Goal: Task Accomplishment & Management: Manage account settings

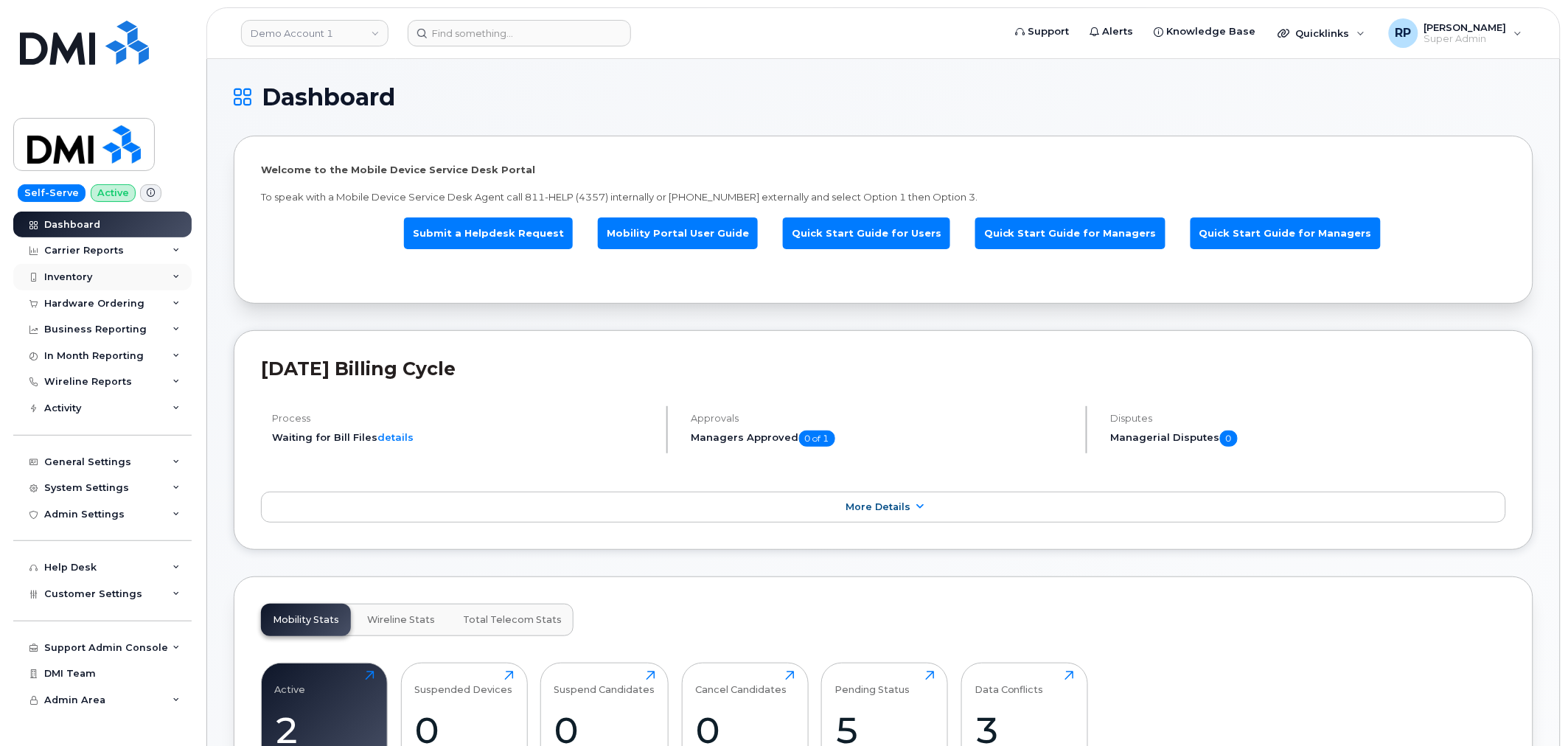
click at [135, 278] on div "Inventory" at bounding box center [102, 277] width 178 height 26
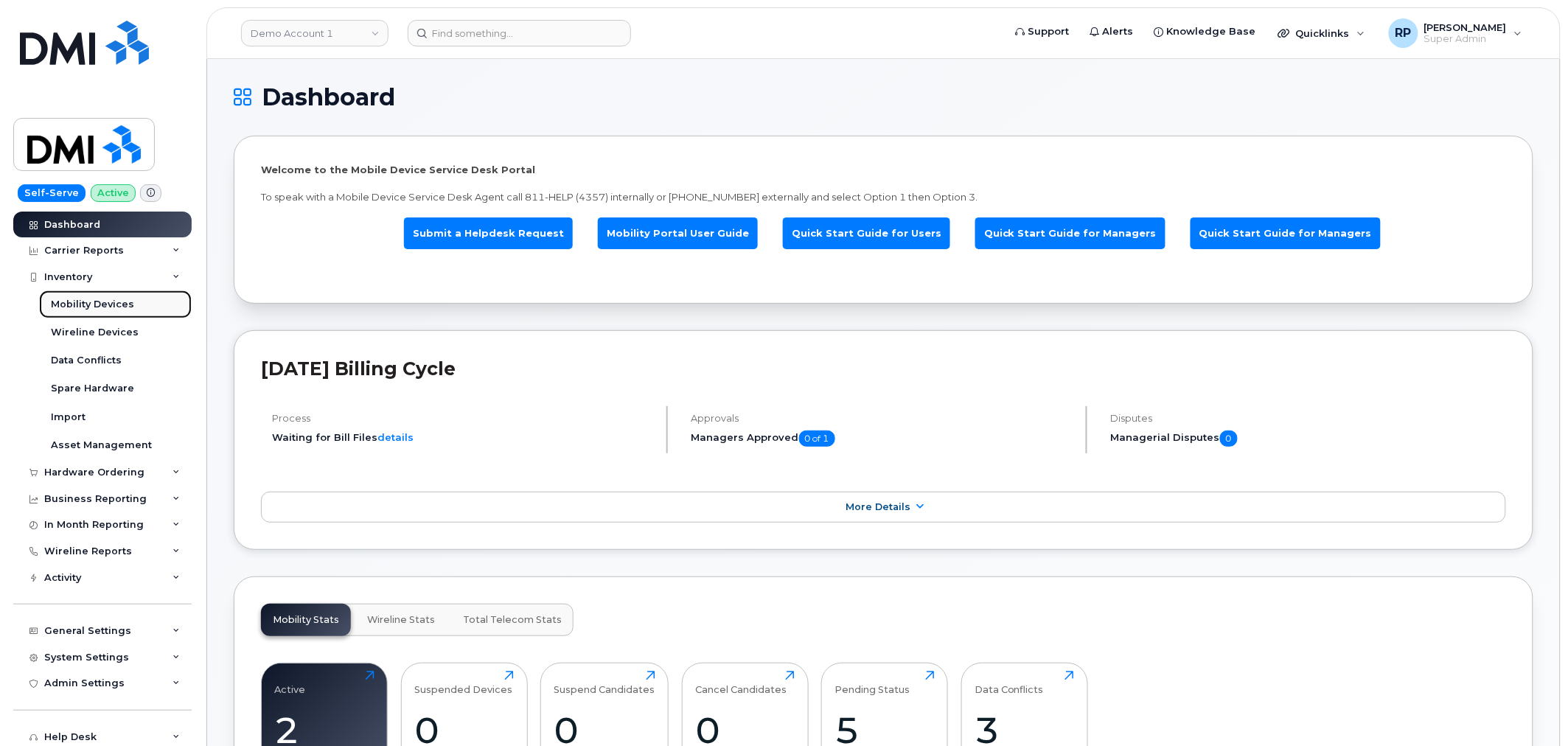
click at [97, 306] on div "Mobility Devices" at bounding box center [92, 304] width 83 height 14
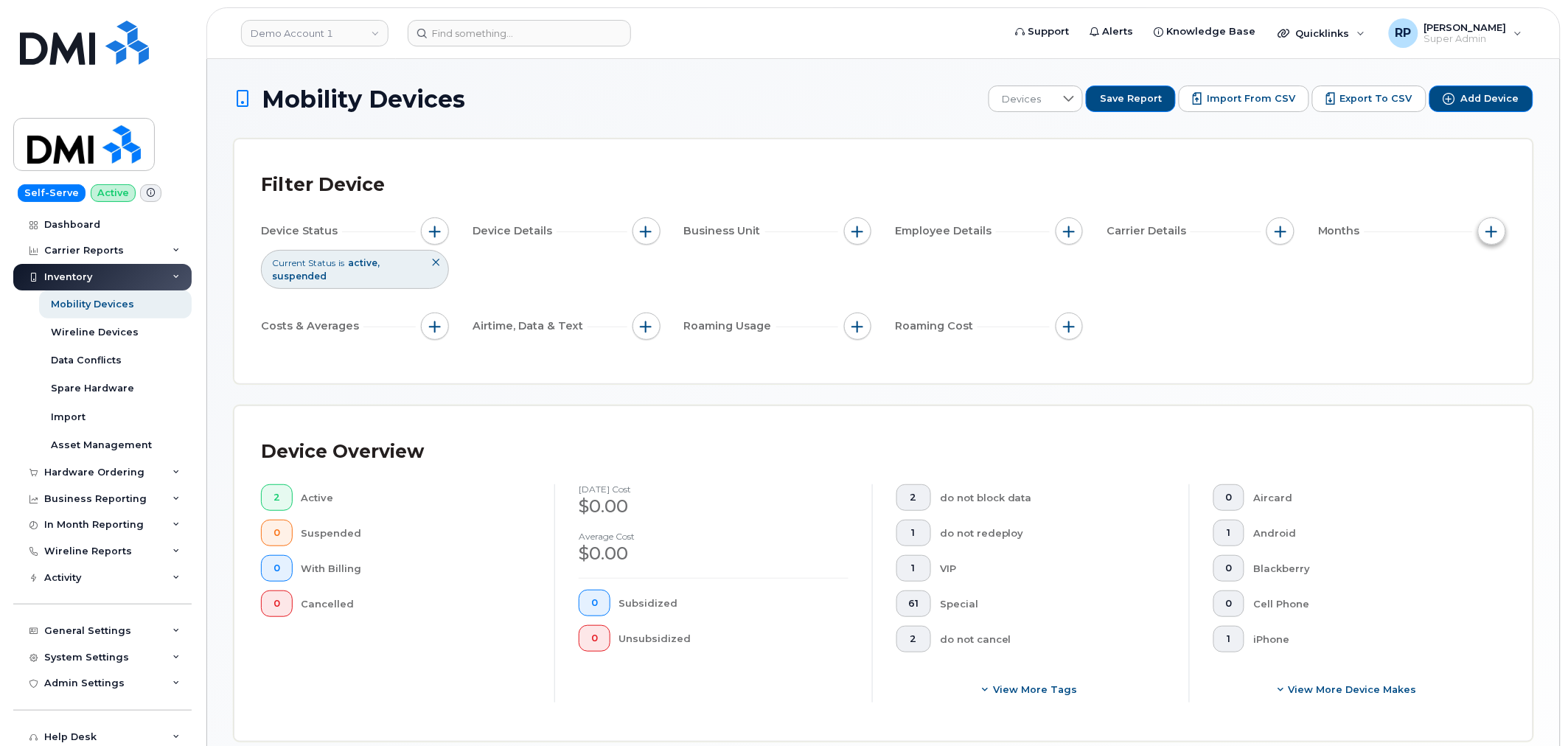
click at [1487, 232] on span "button" at bounding box center [1491, 231] width 12 height 12
click at [1419, 273] on input "Billing Cycle" at bounding box center [1418, 275] width 12 height 12
checkbox input "true"
click at [1459, 347] on span at bounding box center [1449, 337] width 33 height 26
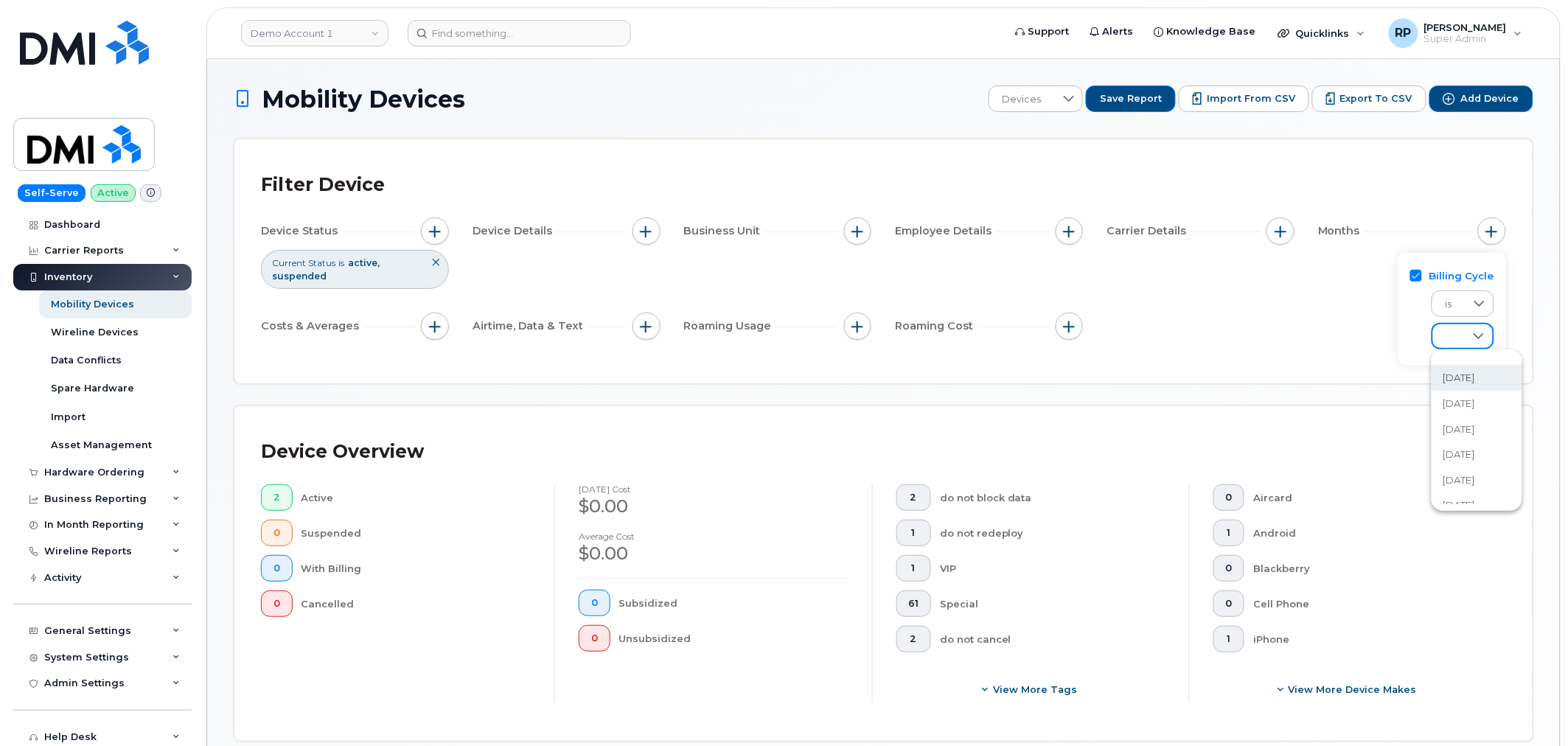
click at [1459, 380] on span "September 2023" at bounding box center [1459, 378] width 32 height 14
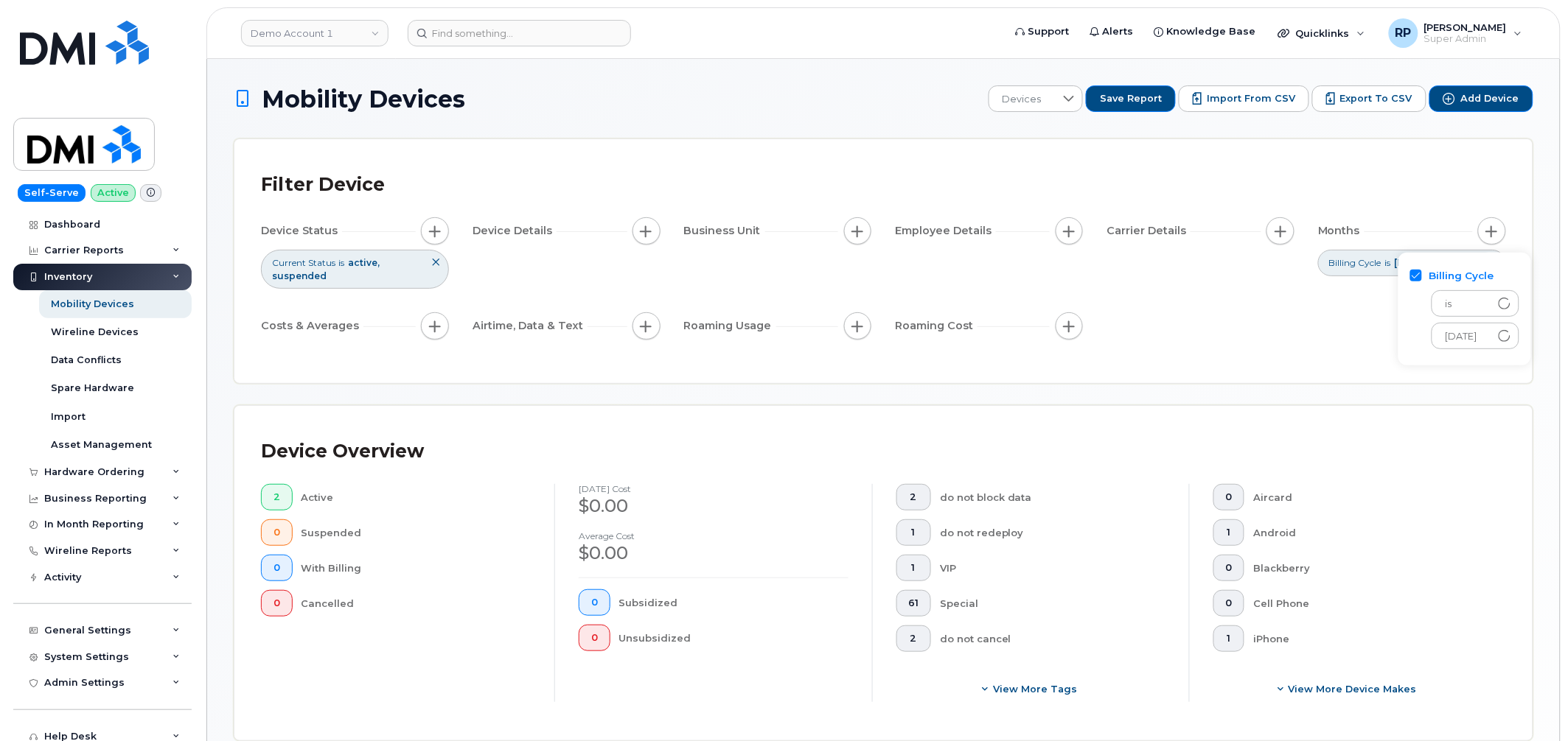
click at [1233, 386] on div "Mobility Devices Devices Save Report Import from CSV Export to CSV Add Device F…" at bounding box center [883, 573] width 1299 height 976
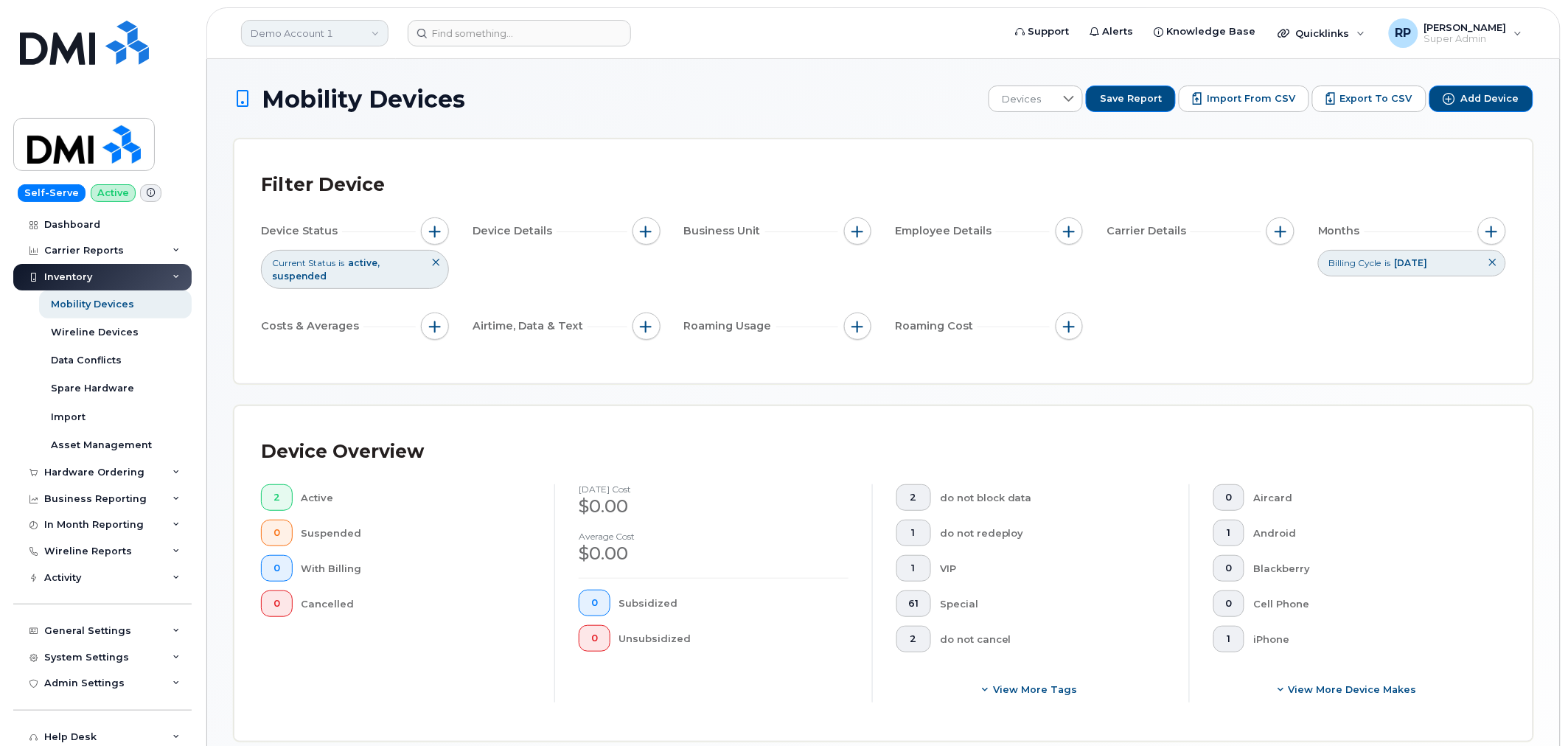
click at [308, 32] on link "Demo Account 1" at bounding box center [314, 33] width 147 height 26
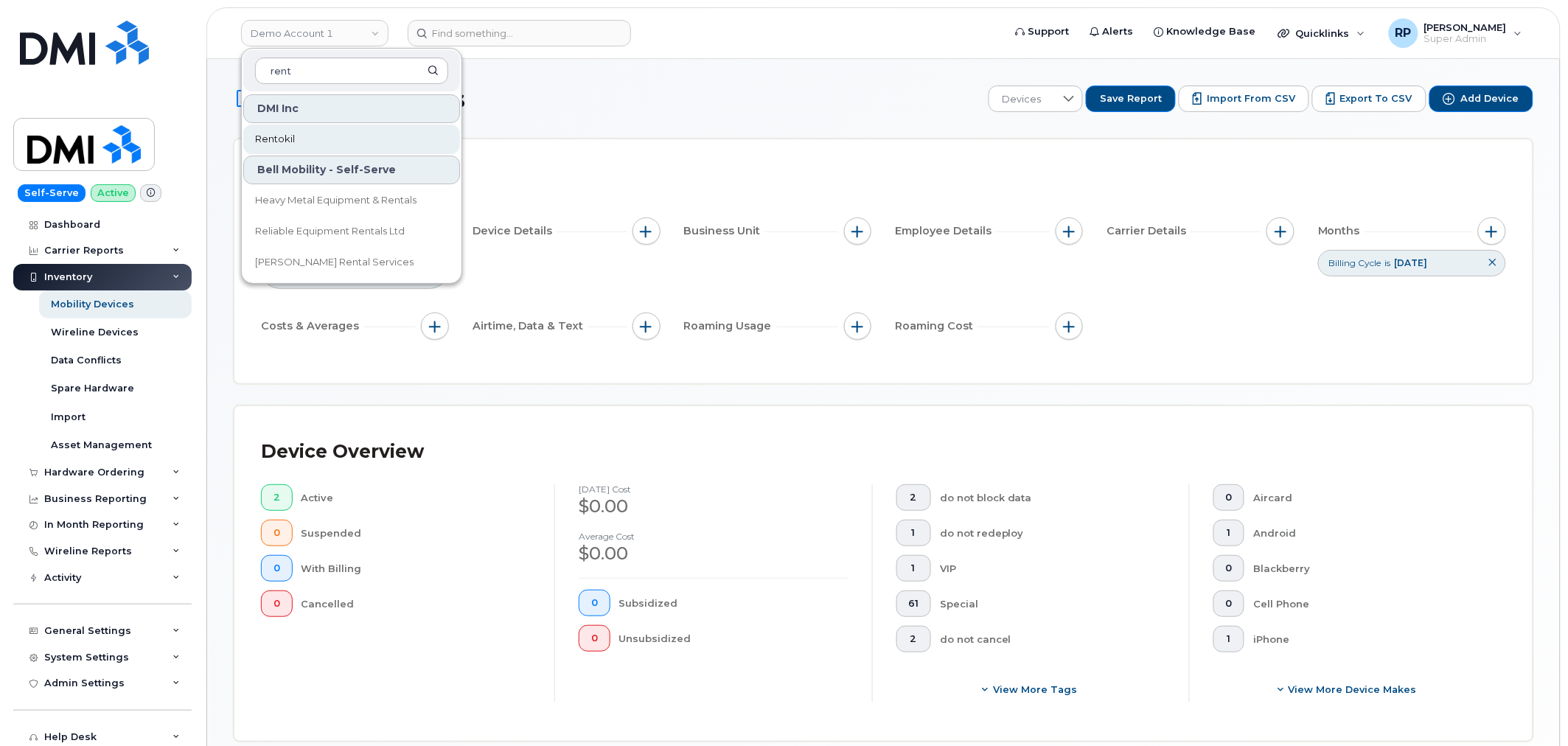
type input "rent"
drag, startPoint x: 270, startPoint y: 141, endPoint x: 300, endPoint y: 12, distance: 132.4
click at [271, 141] on span "Rentokil" at bounding box center [275, 139] width 40 height 14
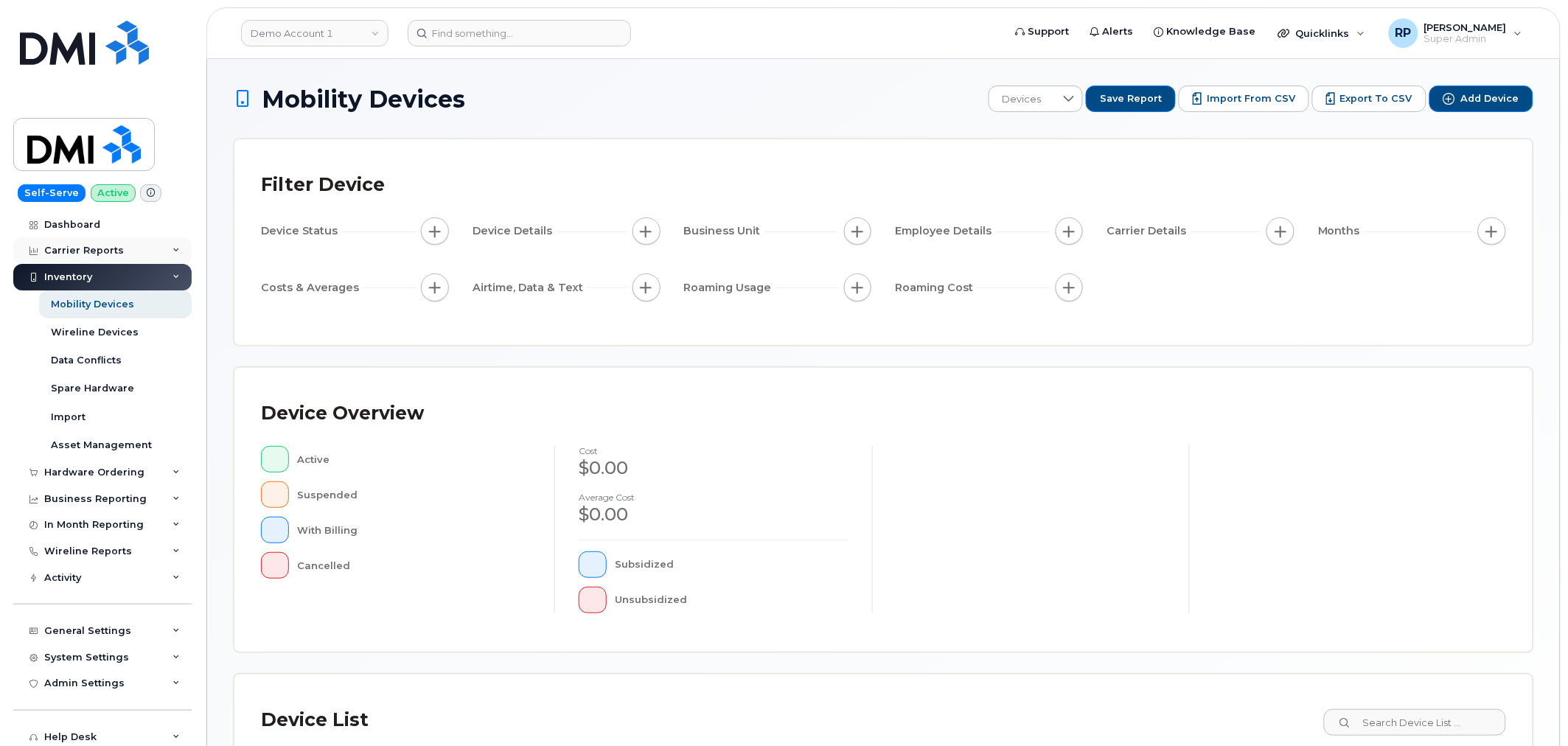
click at [83, 248] on div "Carrier Reports" at bounding box center [84, 250] width 80 height 12
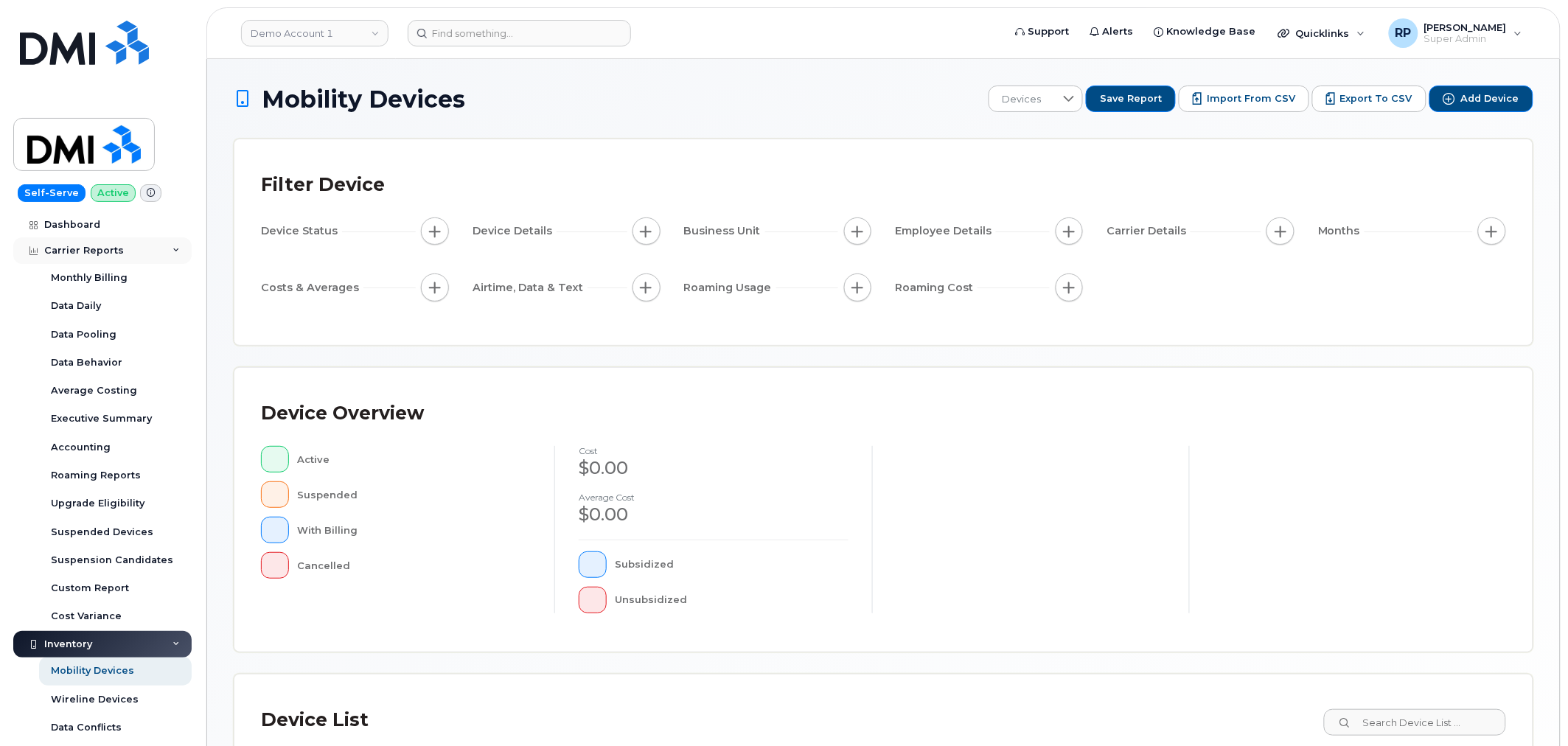
click at [85, 251] on div "Carrier Reports" at bounding box center [84, 250] width 80 height 12
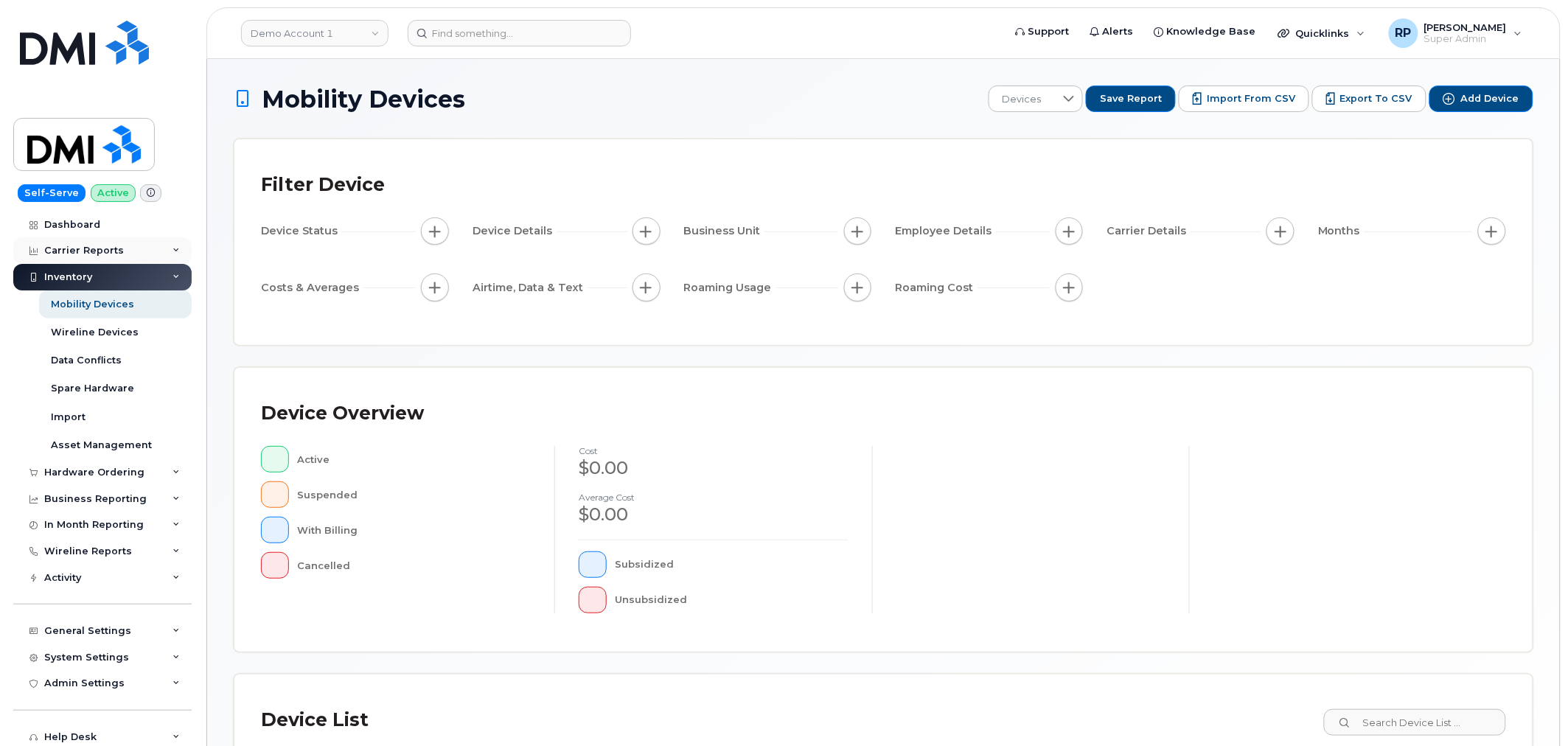
click at [84, 253] on div "Carrier Reports" at bounding box center [84, 250] width 80 height 12
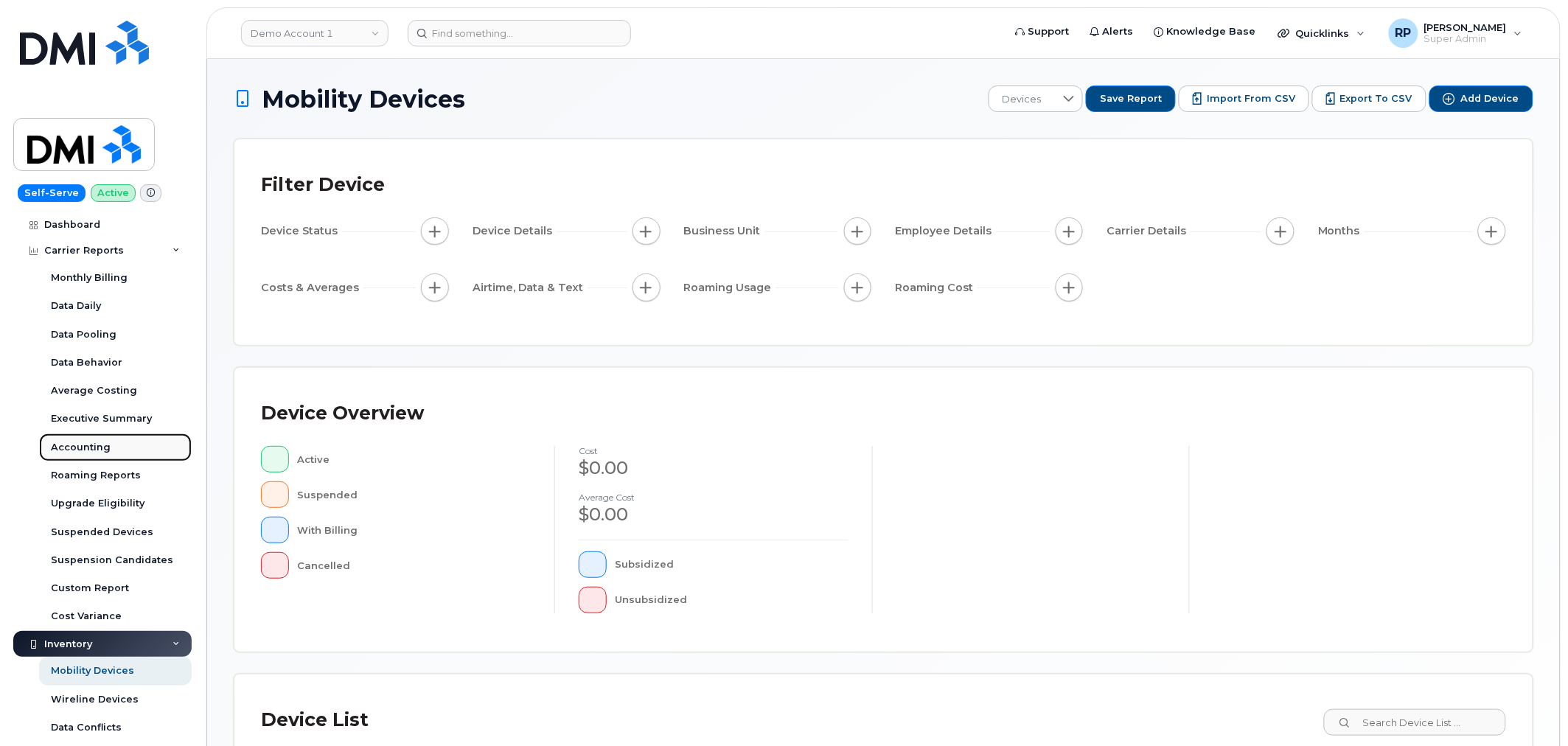
click at [82, 451] on div "Accounting" at bounding box center [81, 447] width 60 height 14
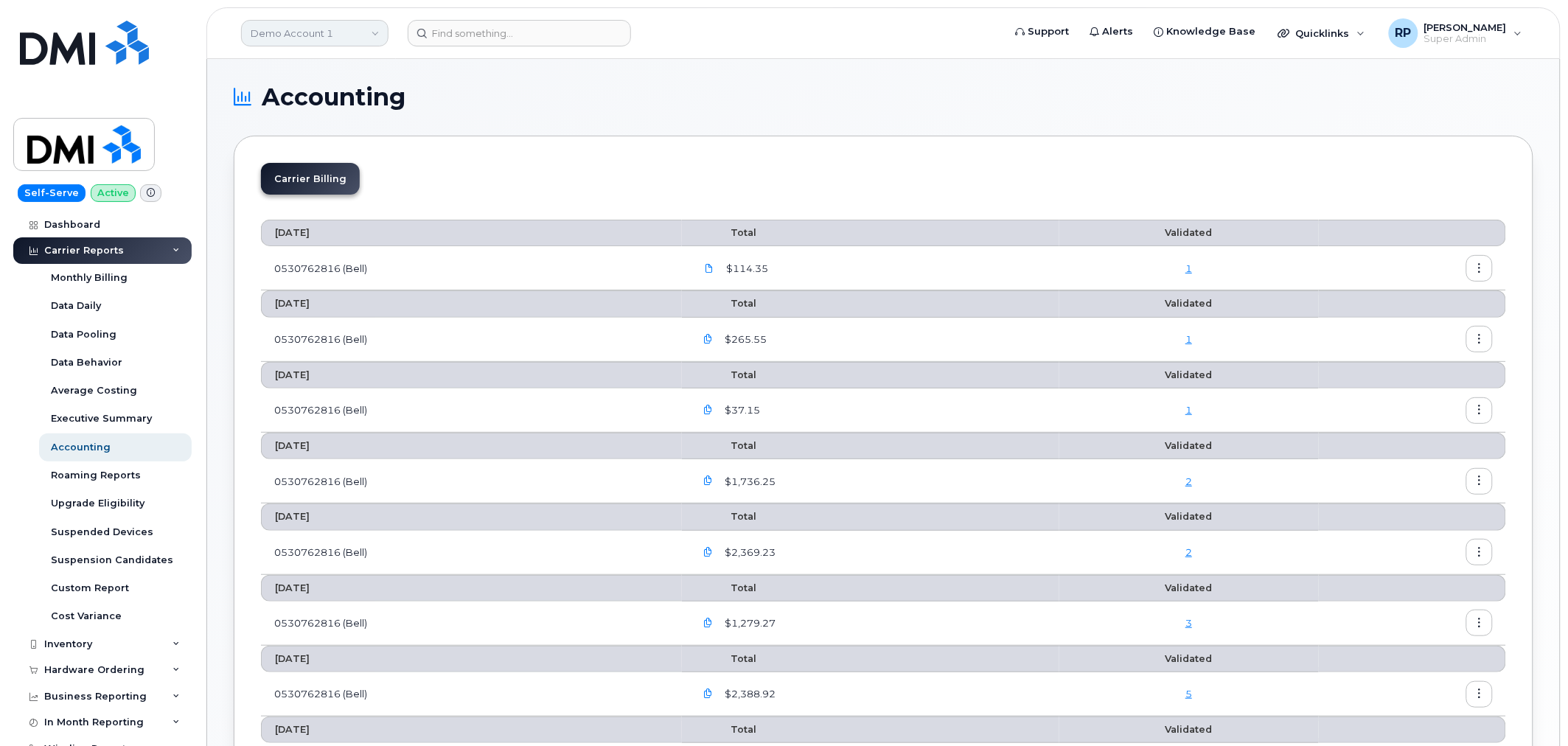
click at [307, 24] on link "Demo Account 1" at bounding box center [314, 33] width 147 height 26
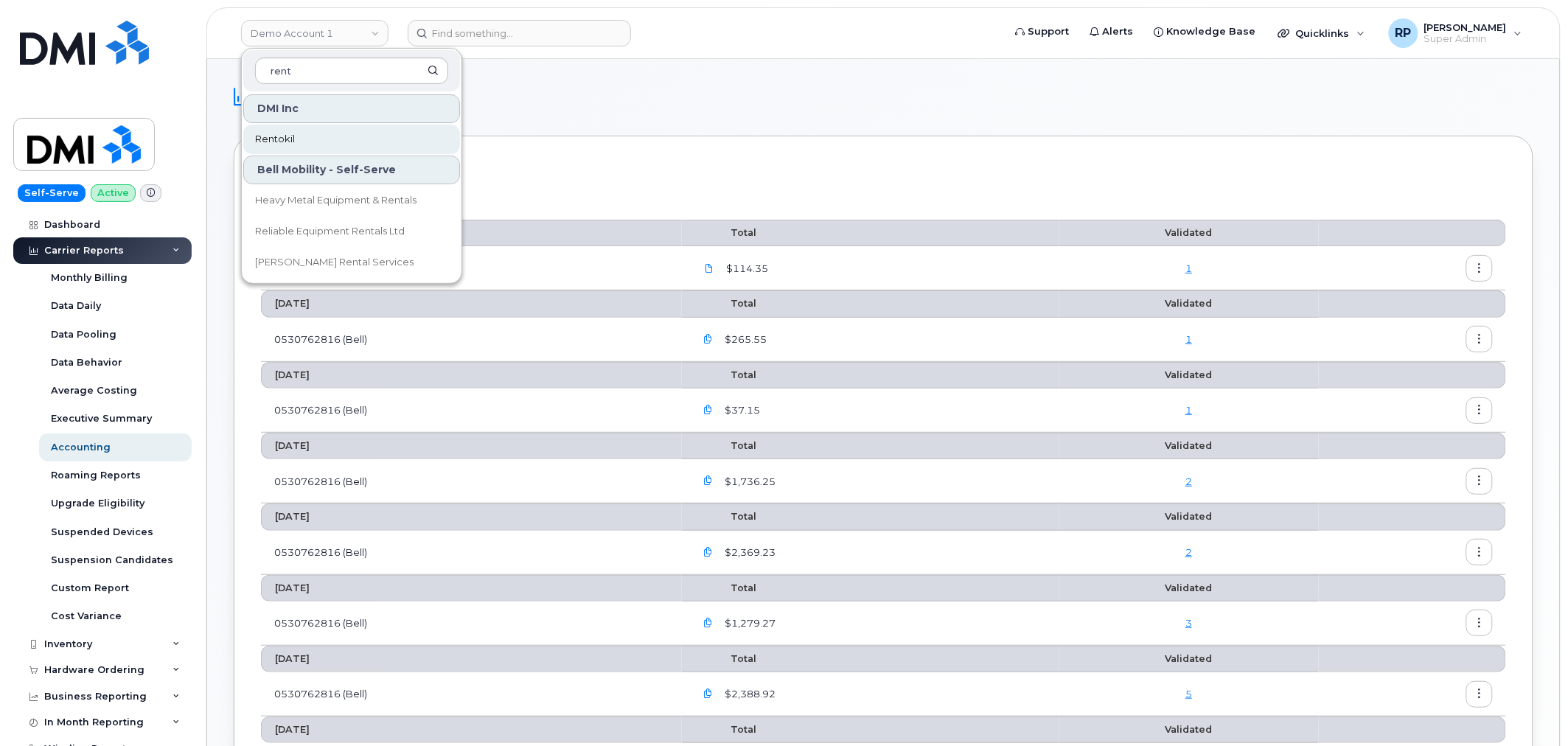
type input "rent"
click at [280, 134] on span "Rentokil" at bounding box center [275, 139] width 40 height 14
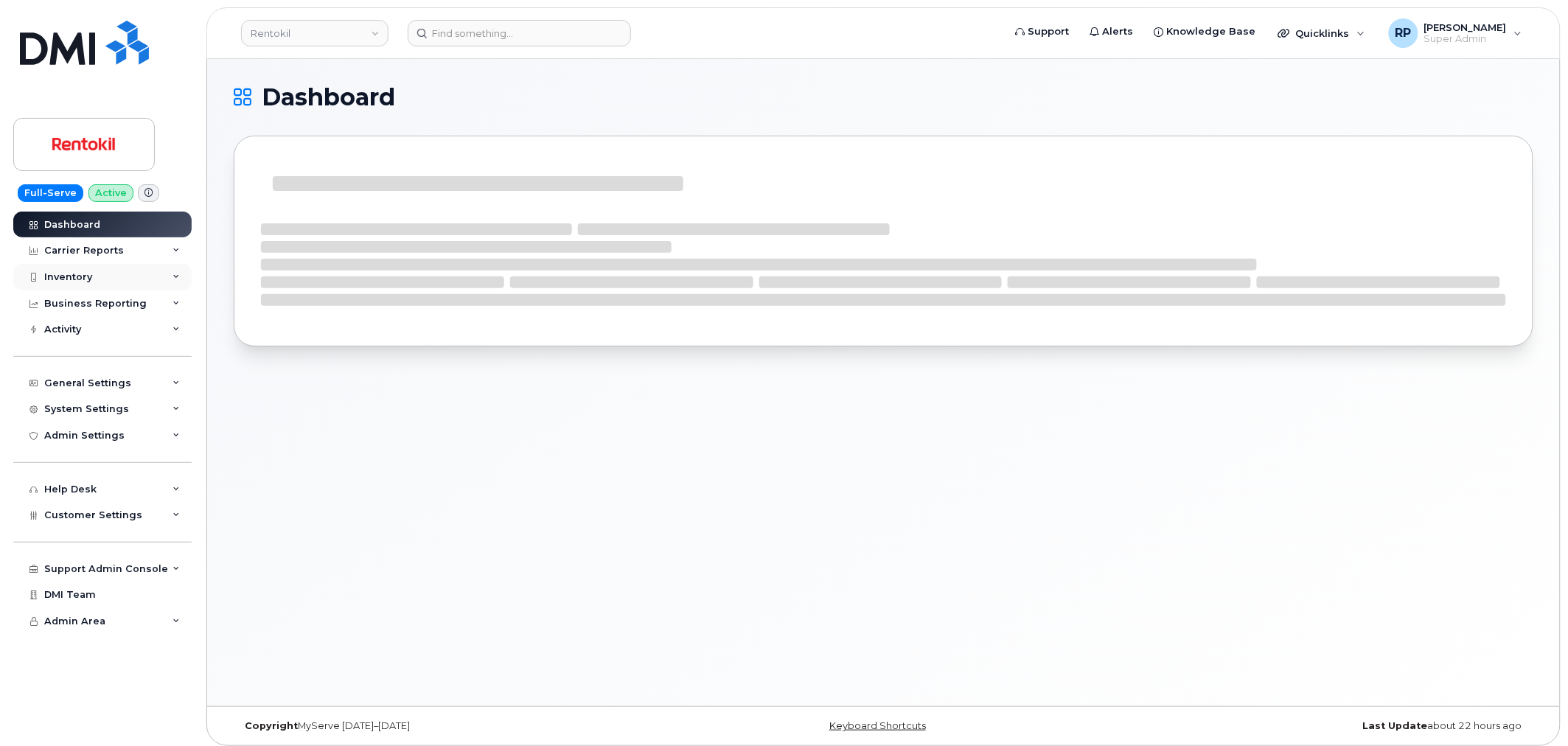
click at [89, 277] on div "Inventory" at bounding box center [68, 277] width 48 height 12
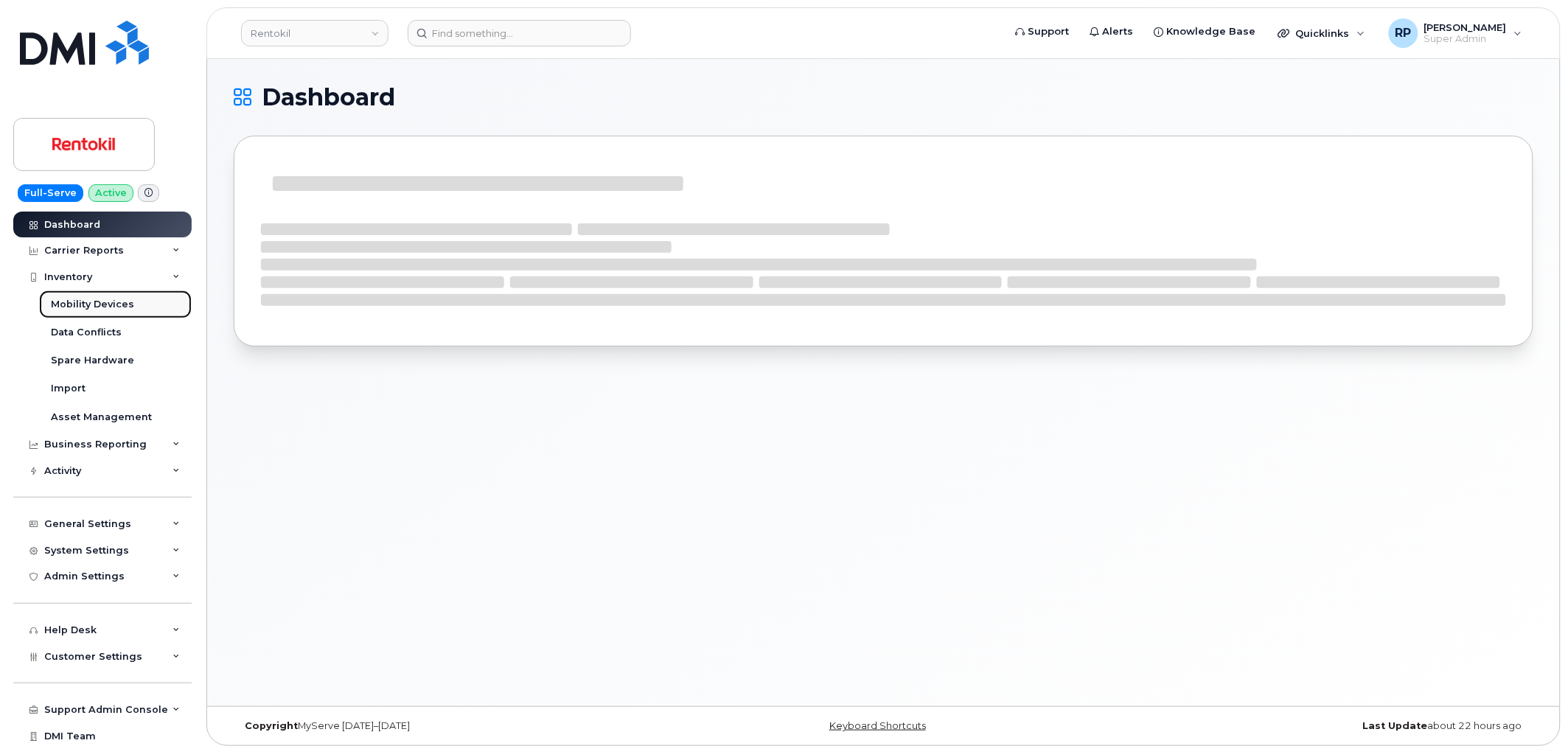
click at [84, 302] on div "Mobility Devices" at bounding box center [92, 304] width 83 height 14
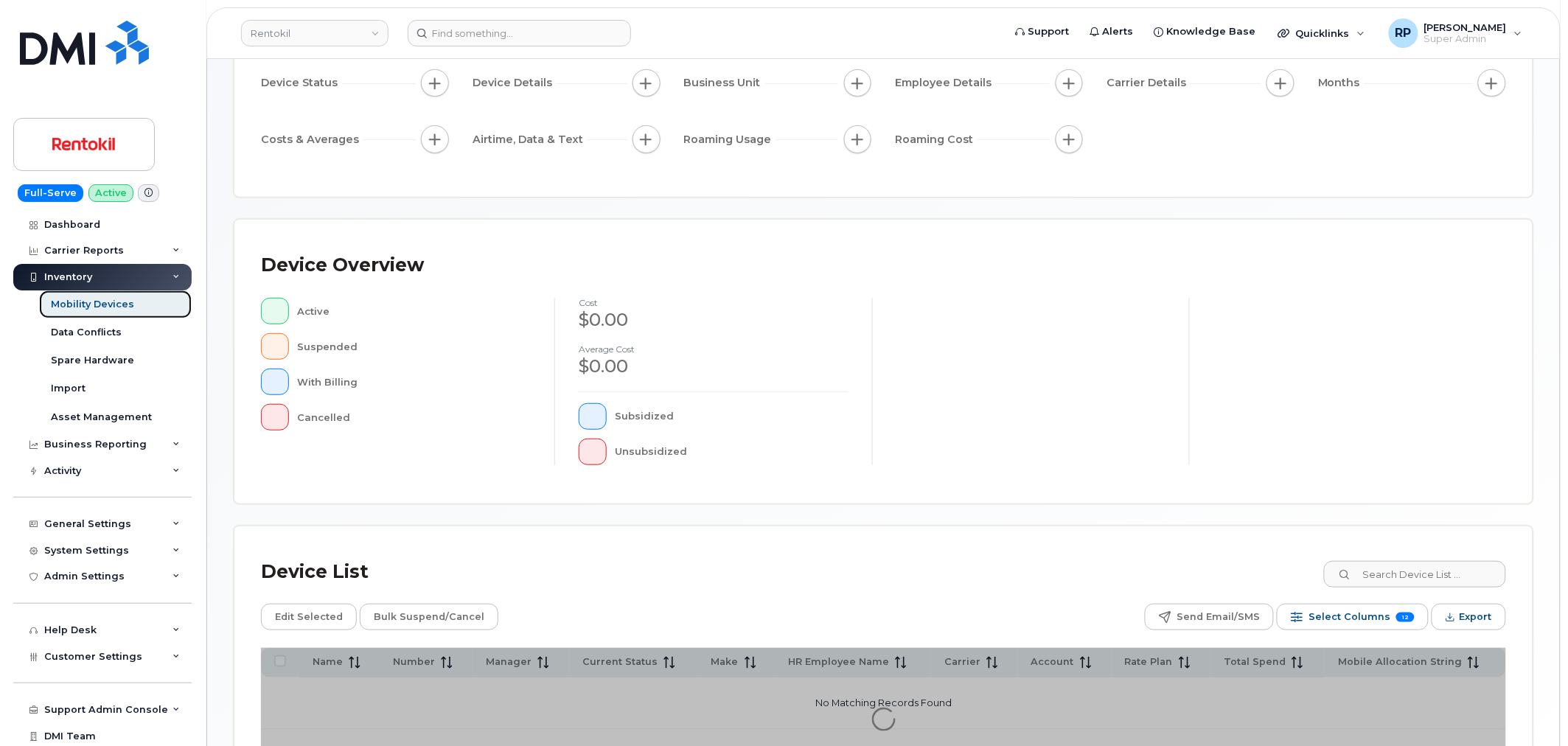
scroll to position [268, 0]
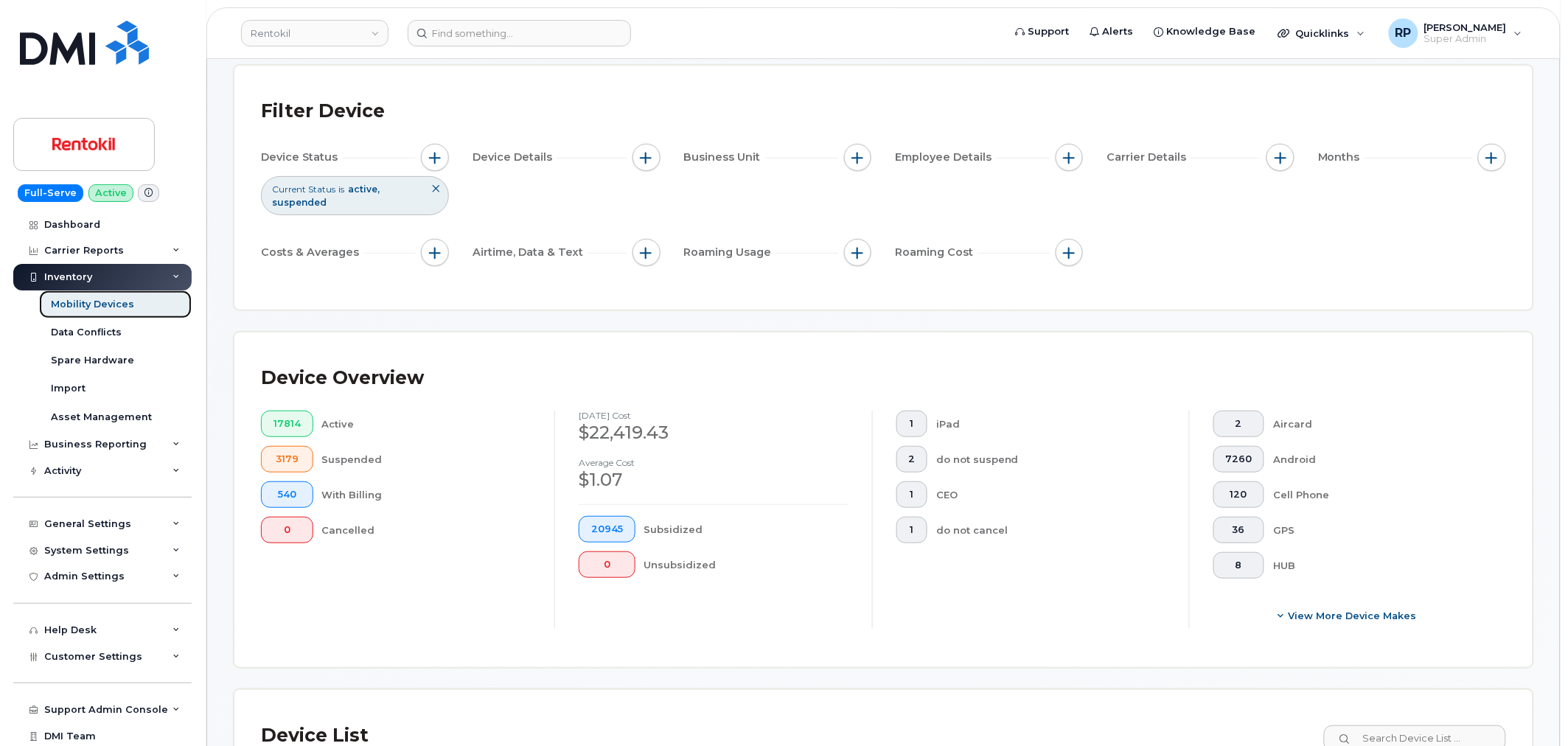
scroll to position [33, 0]
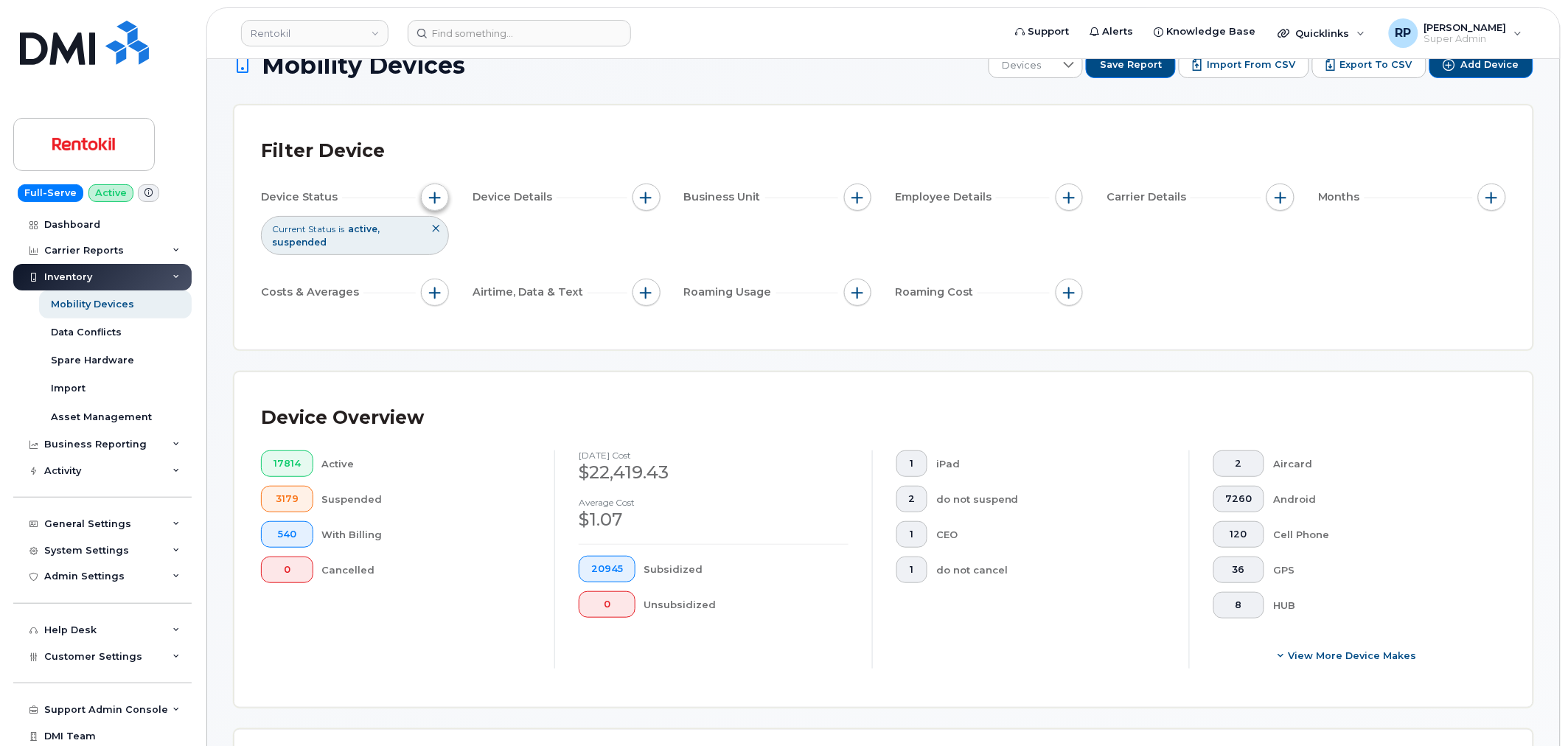
click at [436, 196] on span "button" at bounding box center [434, 197] width 12 height 12
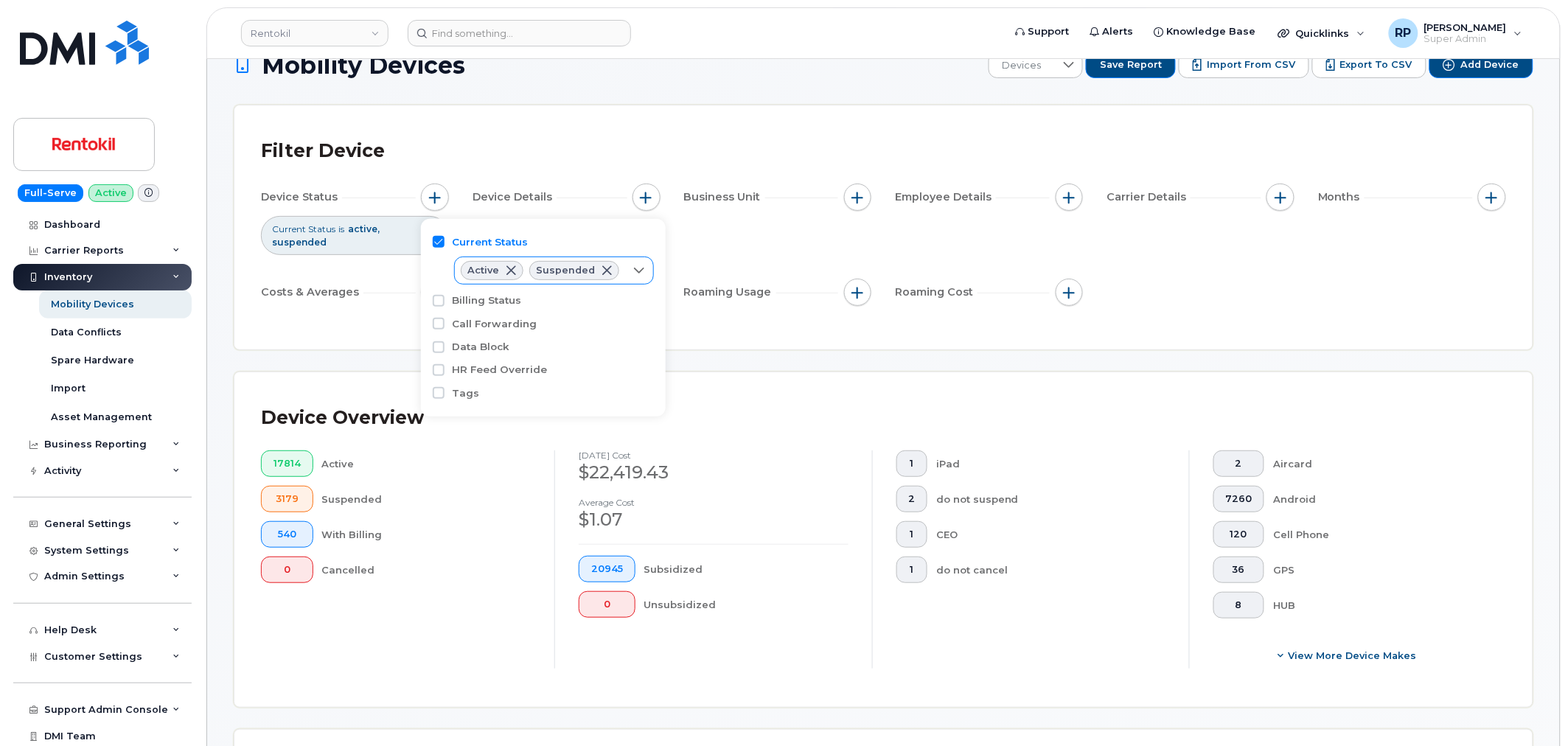
click at [617, 273] on div "Active Suspended" at bounding box center [540, 270] width 170 height 26
click at [504, 349] on span "Cancelled" at bounding box center [508, 354] width 50 height 14
checkbox input "true"
click at [1364, 196] on div "Months" at bounding box center [1340, 196] width 46 height 15
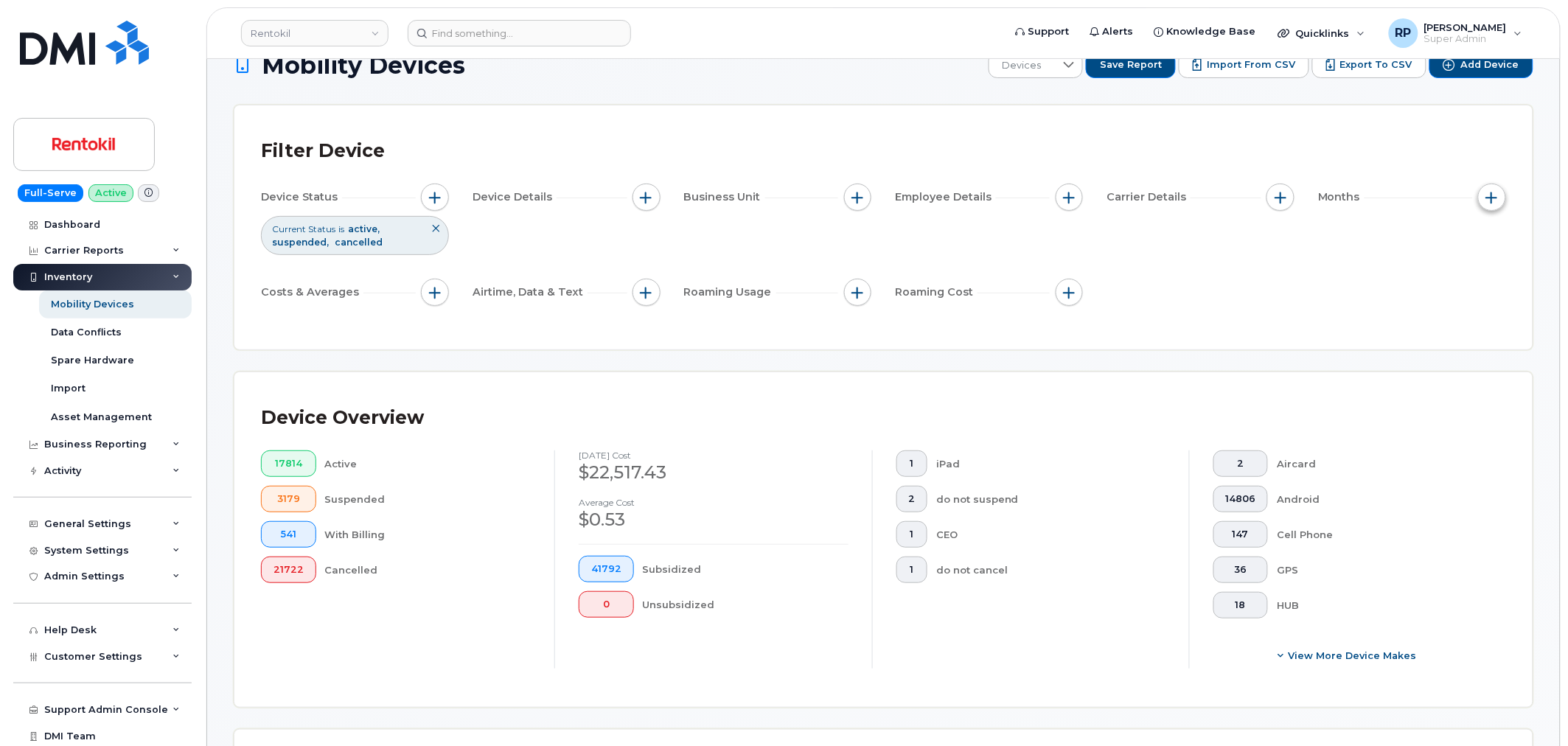
click at [1497, 193] on button "button" at bounding box center [1491, 197] width 28 height 28
click at [1417, 247] on input "Billing Cycle" at bounding box center [1418, 242] width 12 height 12
checkbox input "true"
click at [1450, 307] on span at bounding box center [1449, 302] width 33 height 26
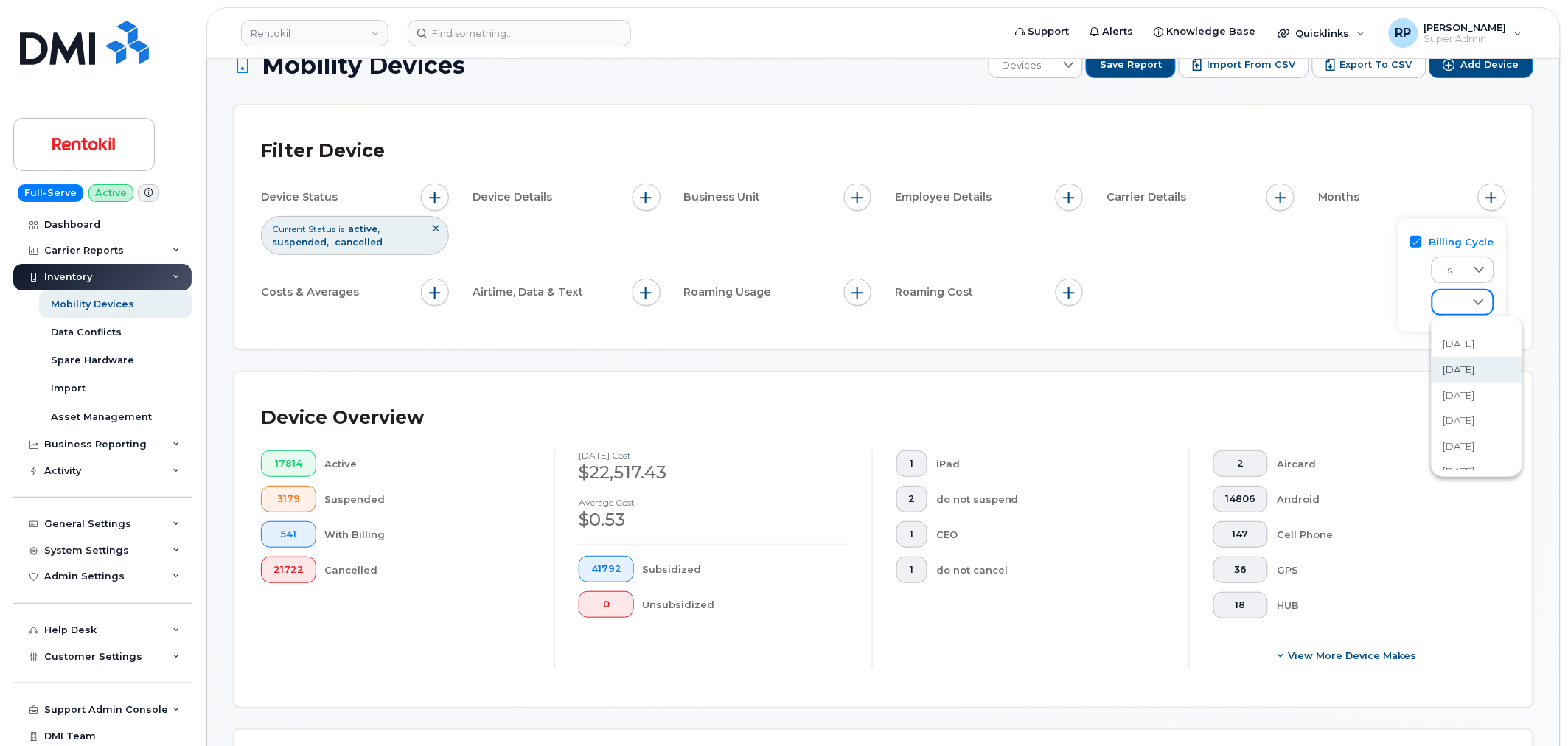
click at [1458, 369] on span "[DATE]" at bounding box center [1459, 369] width 32 height 14
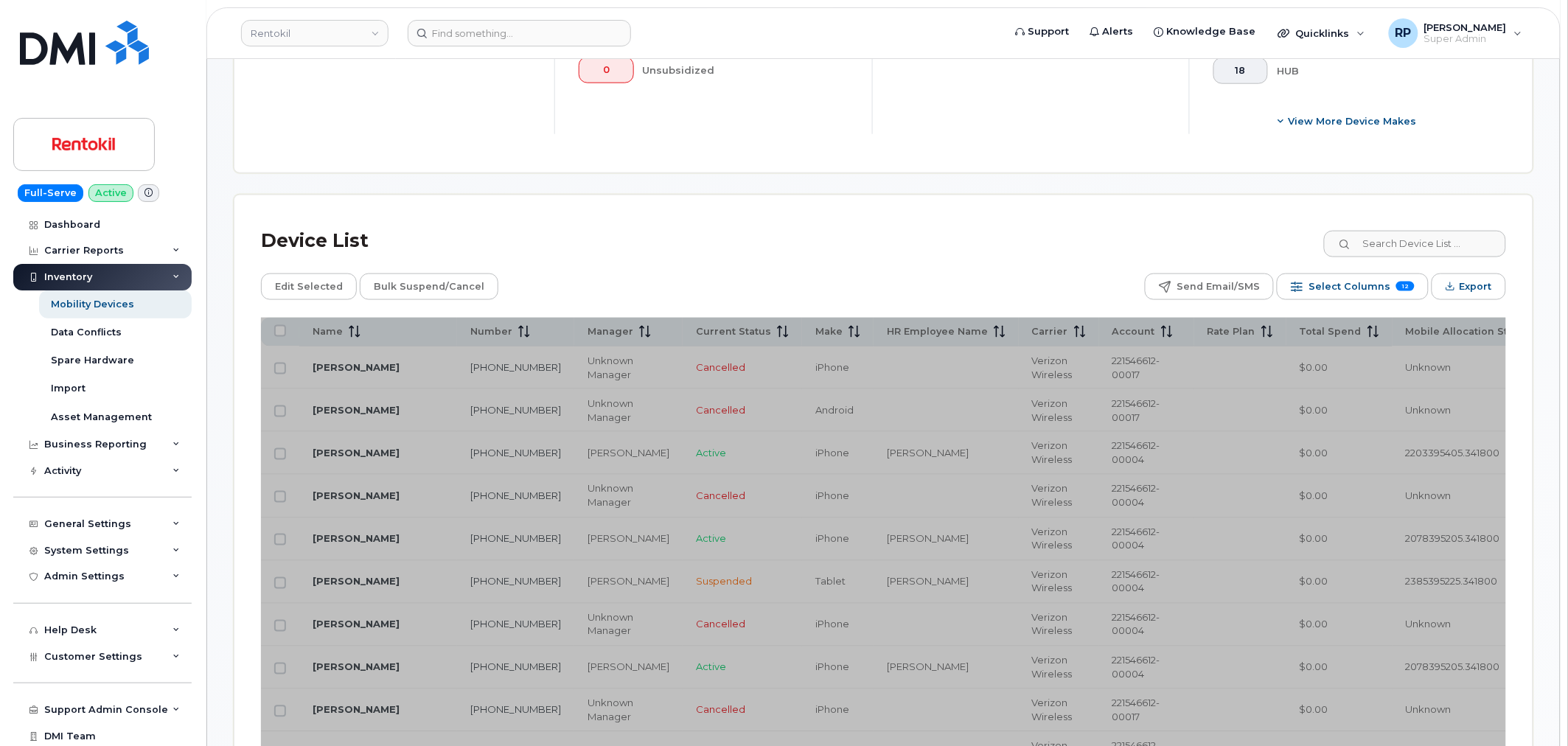
scroll to position [579, 0]
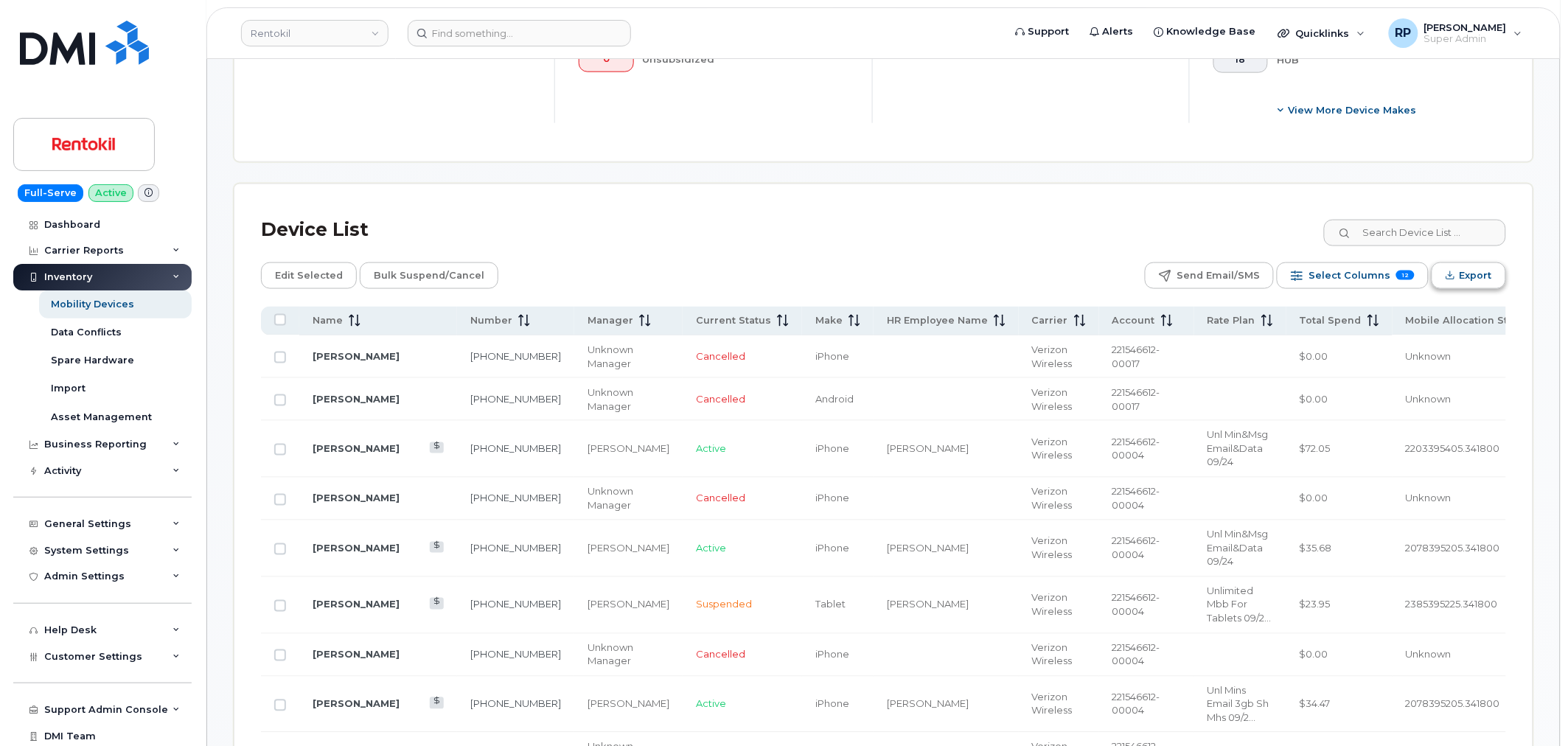
click at [1476, 270] on span "Export" at bounding box center [1476, 275] width 33 height 22
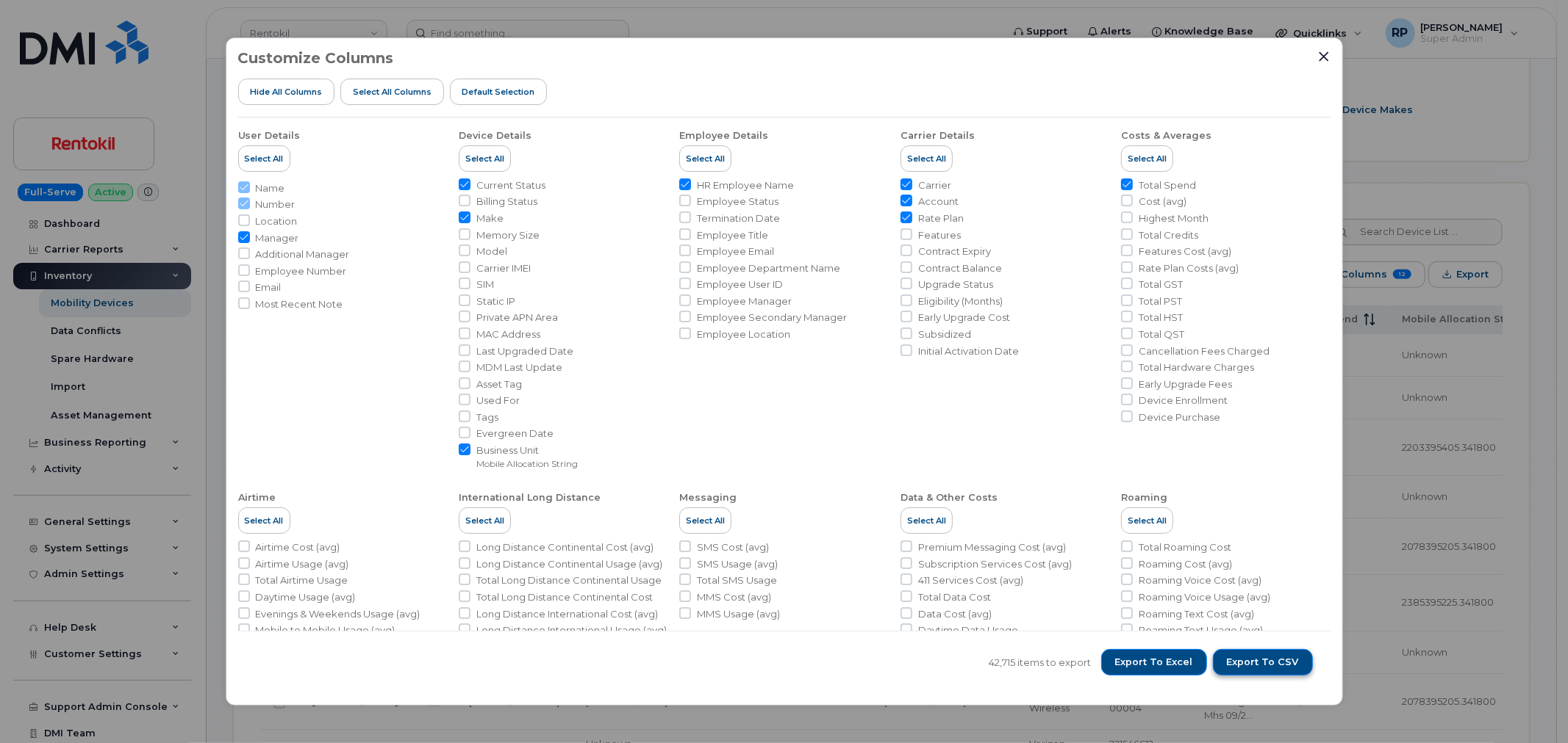
click at [1273, 661] on span "Export to CSV" at bounding box center [1263, 662] width 72 height 14
click at [99, 254] on div "Customize Columns Hide All Columns Select all Columns Default Selection User De…" at bounding box center [784, 372] width 1568 height 743
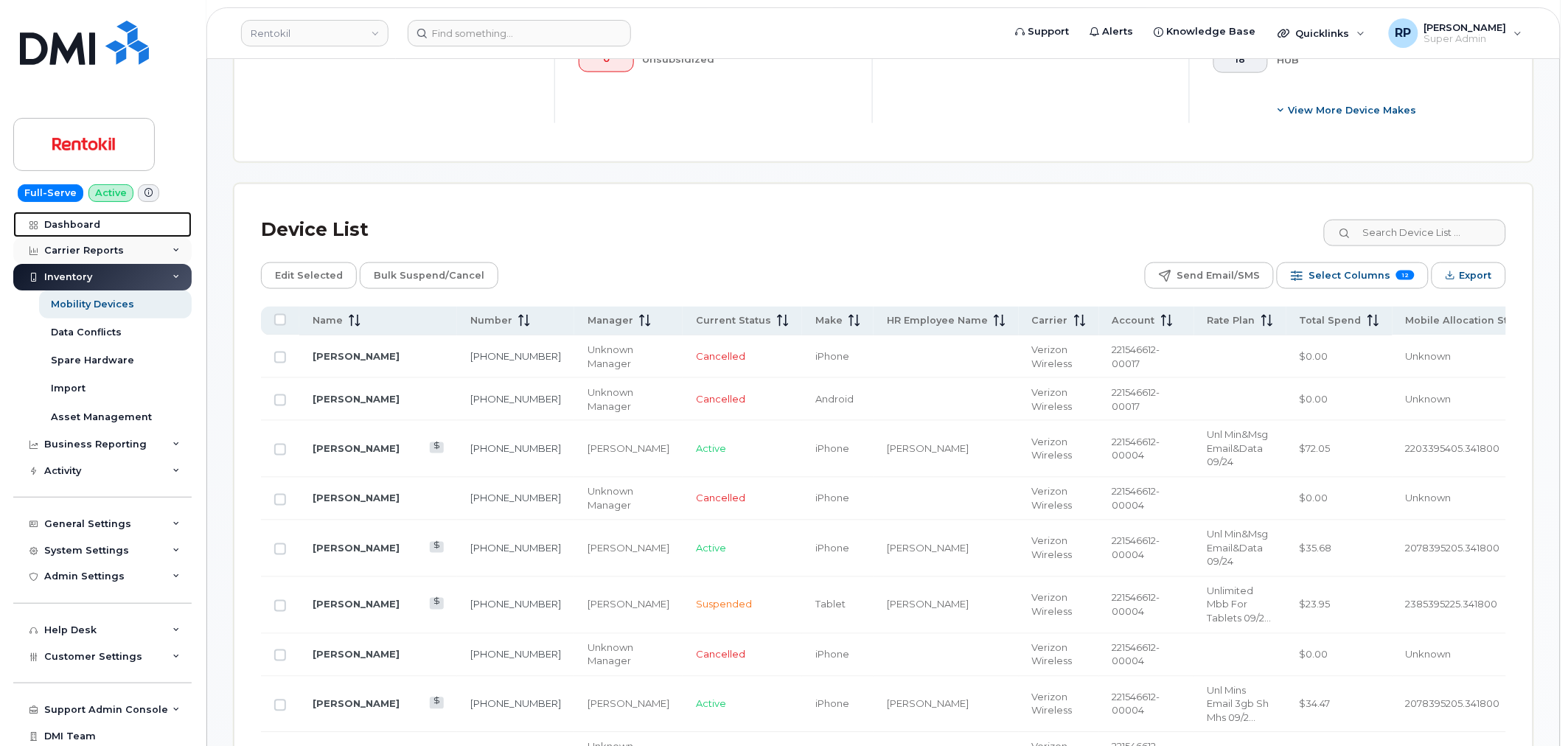
drag, startPoint x: 83, startPoint y: 226, endPoint x: 84, endPoint y: 247, distance: 21.0
click at [83, 226] on div "Dashboard" at bounding box center [72, 225] width 56 height 12
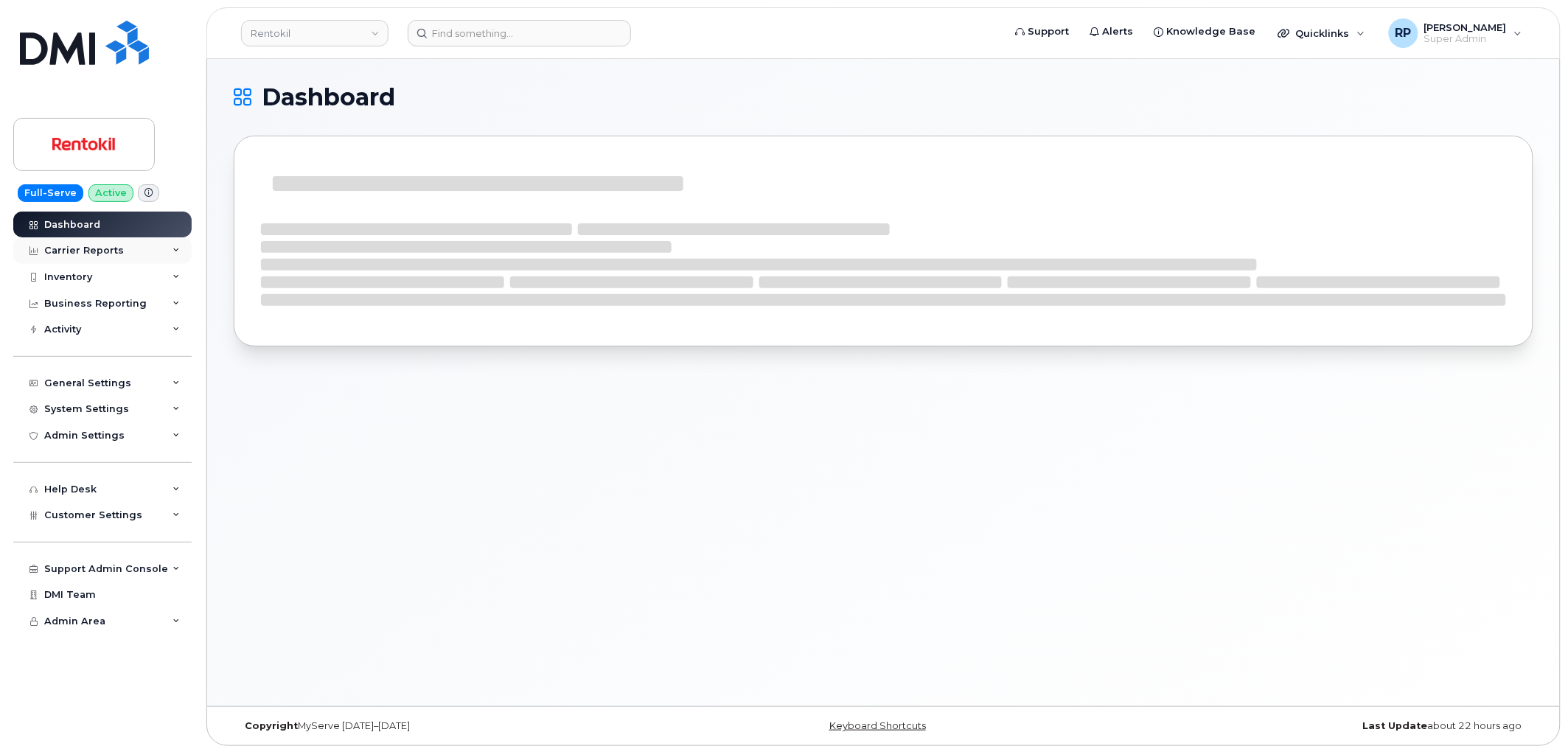
click at [91, 253] on div "Carrier Reports" at bounding box center [84, 250] width 80 height 12
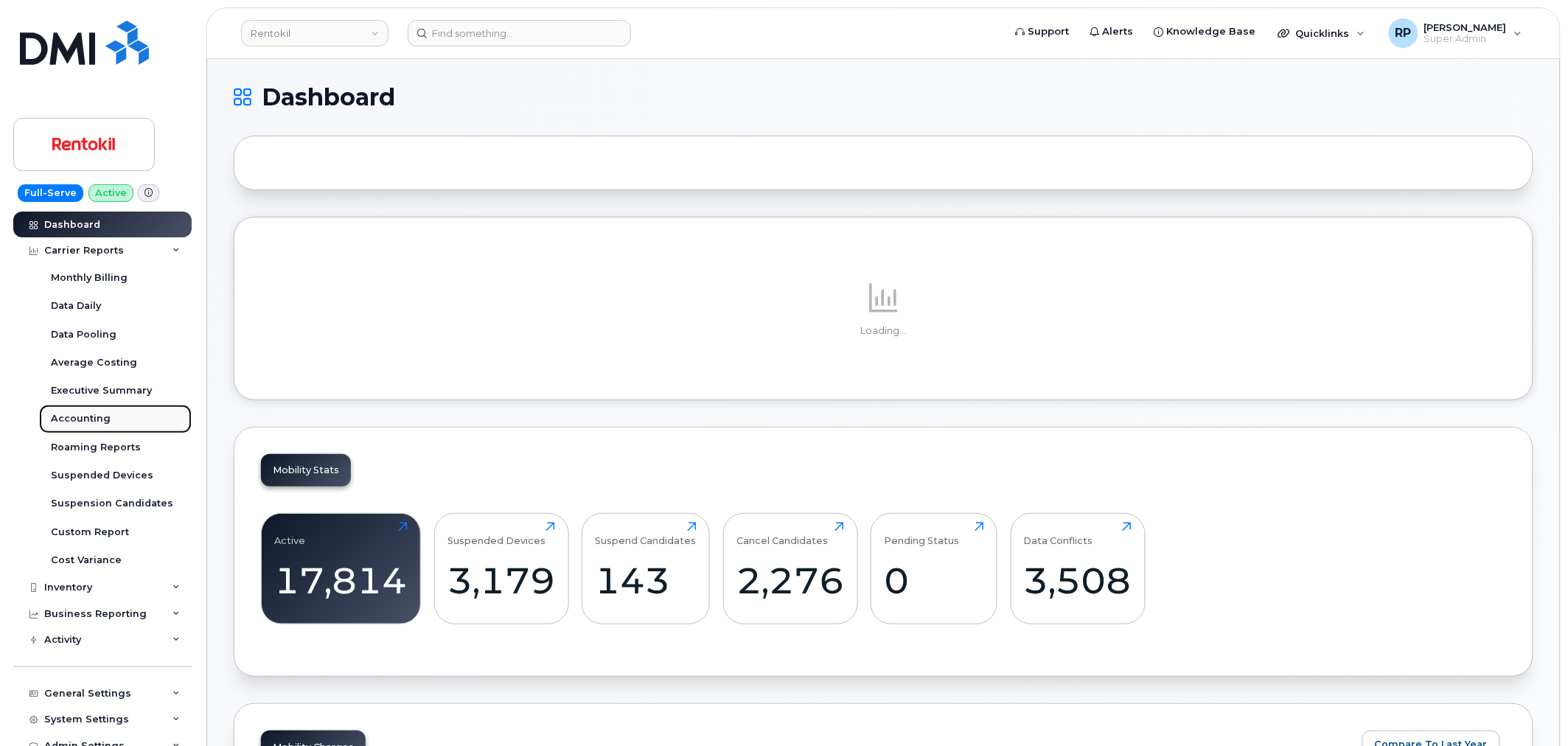
click at [91, 416] on div "Accounting" at bounding box center [81, 418] width 60 height 14
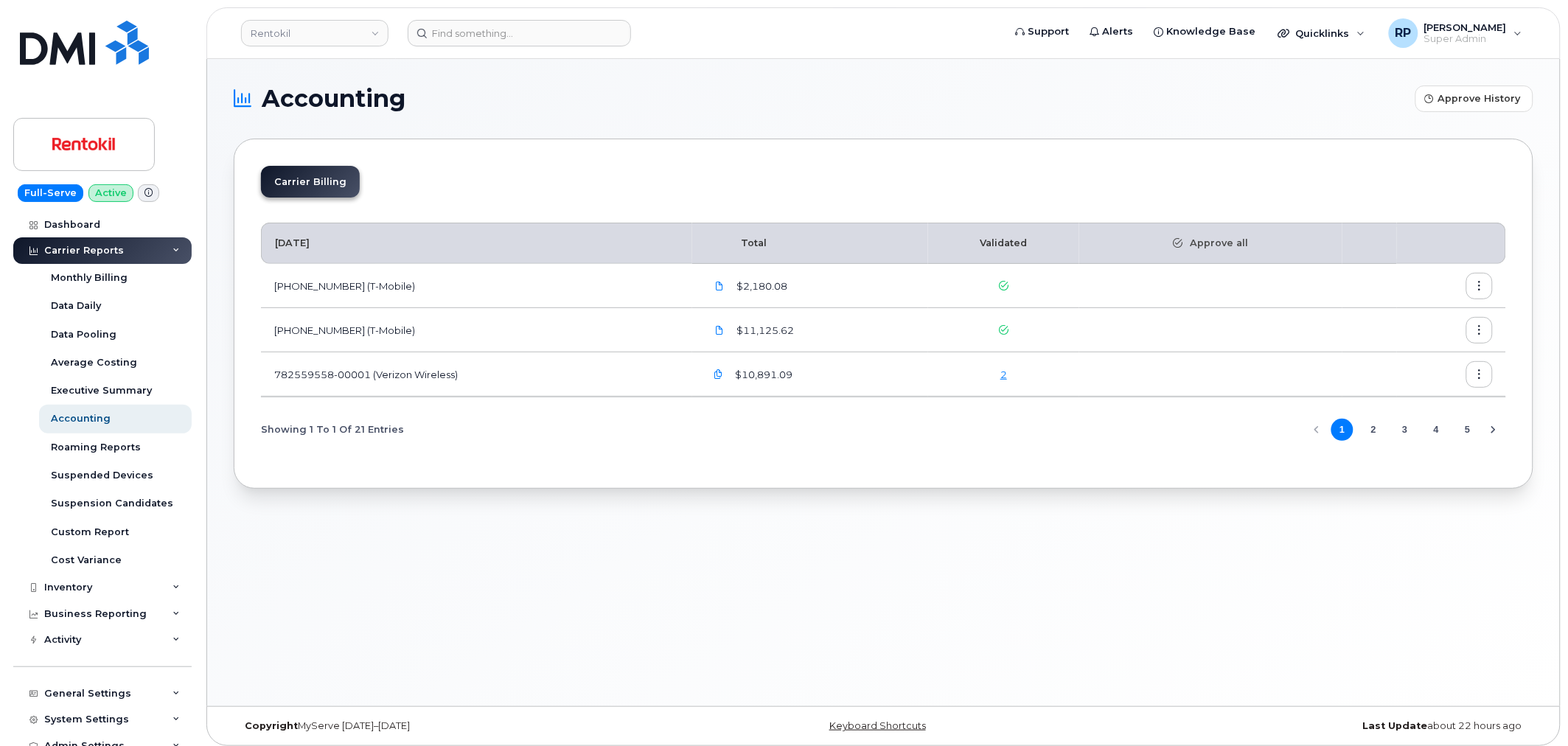
click at [1373, 426] on button "2" at bounding box center [1373, 430] width 22 height 22
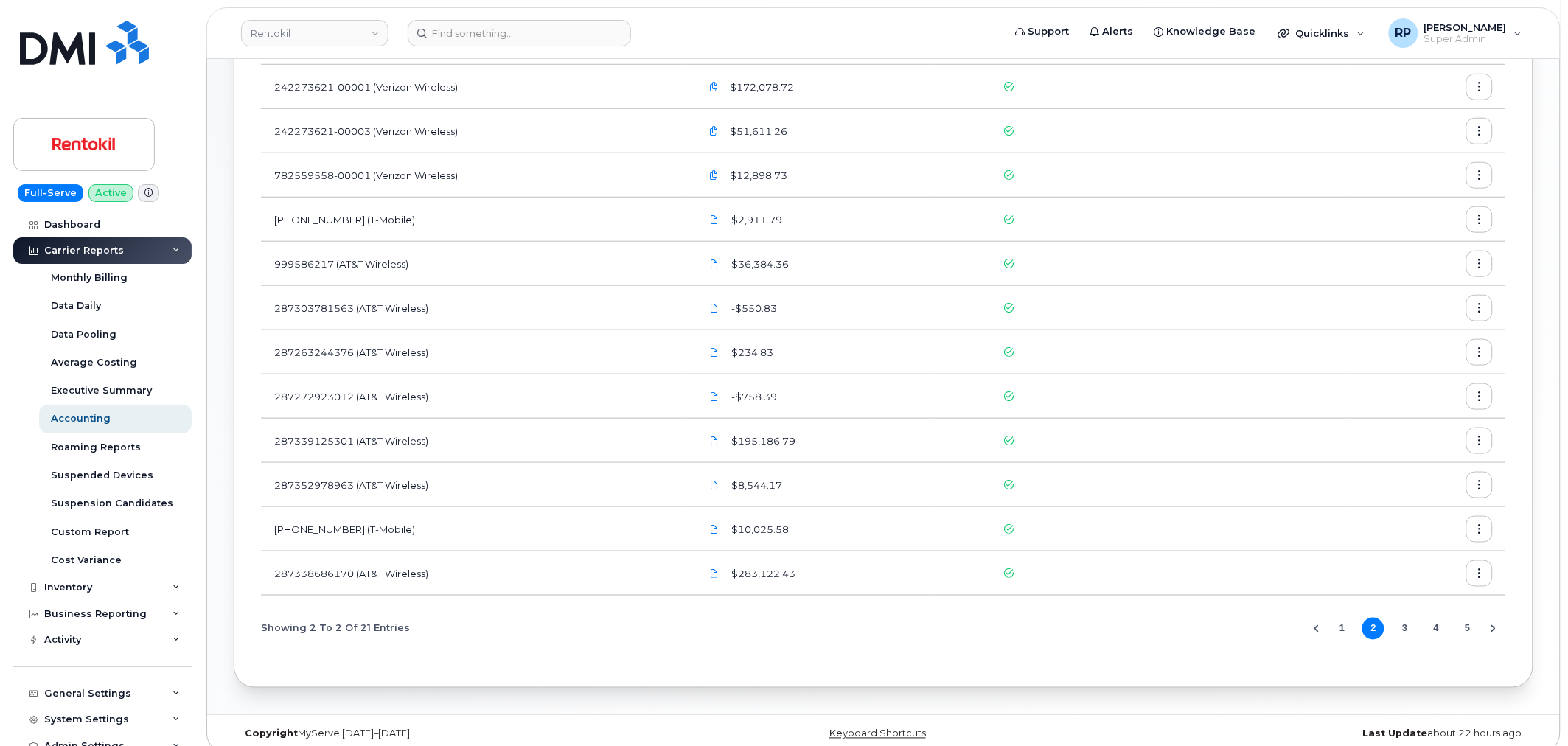
scroll to position [435, 0]
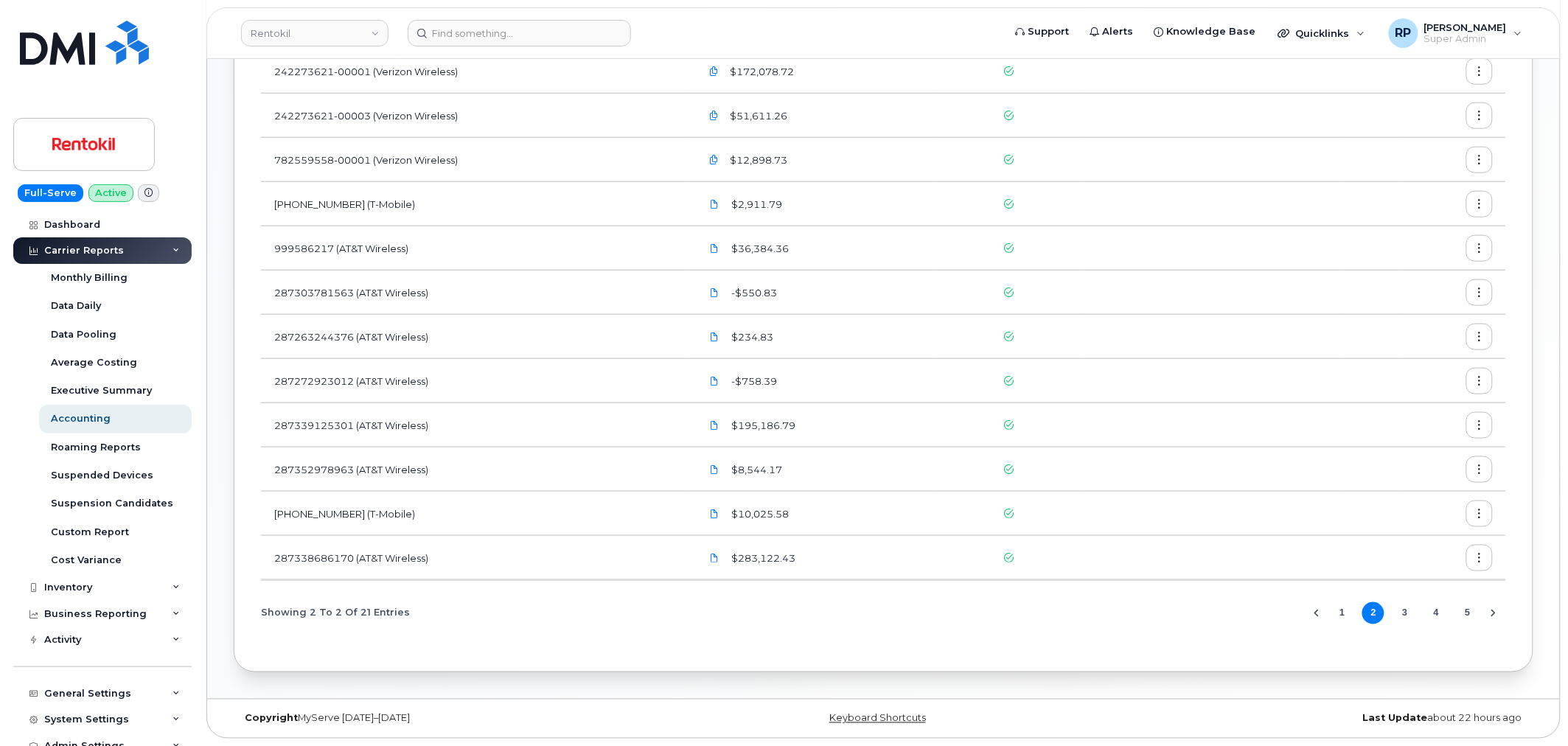
click at [1479, 558] on icon "button" at bounding box center [1479, 559] width 10 height 10
click at [1411, 617] on span "Download" at bounding box center [1413, 618] width 58 height 14
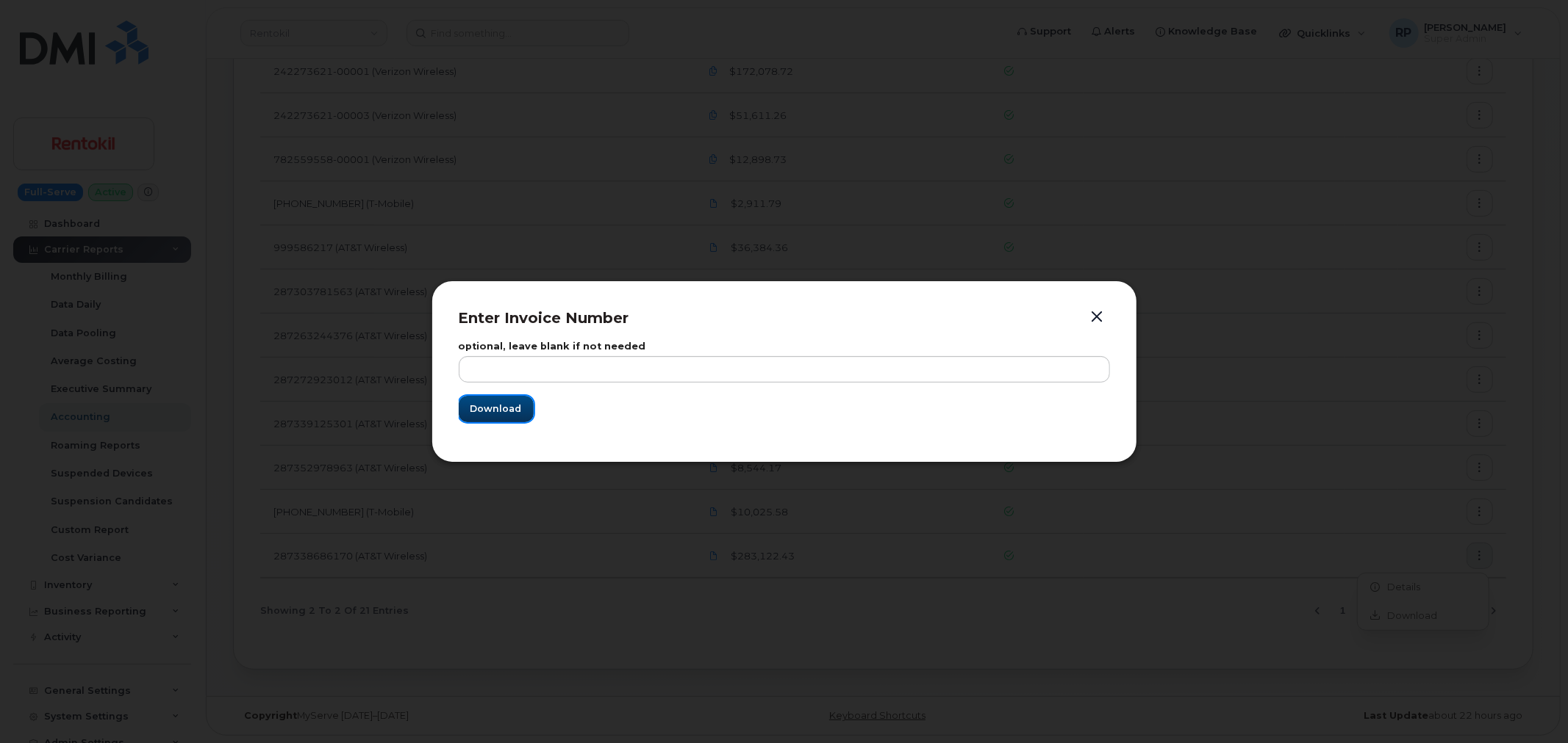
click at [483, 416] on button "Download" at bounding box center [495, 408] width 75 height 26
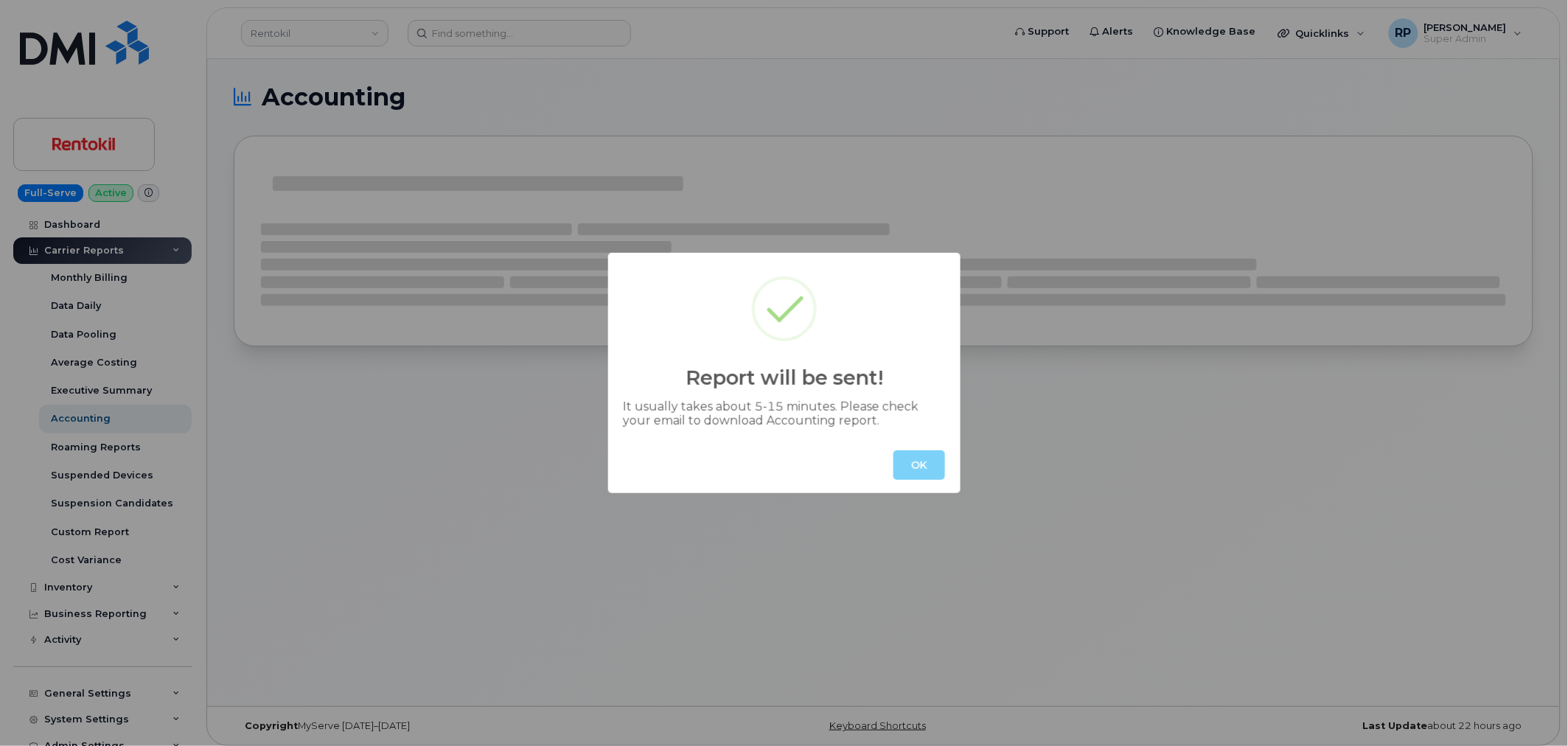
click at [900, 473] on button "OK" at bounding box center [918, 465] width 52 height 30
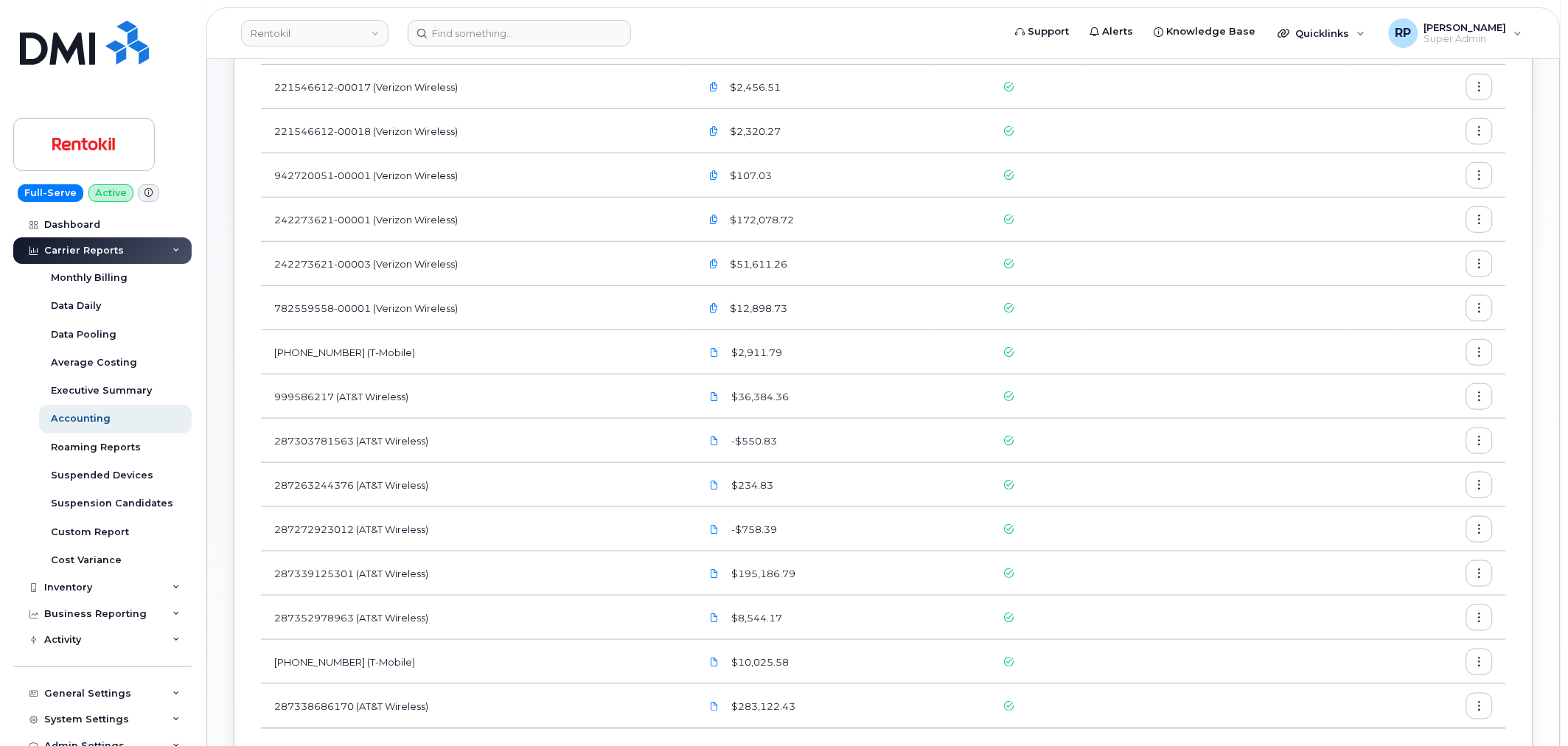
scroll to position [435, 0]
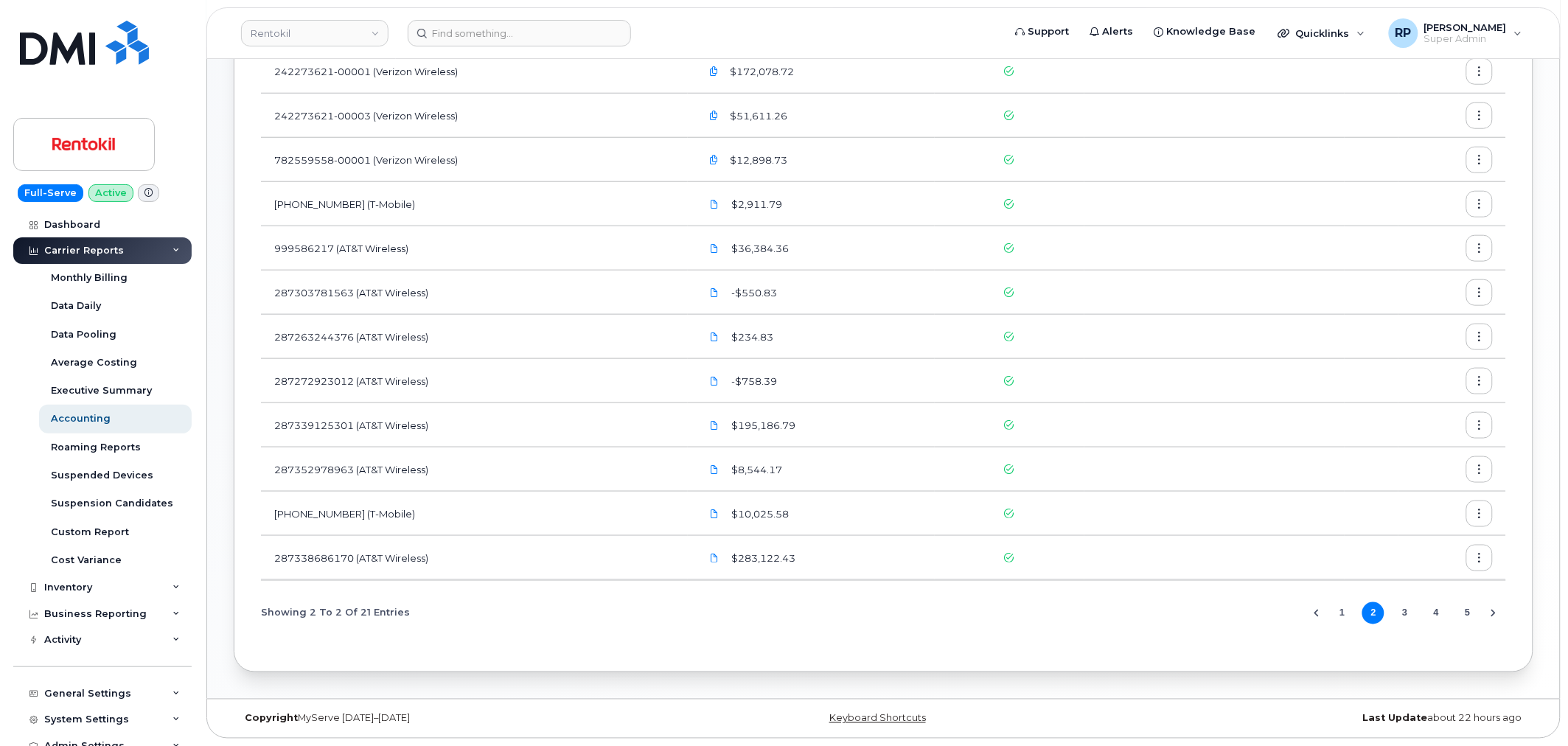
click at [1479, 506] on button "button" at bounding box center [1478, 513] width 26 height 26
click at [1408, 569] on span "Download" at bounding box center [1413, 574] width 58 height 14
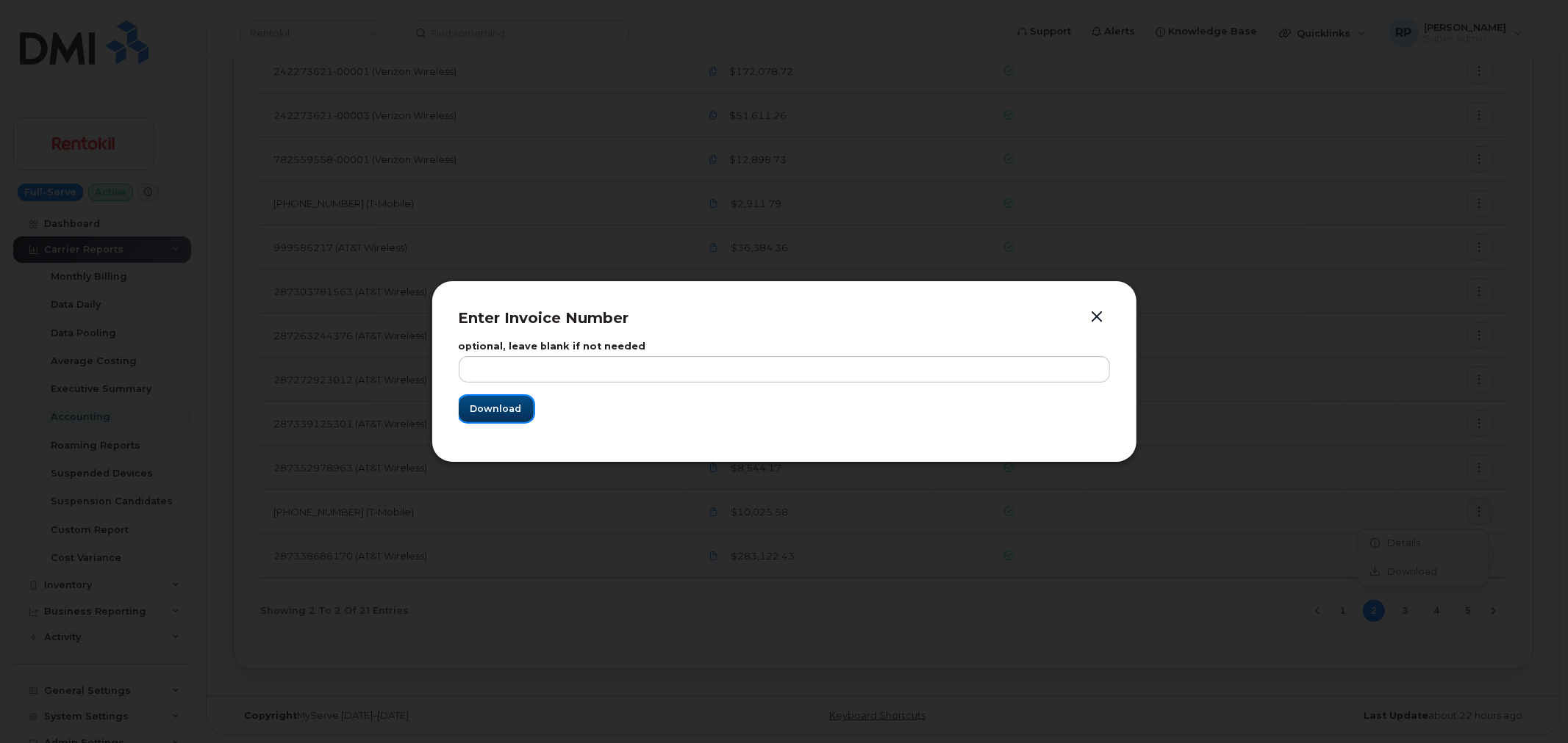
click at [515, 407] on span "Download" at bounding box center [495, 408] width 51 height 14
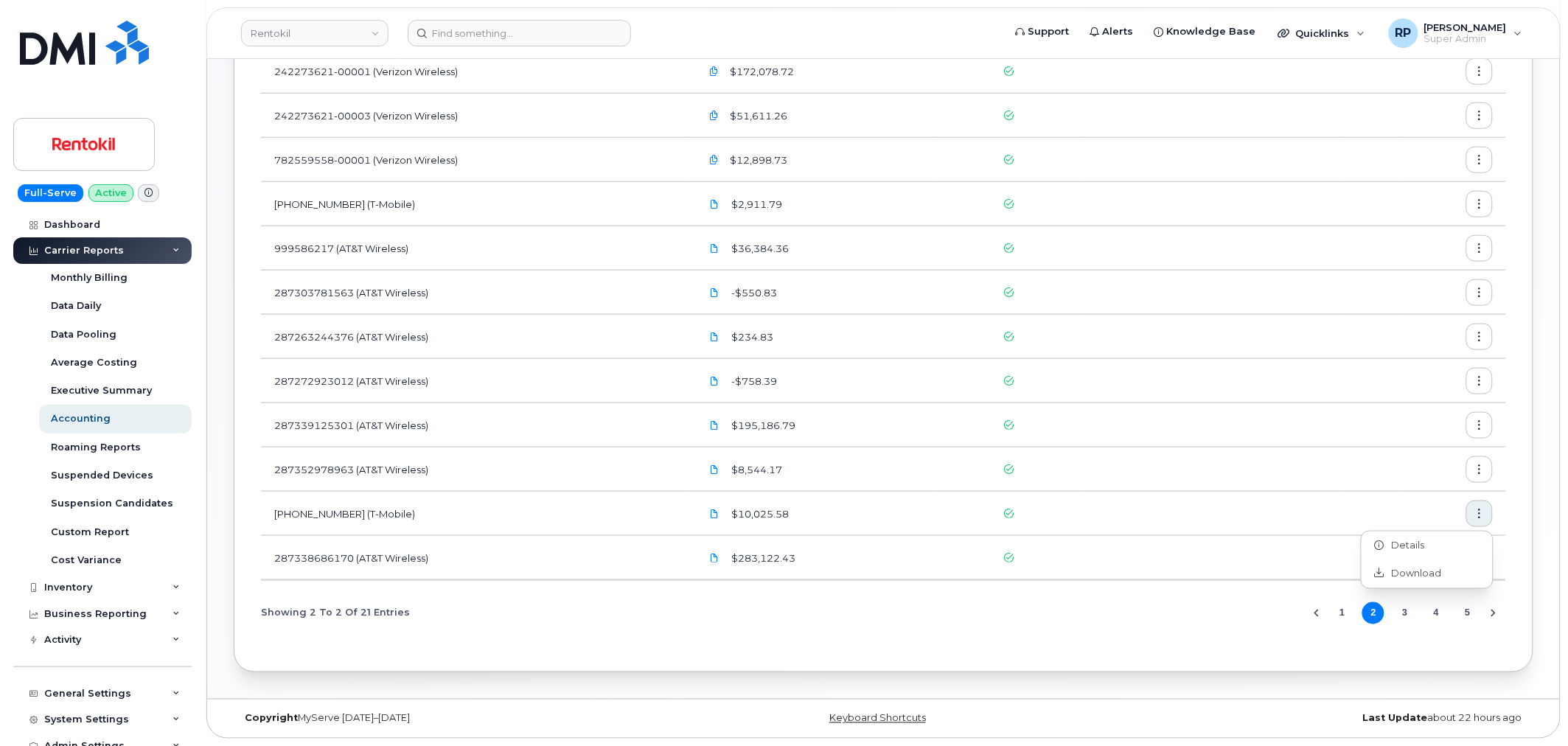
click at [1477, 467] on icon "button" at bounding box center [1479, 470] width 10 height 10
click at [1418, 526] on span "Download" at bounding box center [1413, 530] width 58 height 14
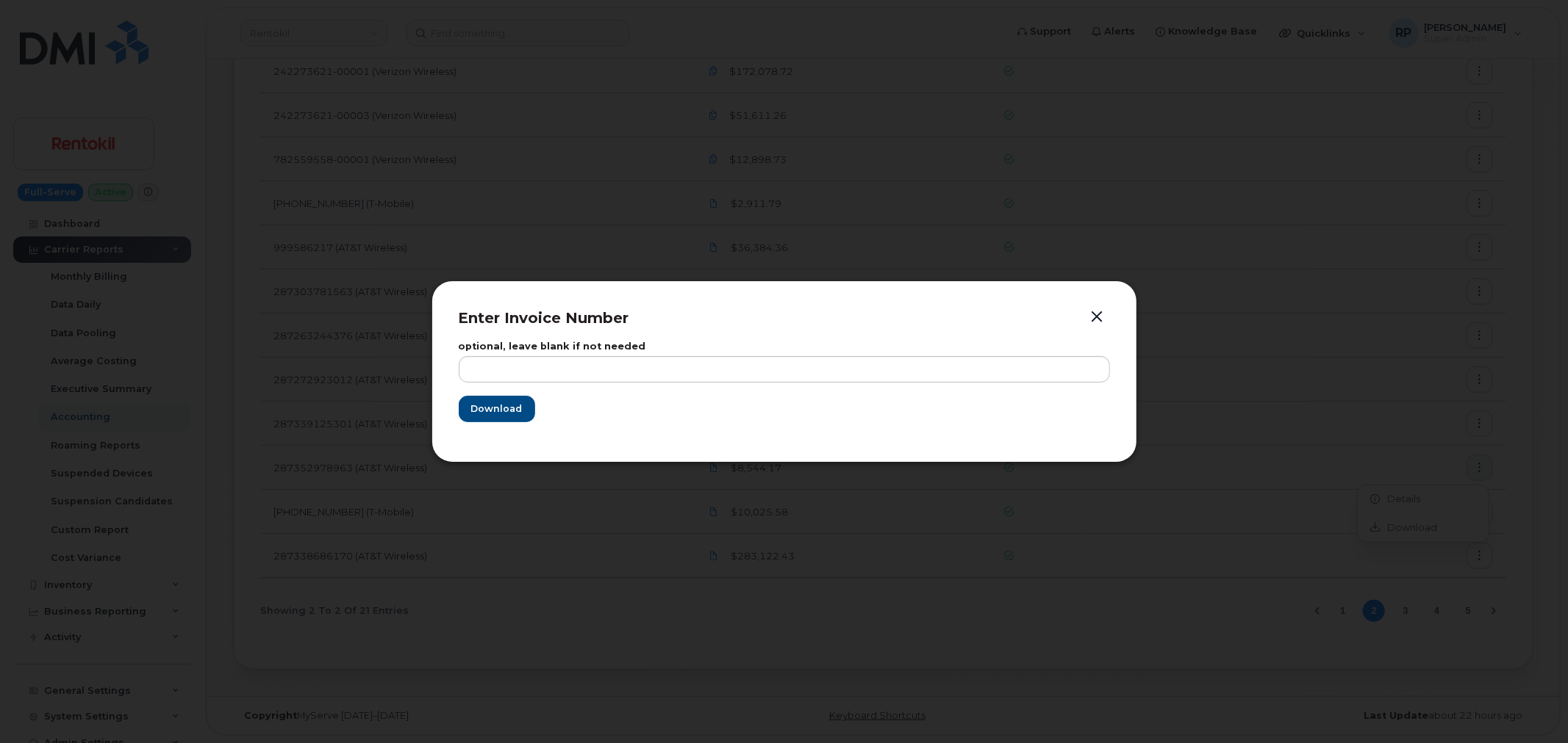
click at [453, 399] on div "Enter Invoice Number optional, leave blank if not needed Download" at bounding box center [784, 372] width 706 height 182
click at [476, 408] on span "Download" at bounding box center [495, 408] width 51 height 14
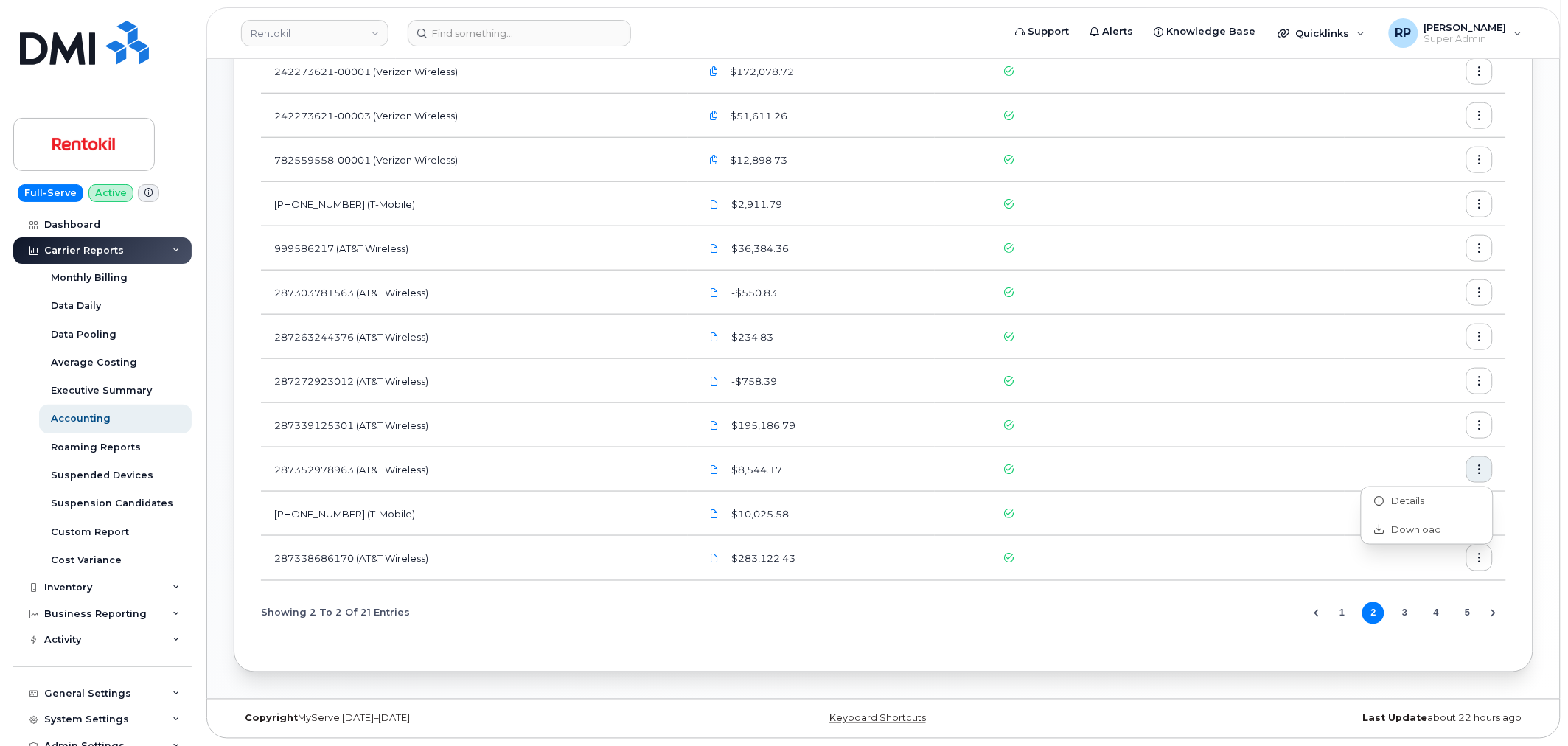
click at [1475, 426] on icon "button" at bounding box center [1479, 426] width 10 height 10
click at [1418, 482] on span "Download" at bounding box center [1413, 485] width 58 height 14
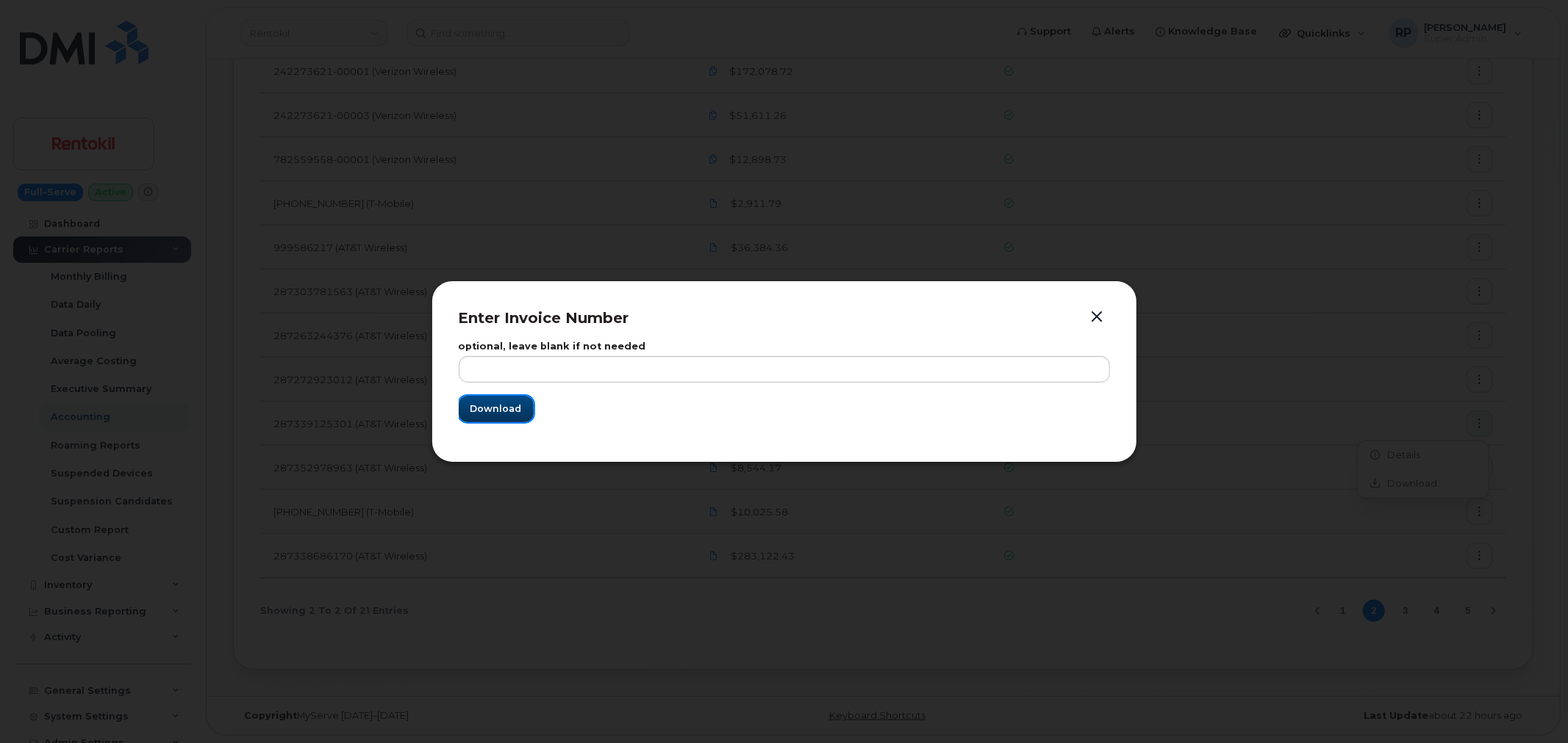
click at [515, 405] on span "Download" at bounding box center [495, 408] width 51 height 14
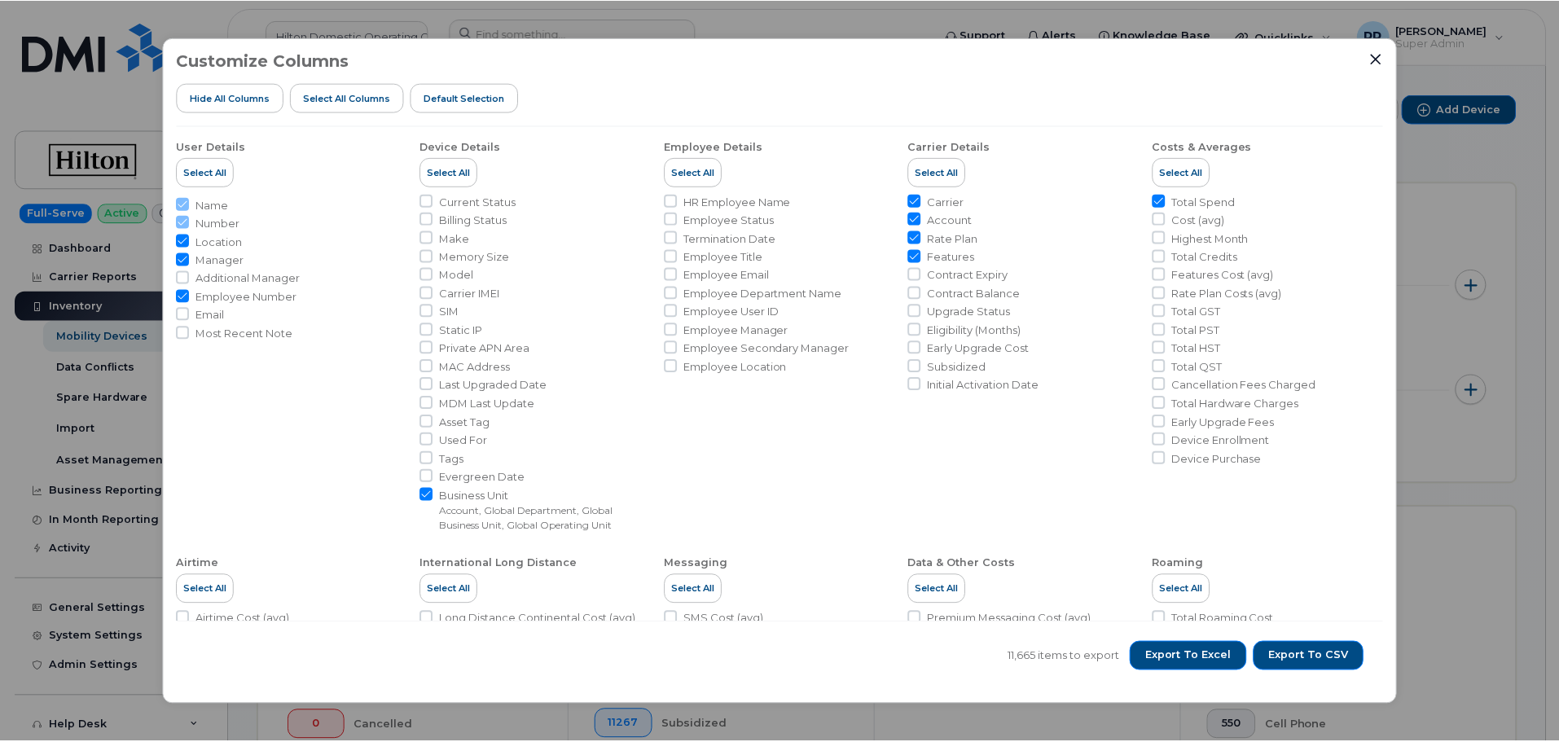
scroll to position [543, 0]
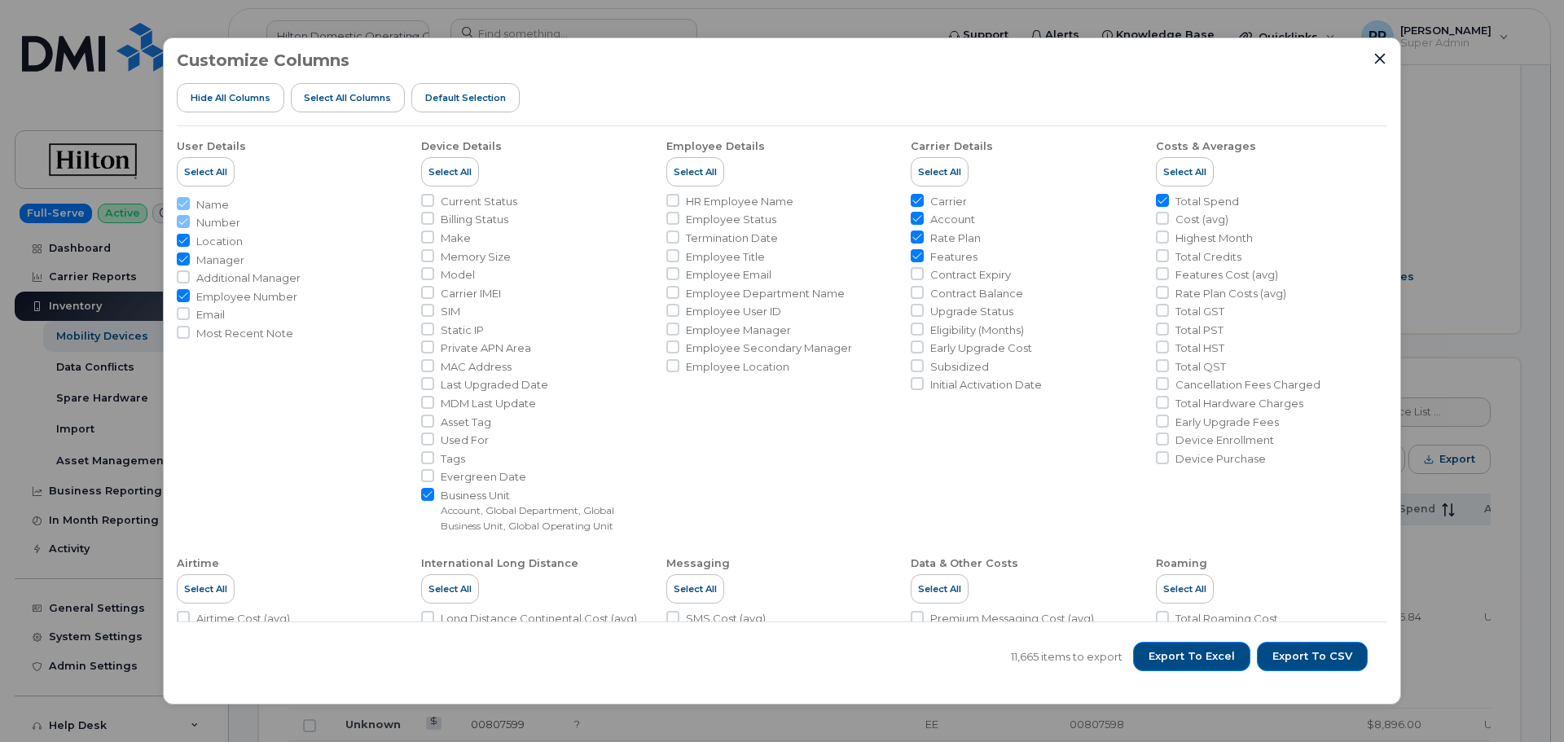
click at [85, 279] on div "Customize Columns Hide All Columns Select all Columns Default Selection User De…" at bounding box center [782, 371] width 1564 height 742
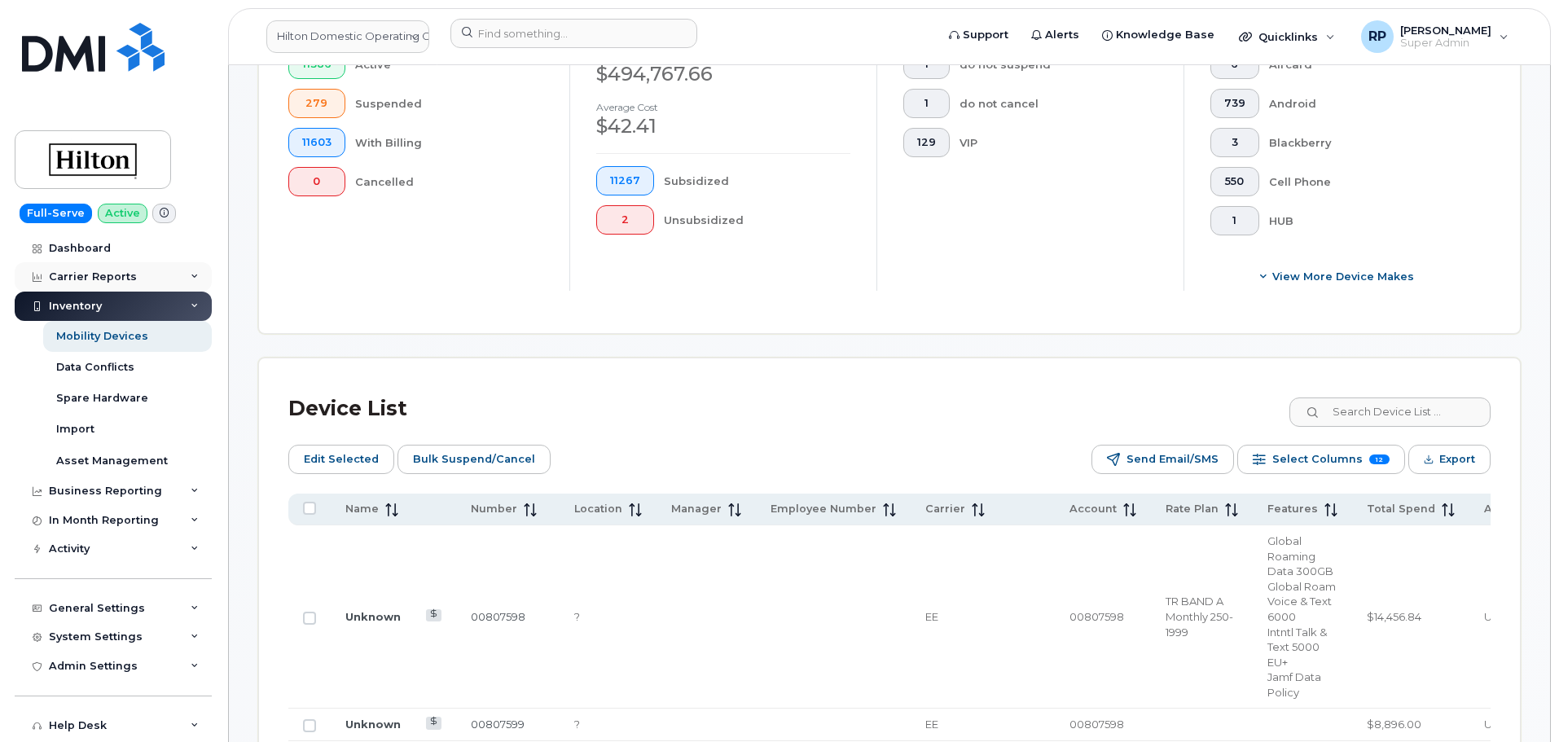
click at [86, 276] on div "Carrier Reports" at bounding box center [93, 276] width 88 height 13
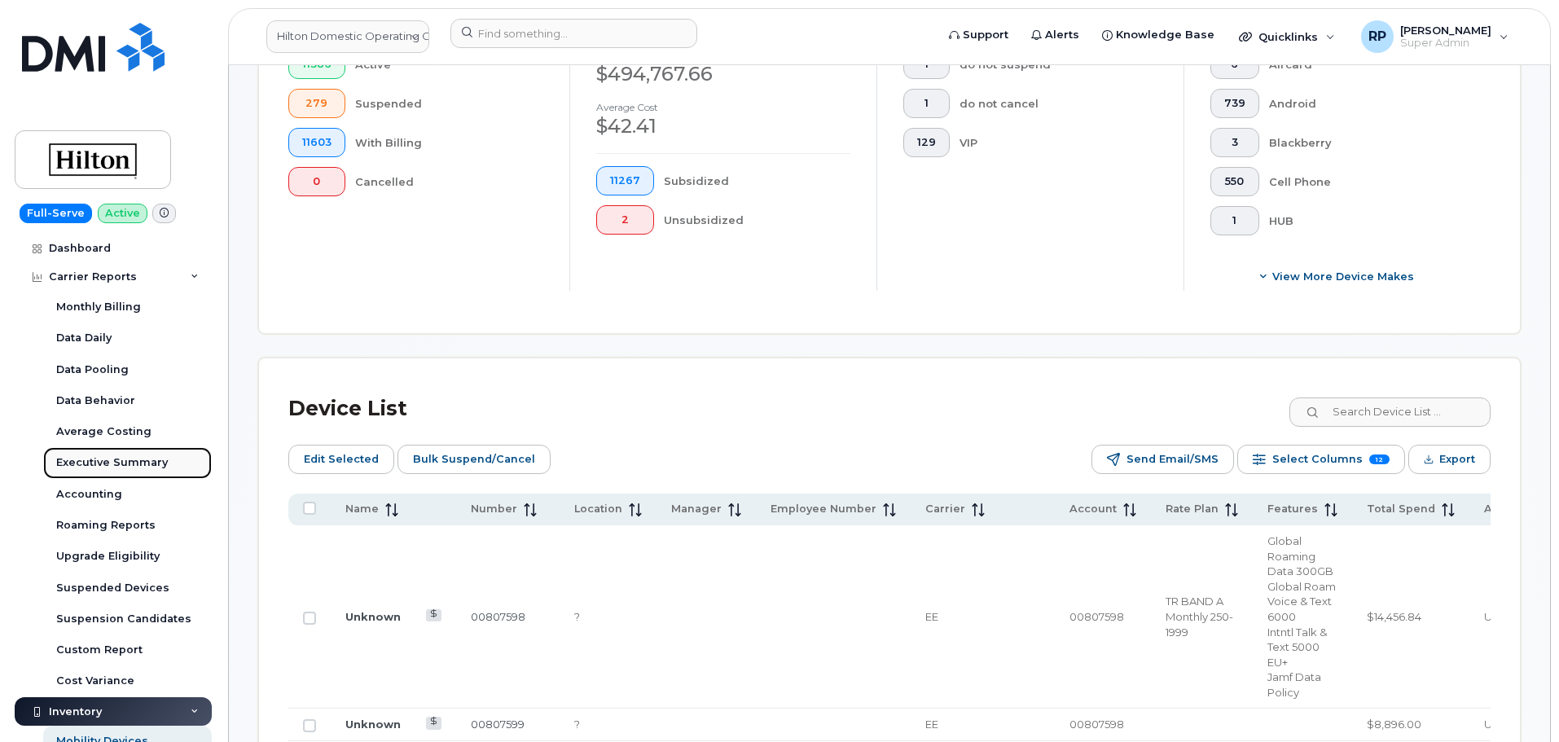
click at [95, 461] on div "Executive Summary" at bounding box center [112, 462] width 112 height 15
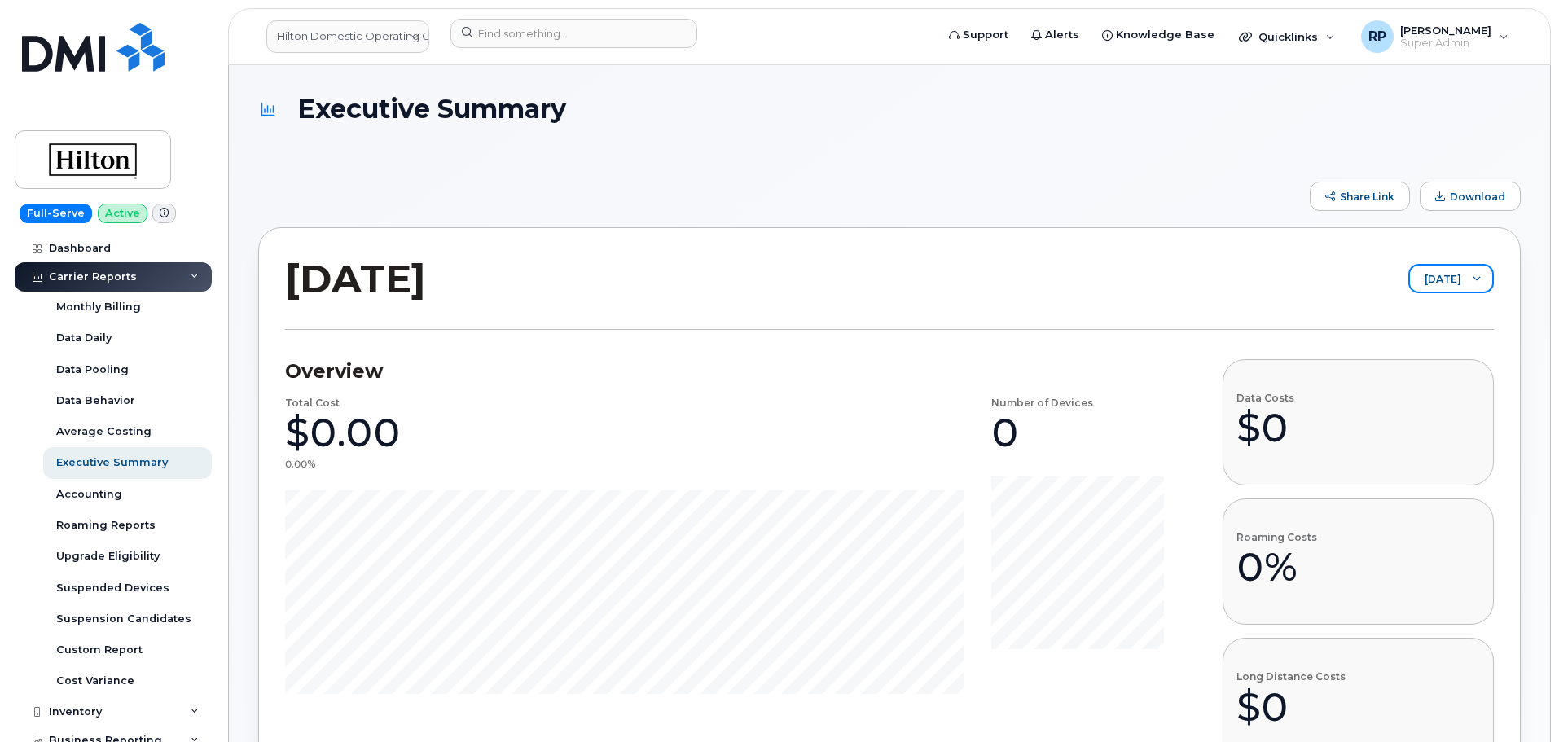
click at [1410, 284] on span "[DATE]" at bounding box center [1435, 280] width 51 height 29
click at [328, 42] on link "Hilton Domestic Operating Company Inc" at bounding box center [347, 36] width 163 height 33
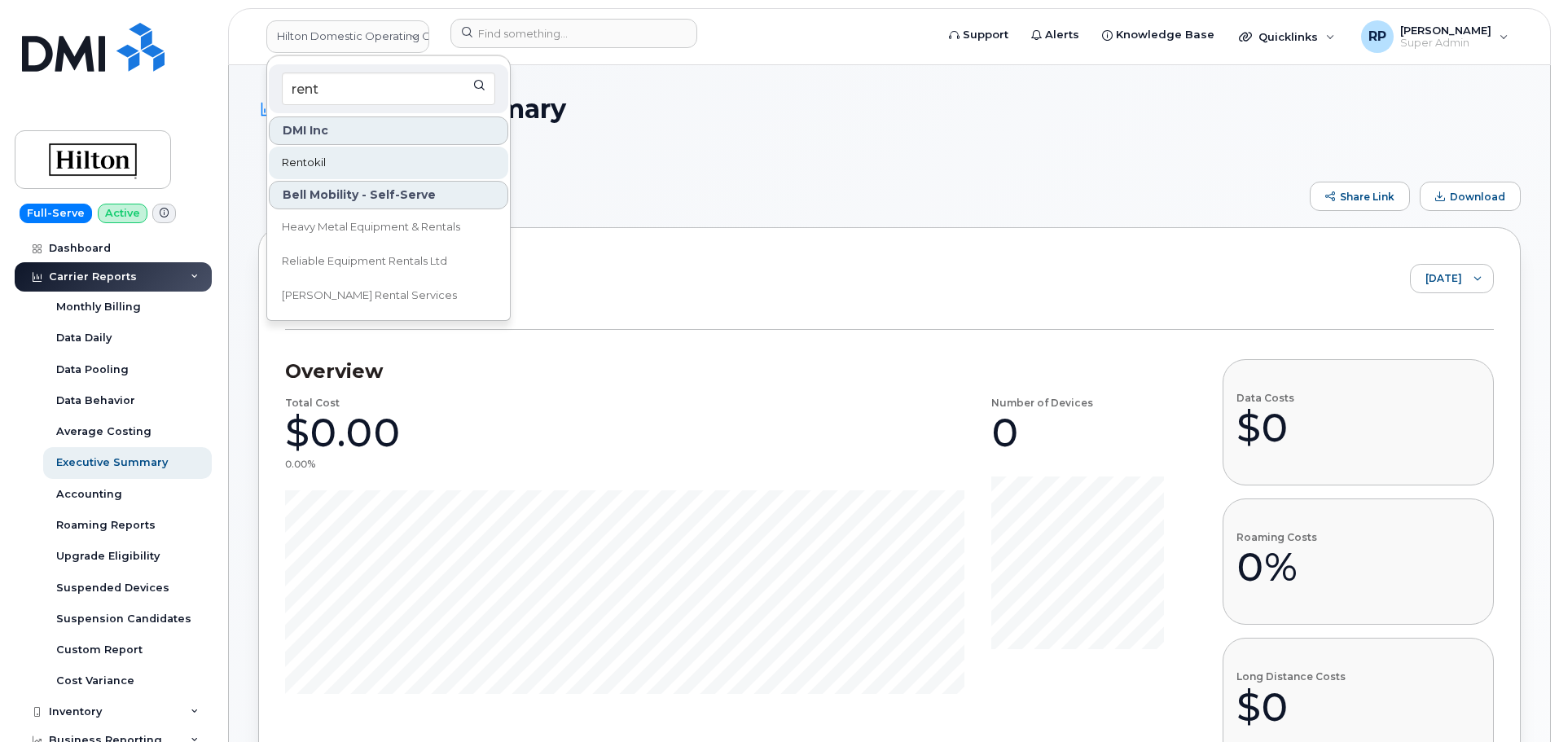
type input "rent"
click at [319, 164] on span "Rentokil" at bounding box center [304, 163] width 44 height 16
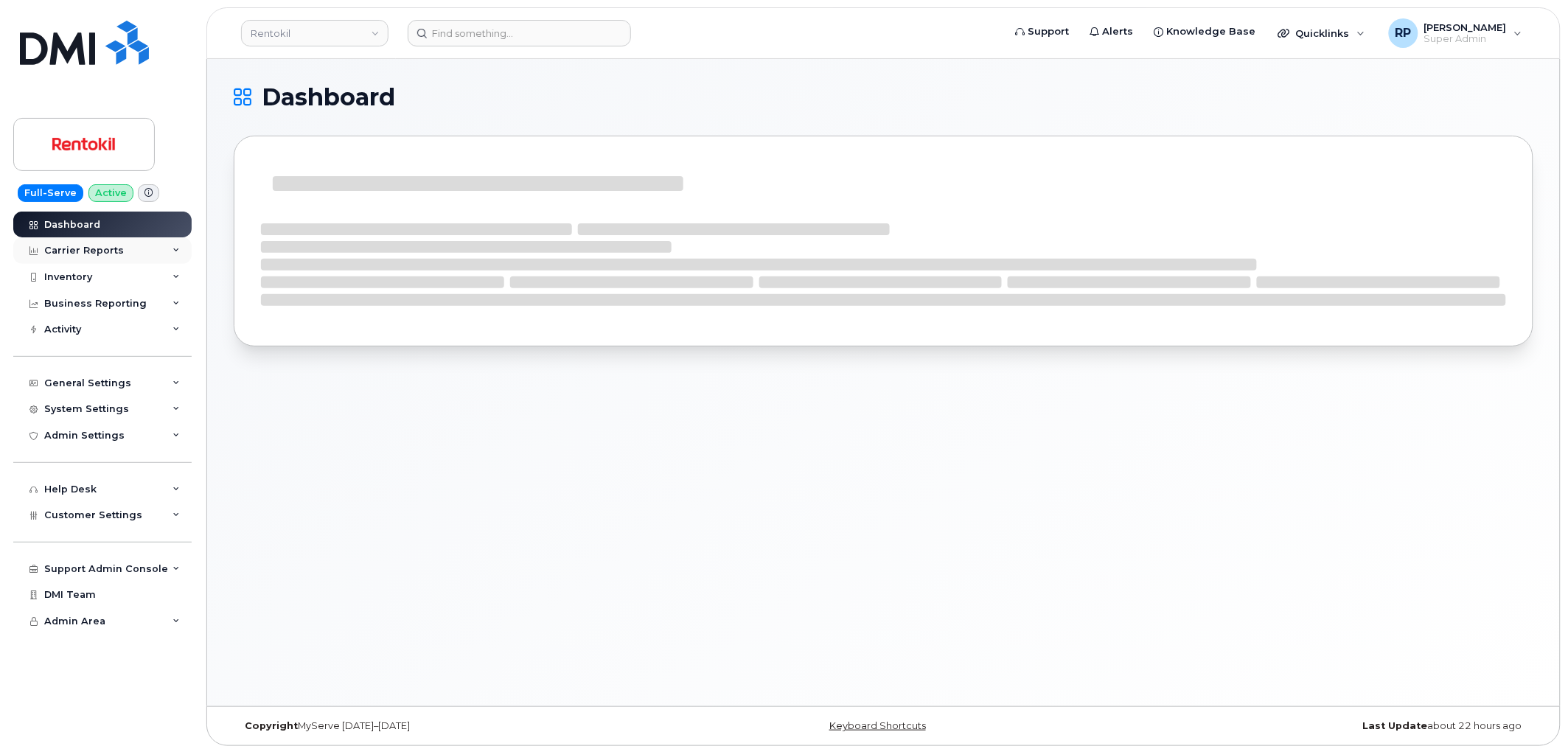
click at [85, 249] on div "Carrier Reports" at bounding box center [84, 250] width 80 height 12
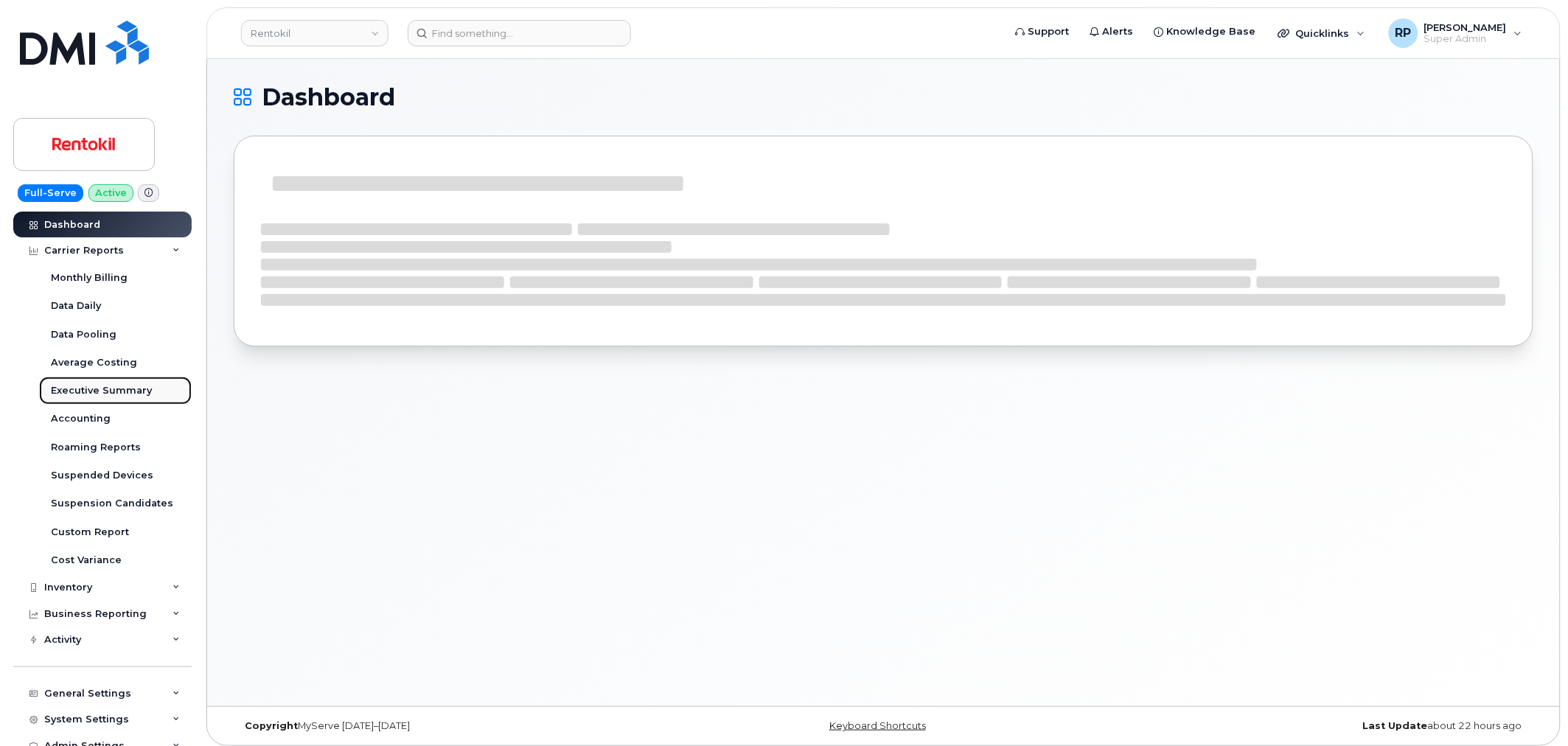
click at [70, 395] on div "Executive Summary" at bounding box center [101, 390] width 101 height 14
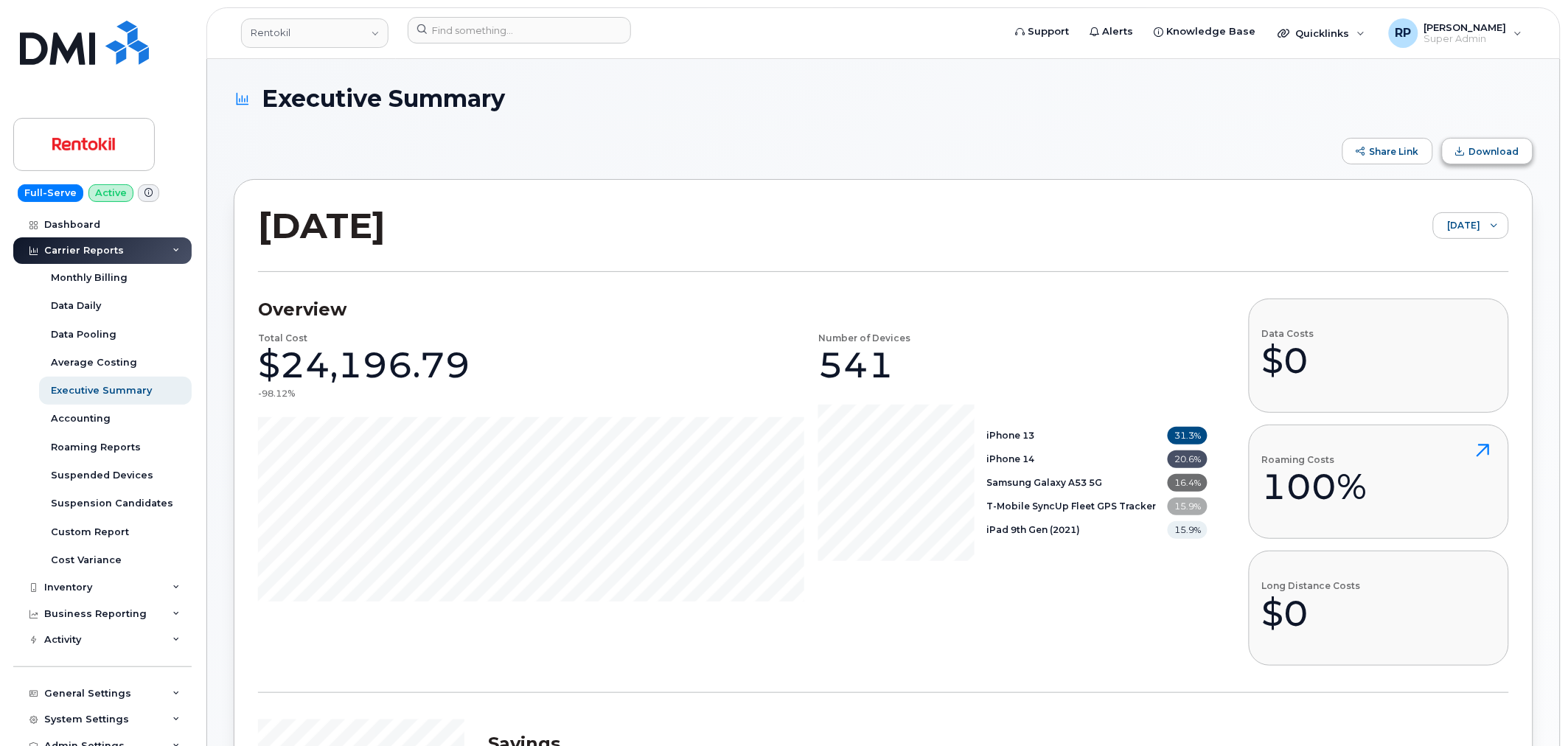
click at [1490, 149] on span "Download" at bounding box center [1493, 151] width 50 height 11
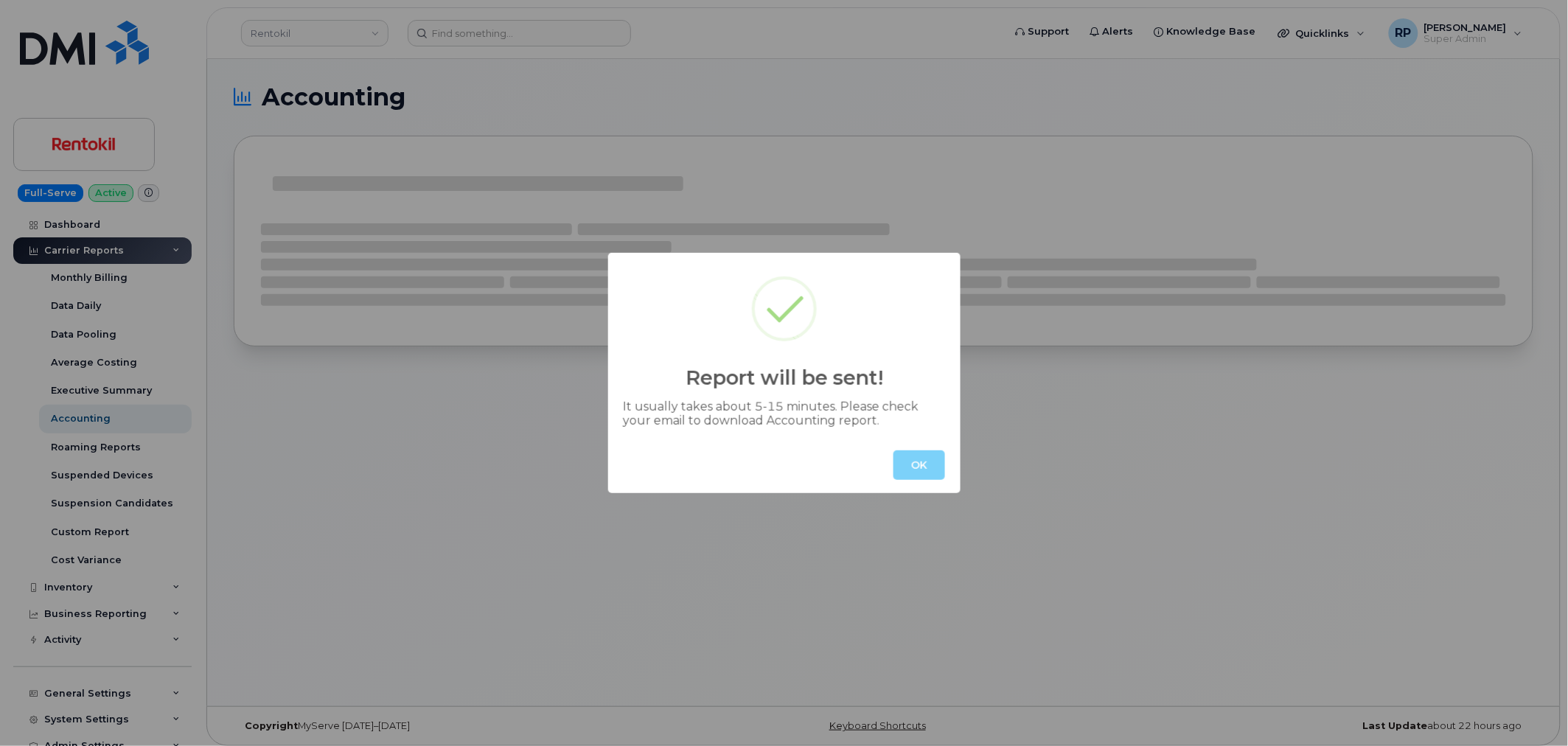
drag, startPoint x: 894, startPoint y: 446, endPoint x: 946, endPoint y: 468, distance: 56.5
click at [902, 453] on div "OK" at bounding box center [784, 465] width 352 height 56
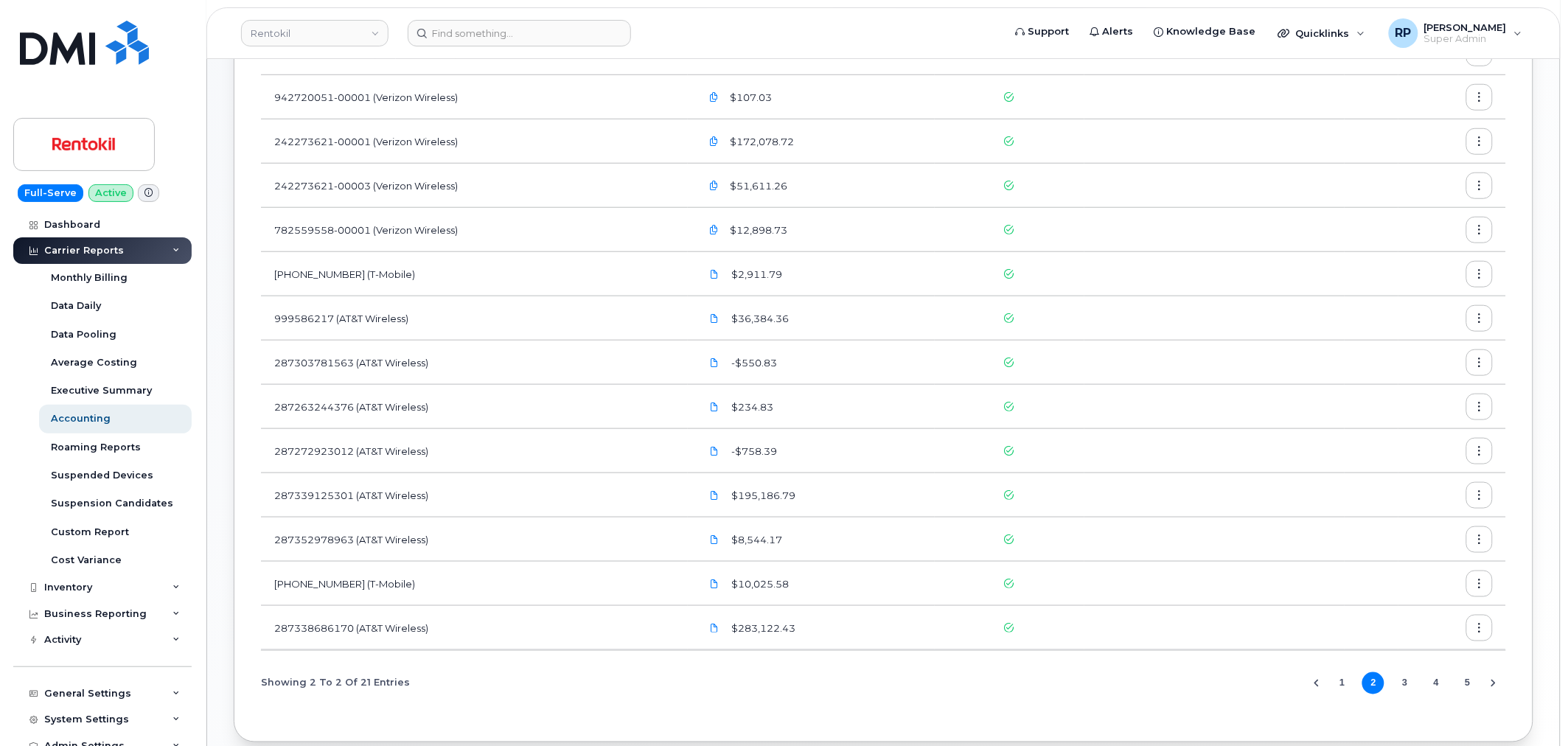
scroll to position [435, 0]
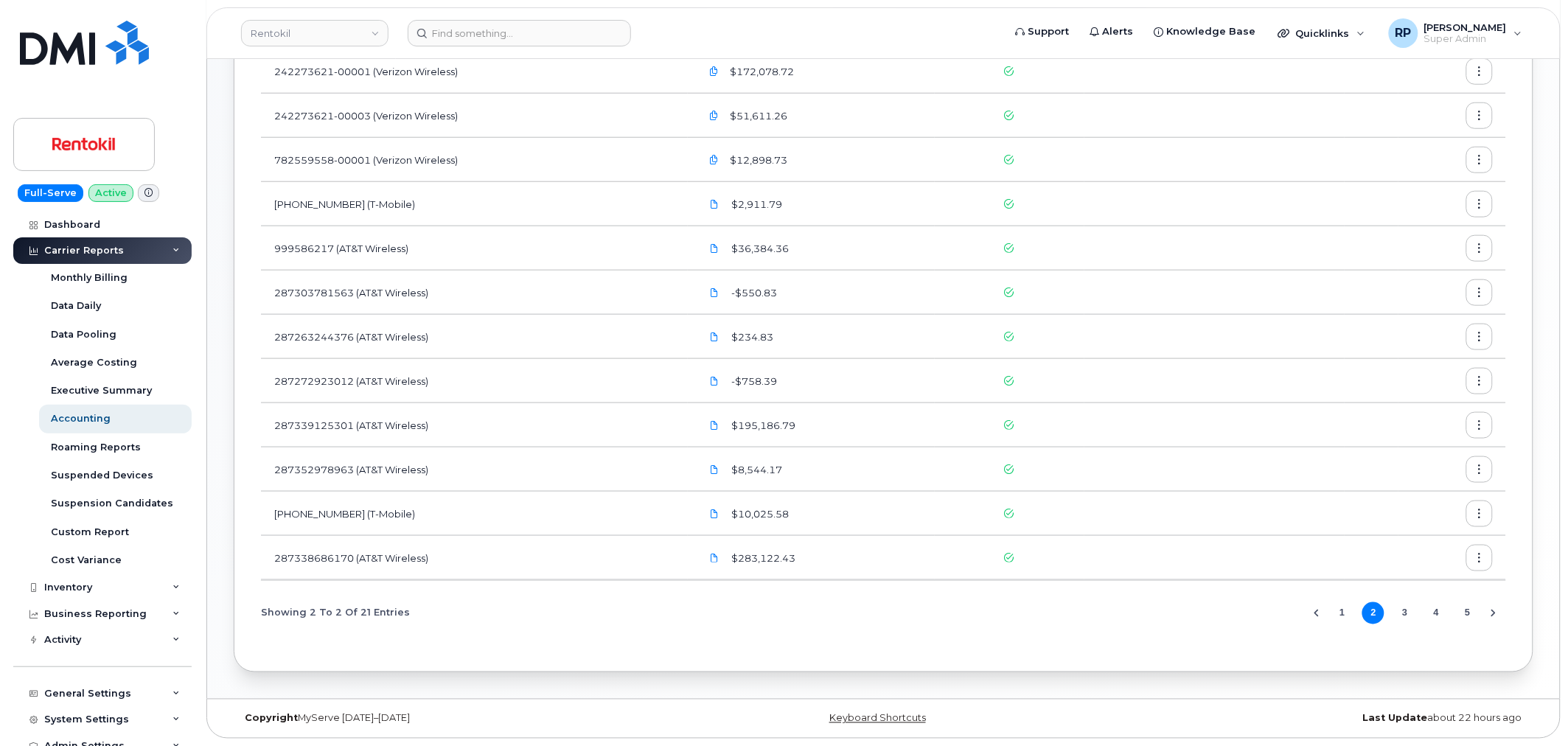
click at [1347, 610] on button "1" at bounding box center [1342, 614] width 22 height 22
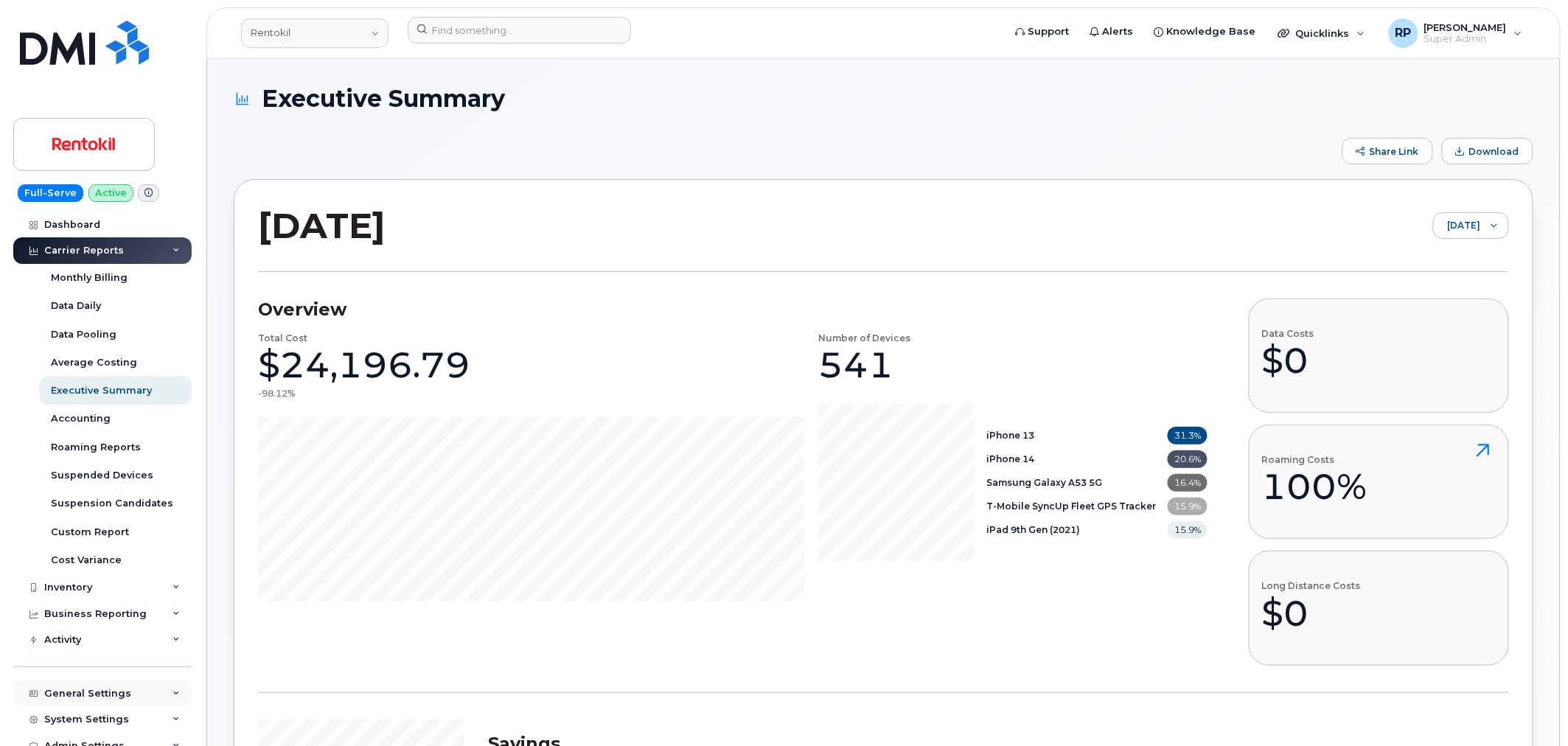
click at [87, 688] on div "General Settings" at bounding box center [88, 693] width 87 height 12
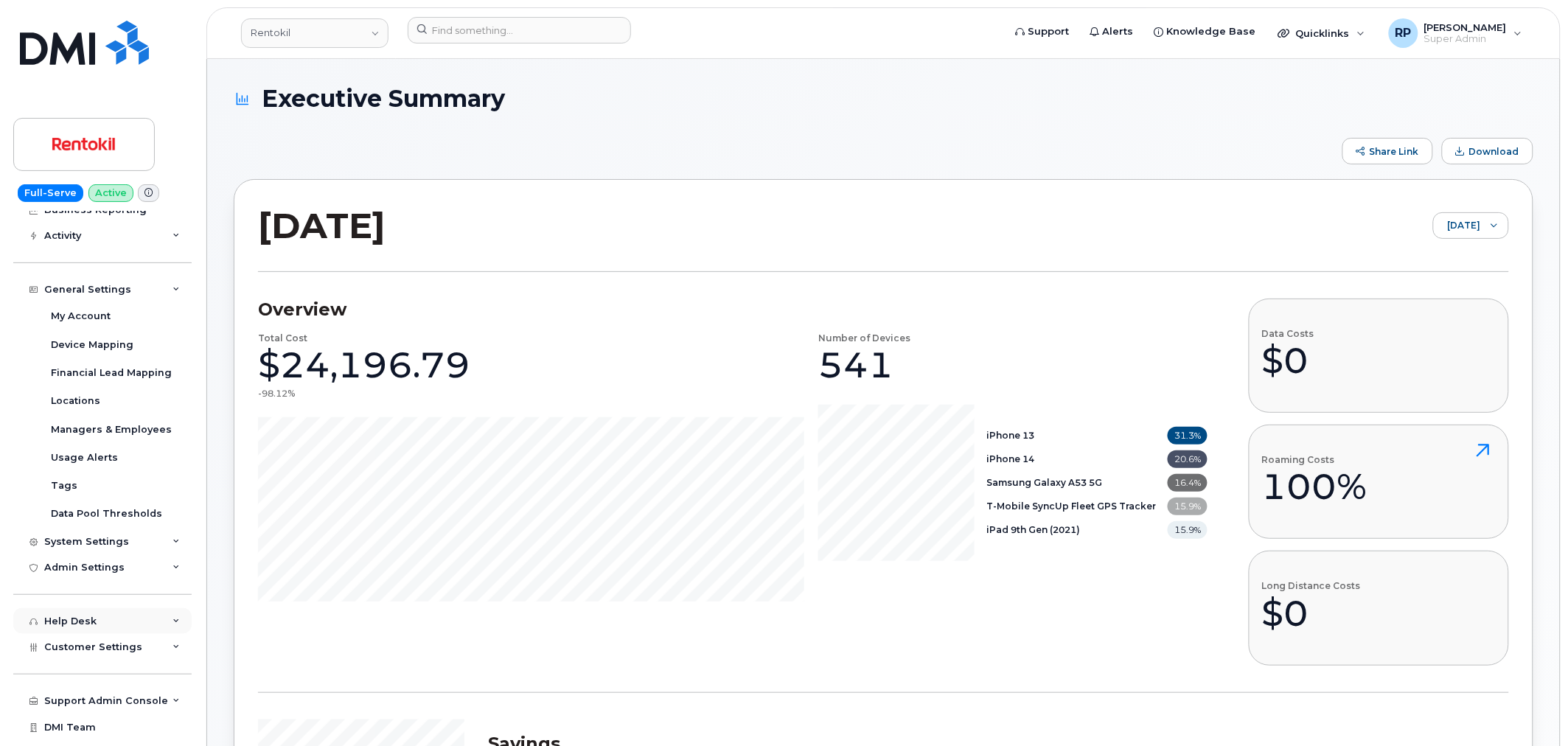
scroll to position [409, 0]
click at [90, 635] on div "Customer Settings" at bounding box center [102, 642] width 178 height 26
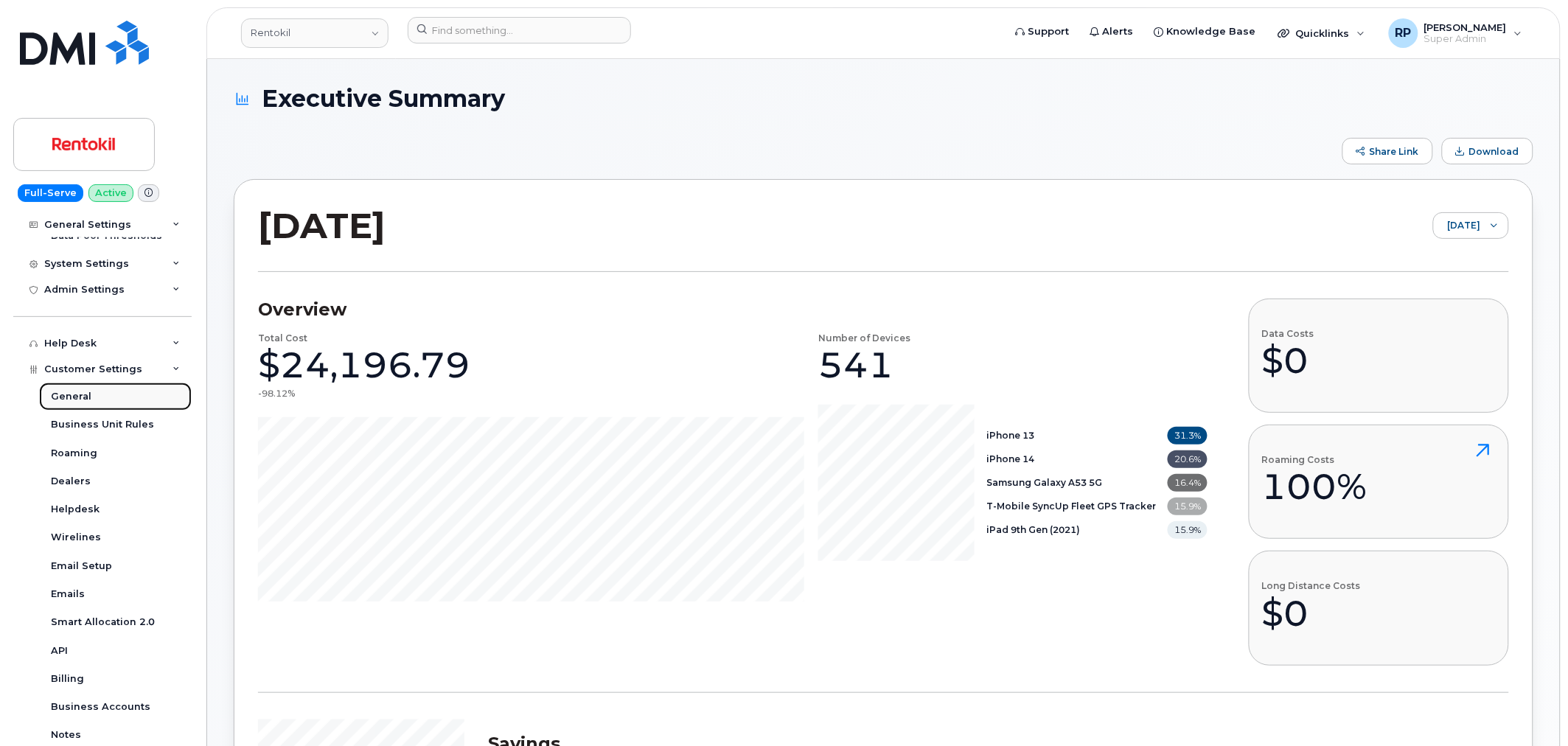
click at [73, 393] on div "General" at bounding box center [71, 397] width 41 height 14
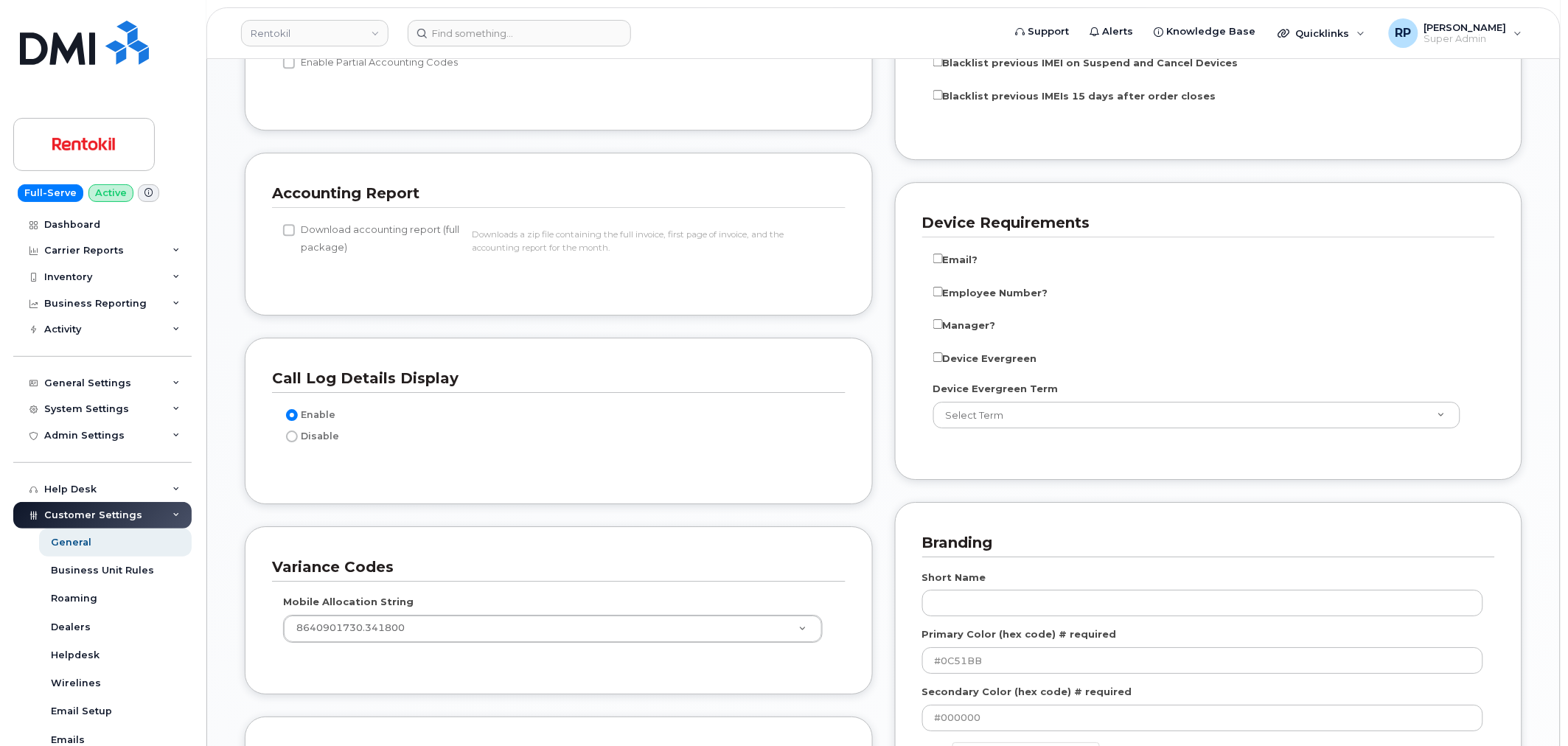
scroll to position [1102, 0]
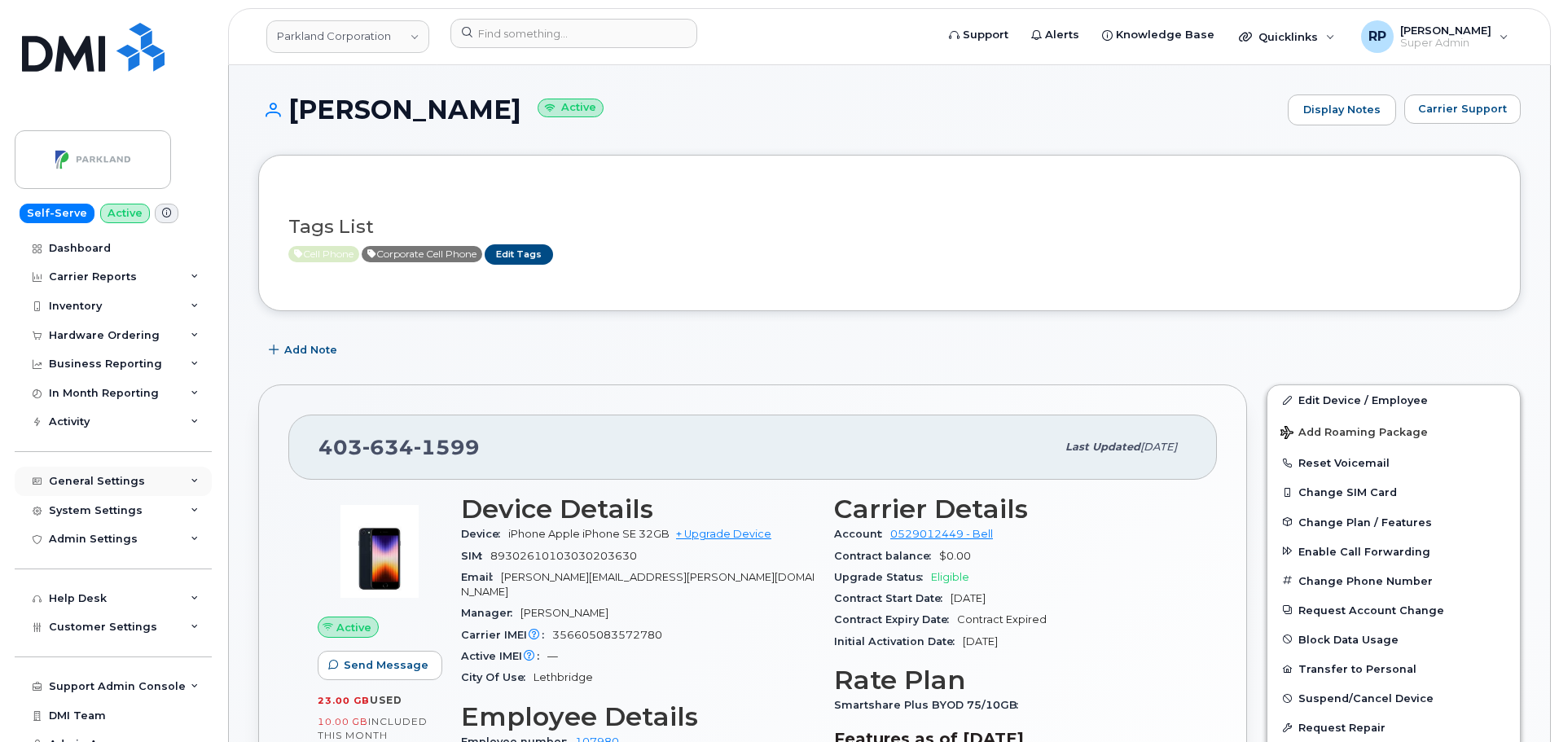
scroll to position [1045, 0]
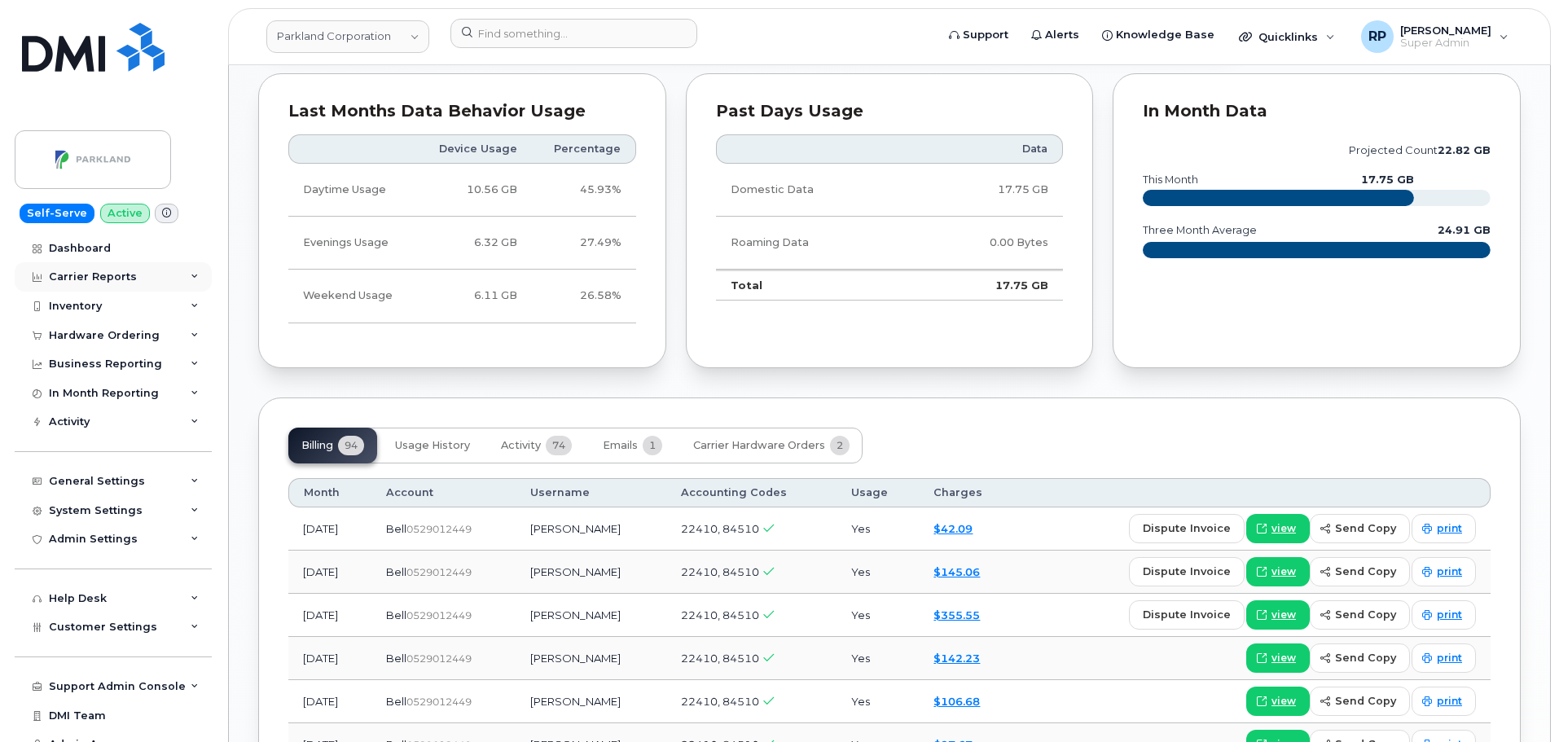
click at [94, 279] on div "Carrier Reports" at bounding box center [93, 276] width 88 height 13
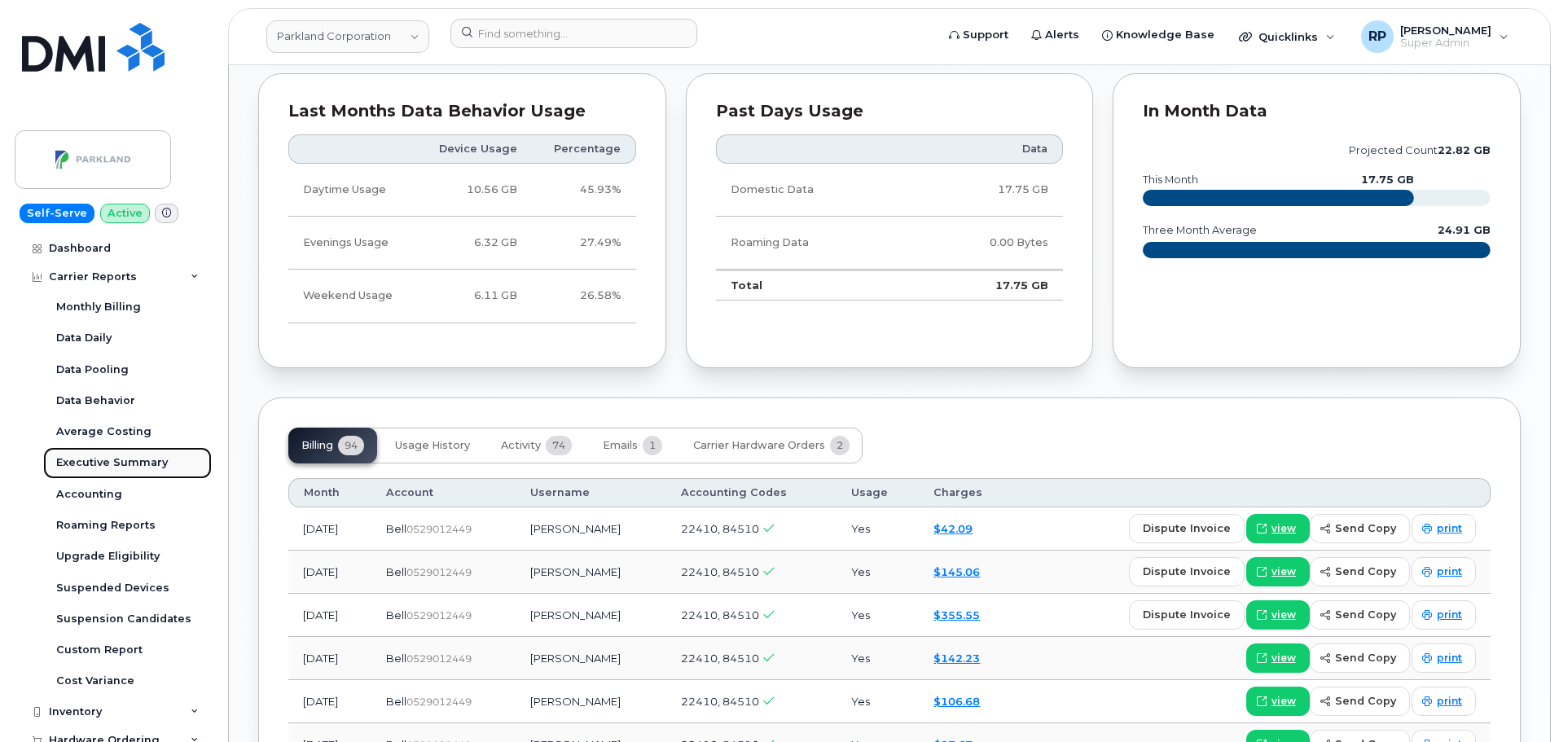
click at [97, 460] on div "Executive Summary" at bounding box center [112, 462] width 112 height 15
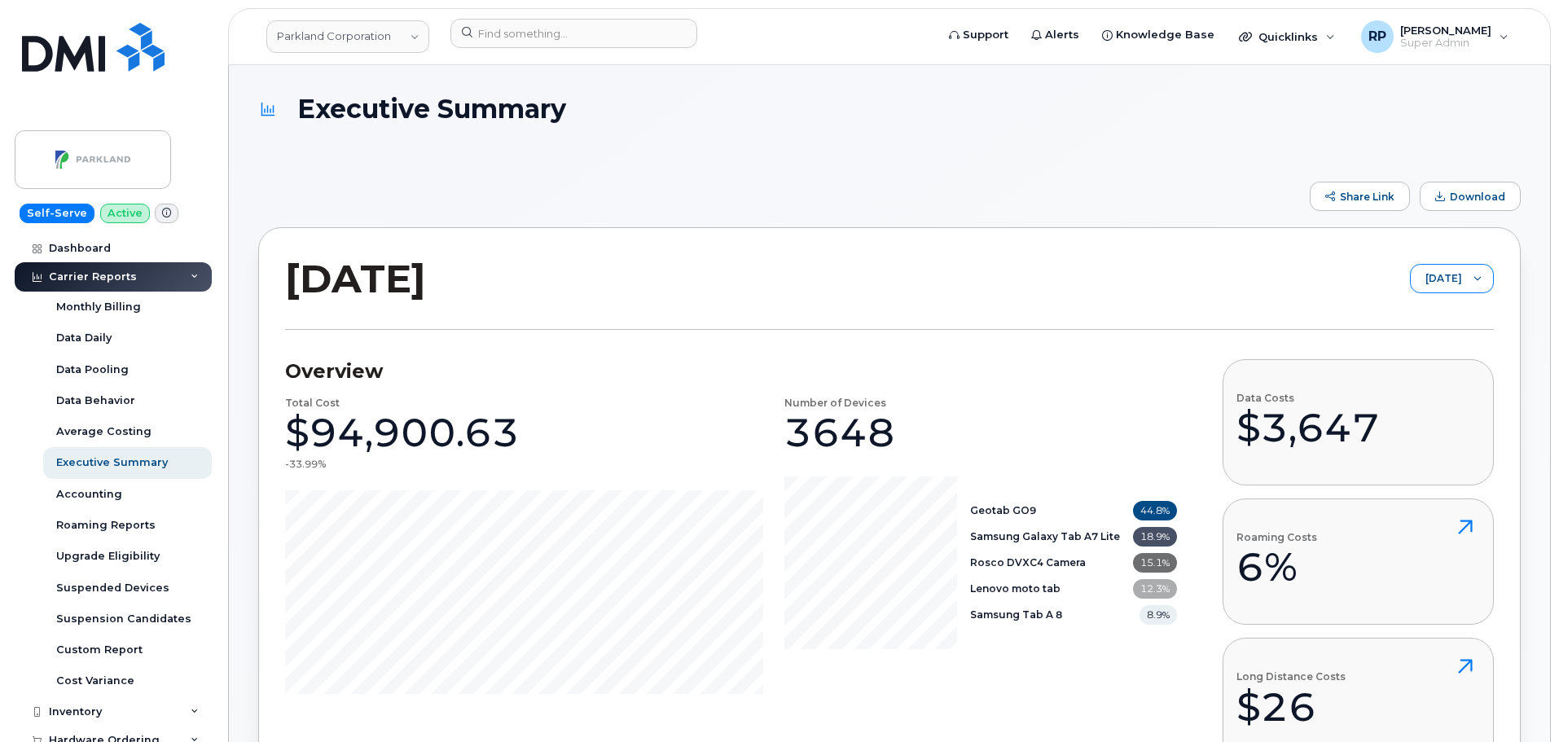
click at [1421, 282] on span "September 2025" at bounding box center [1436, 279] width 51 height 29
click at [1414, 370] on span "July 2025" at bounding box center [1402, 369] width 35 height 15
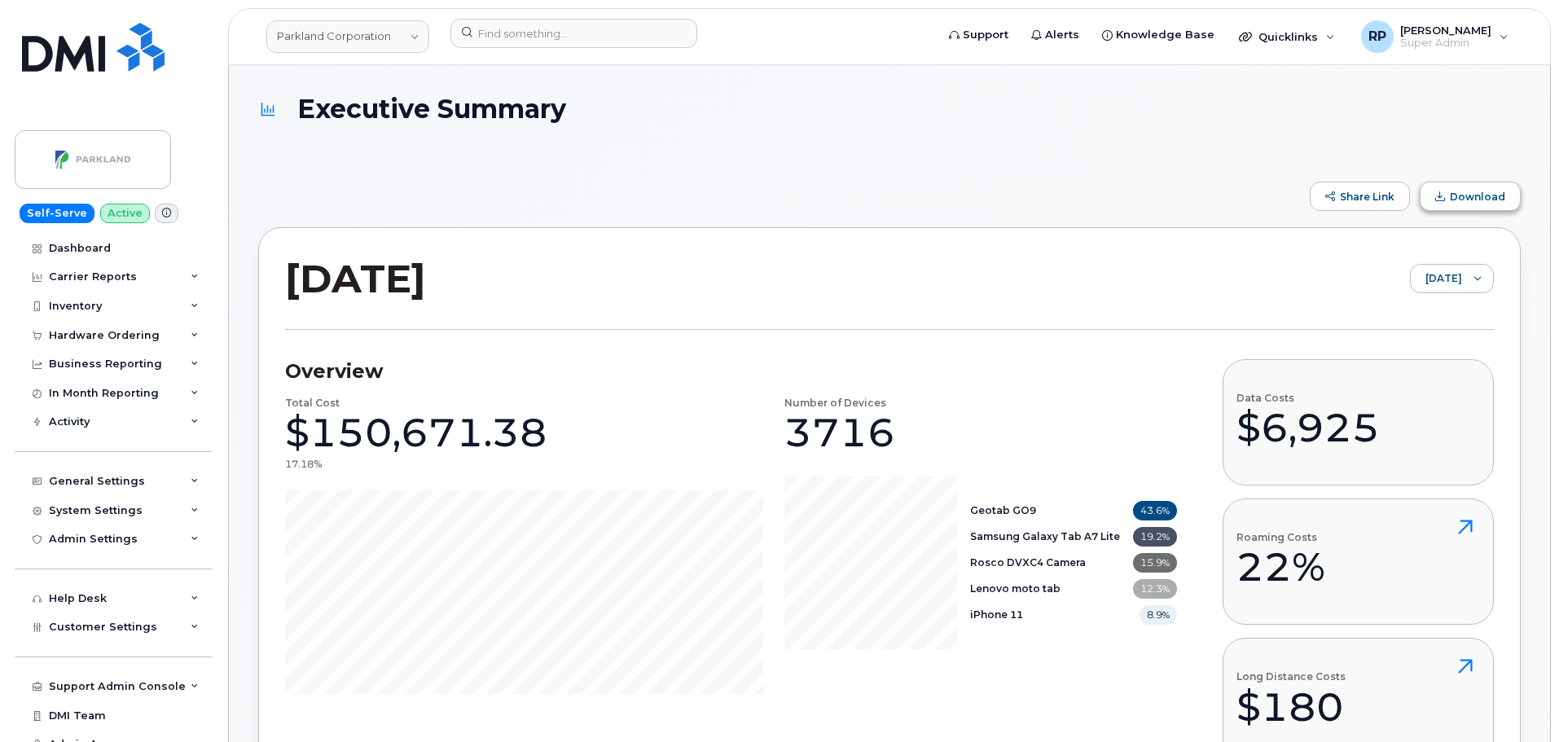
click at [1466, 206] on button "Download" at bounding box center [1470, 196] width 101 height 29
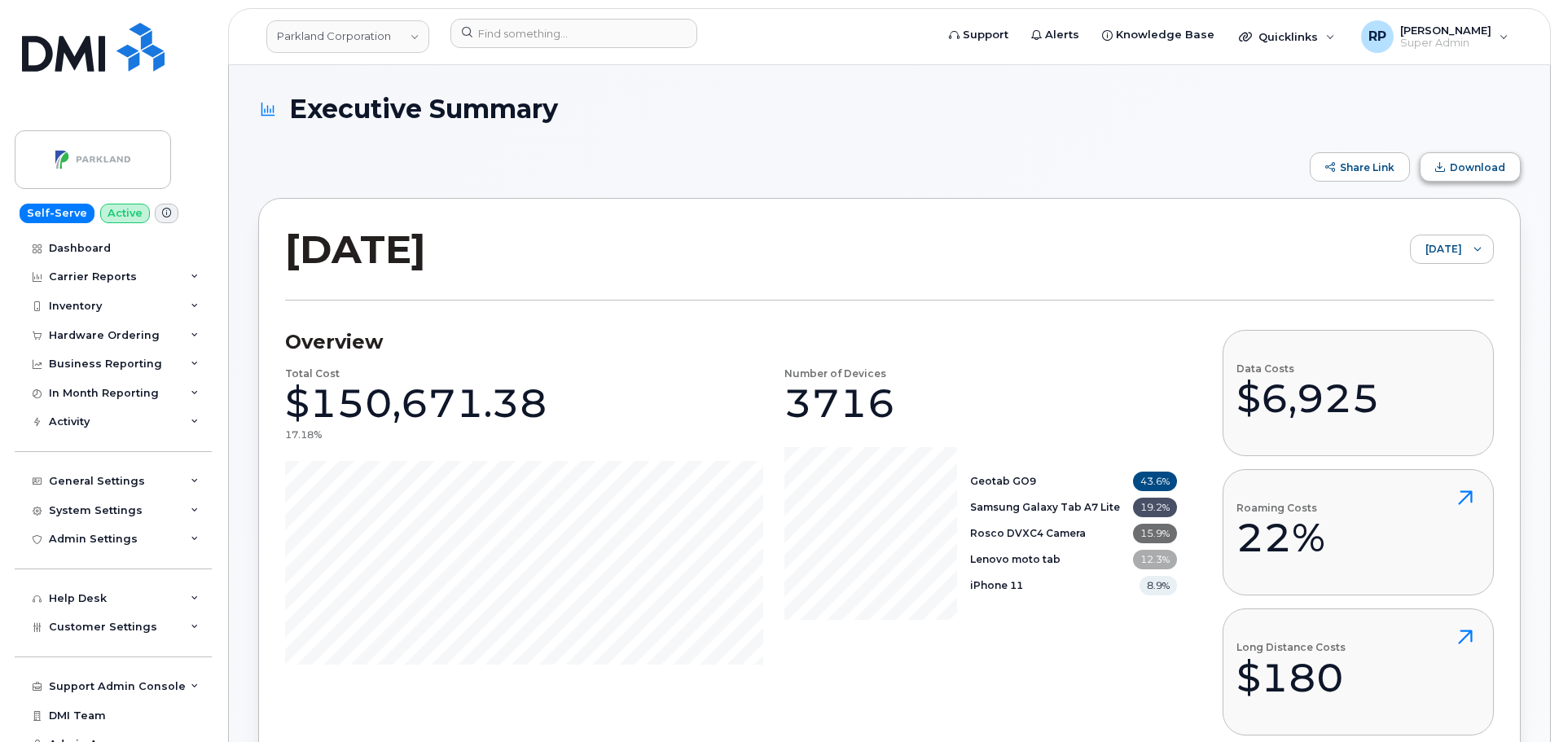
click at [1455, 170] on span "Download" at bounding box center [1477, 167] width 55 height 12
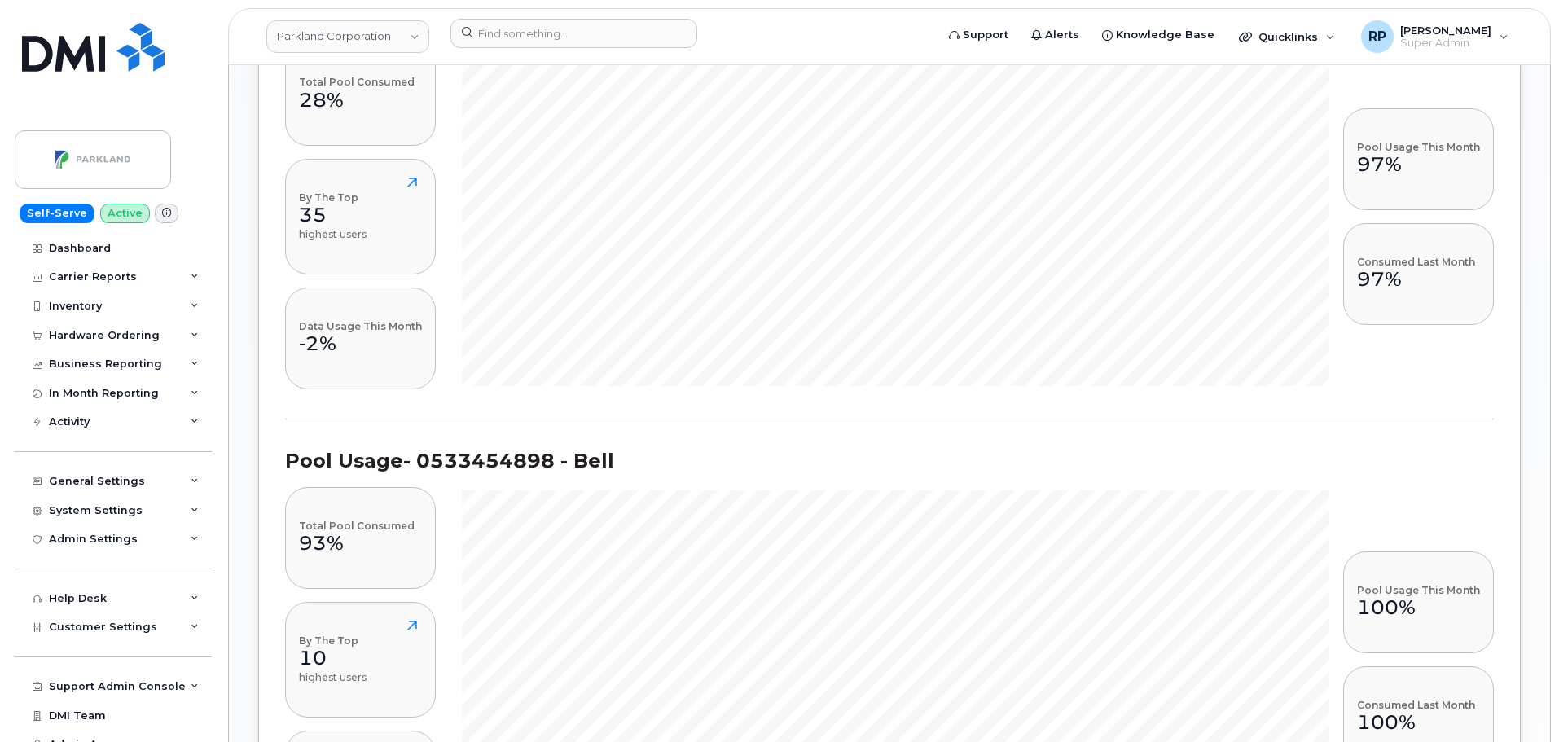
scroll to position [1358, 0]
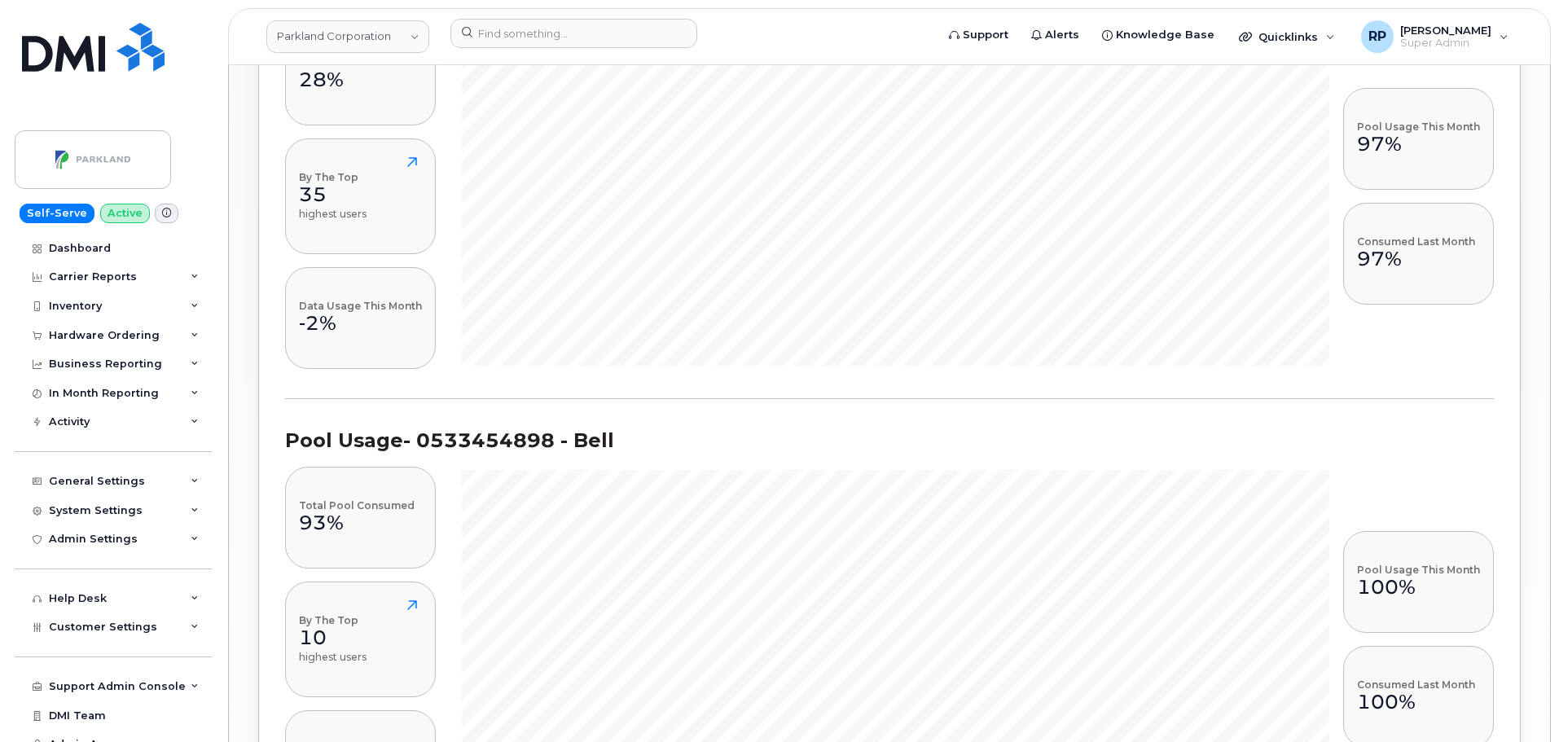
click at [575, 412] on section "Pool Usage - 0533454898 - Bell Total Pool Consumed 93% By The Top 10 highest us…" at bounding box center [889, 621] width 1209 height 444
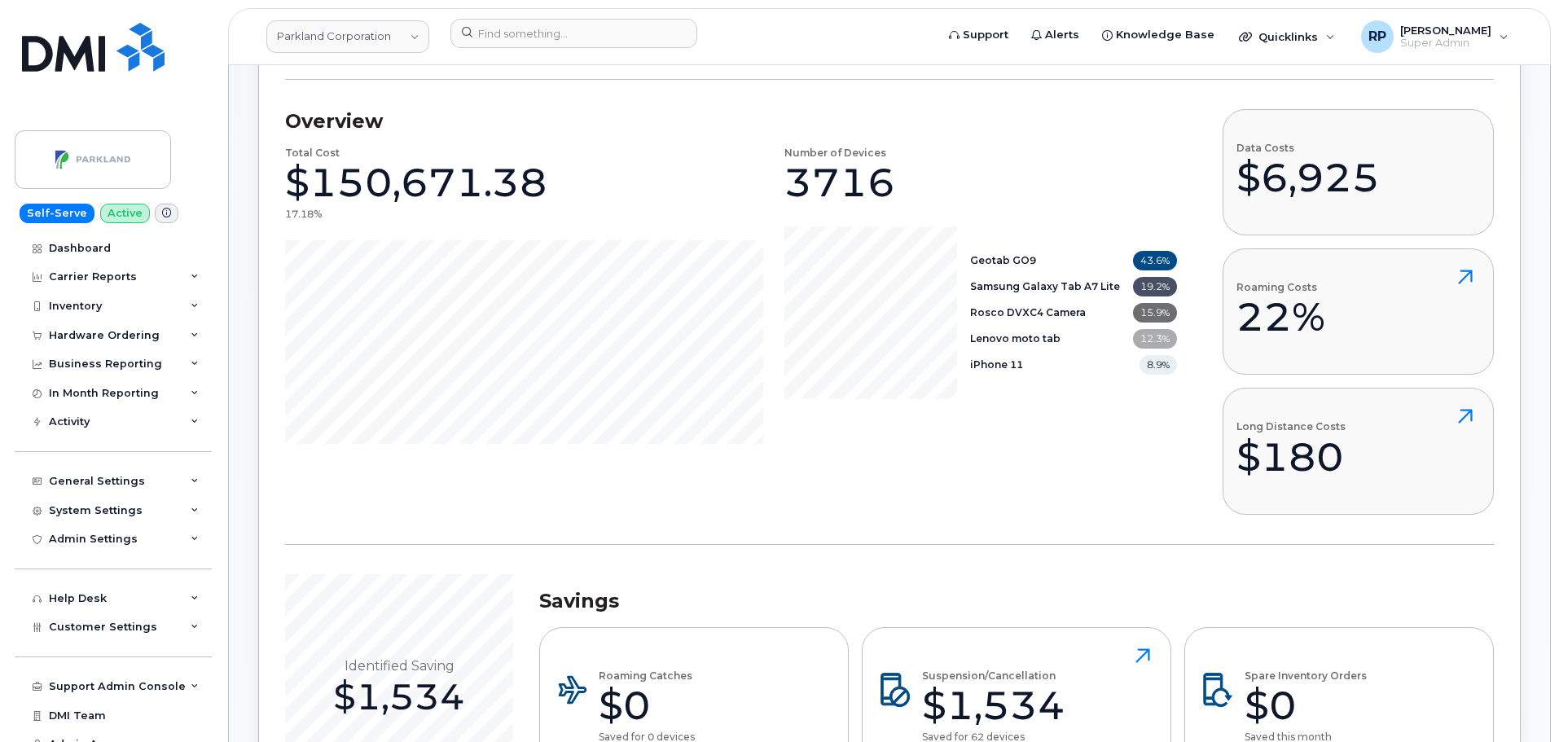
scroll to position [0, 0]
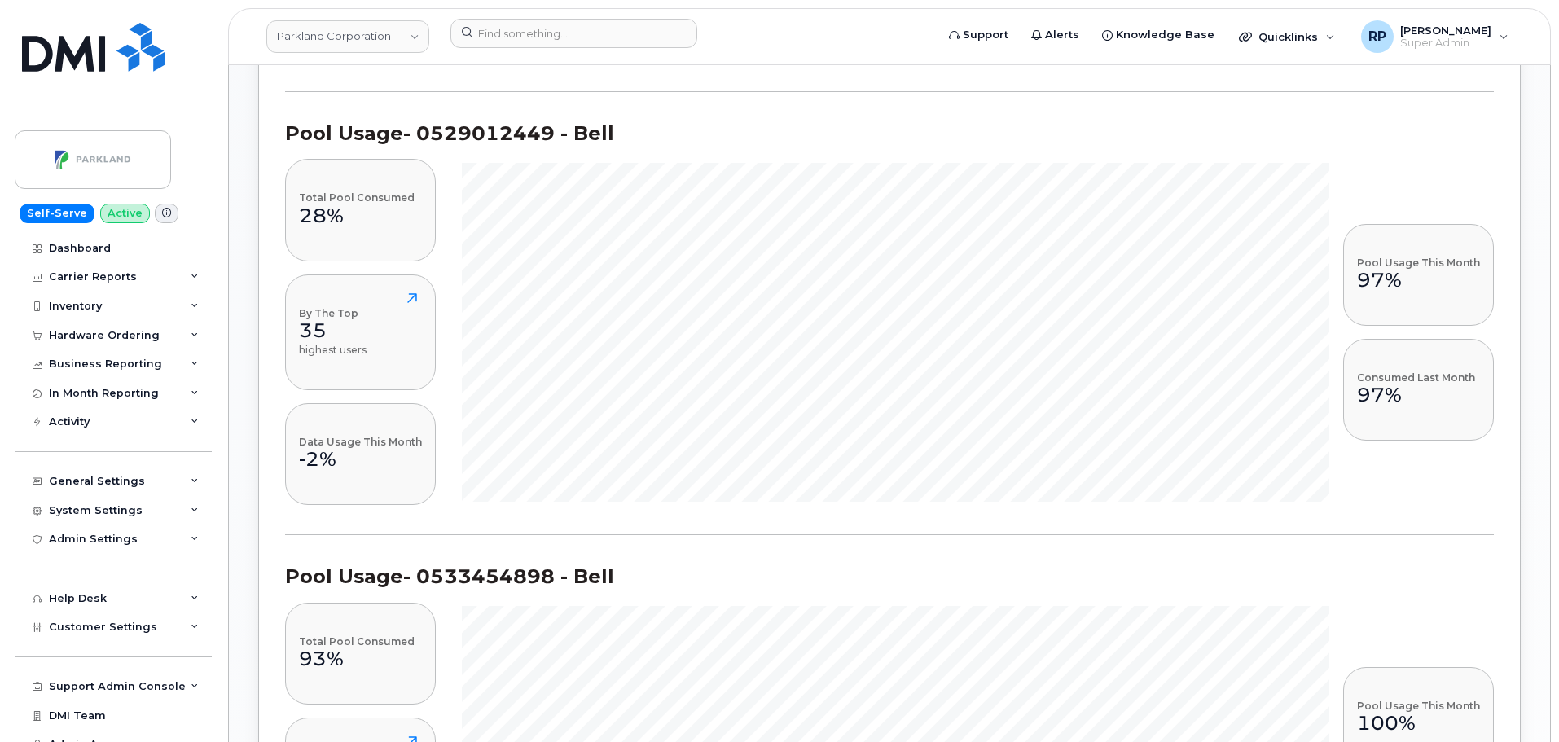
scroll to position [1086, 0]
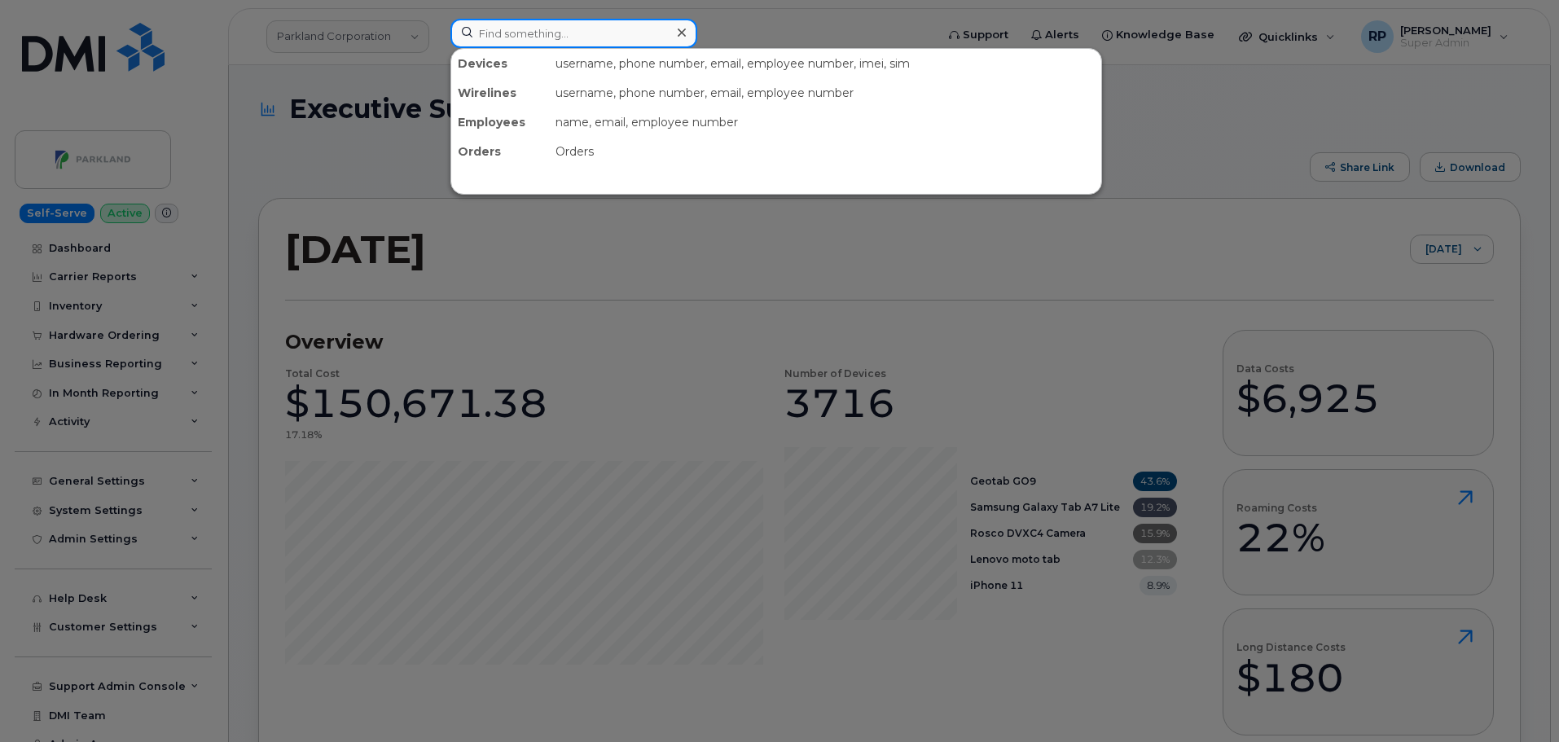
click at [519, 31] on input at bounding box center [573, 33] width 247 height 29
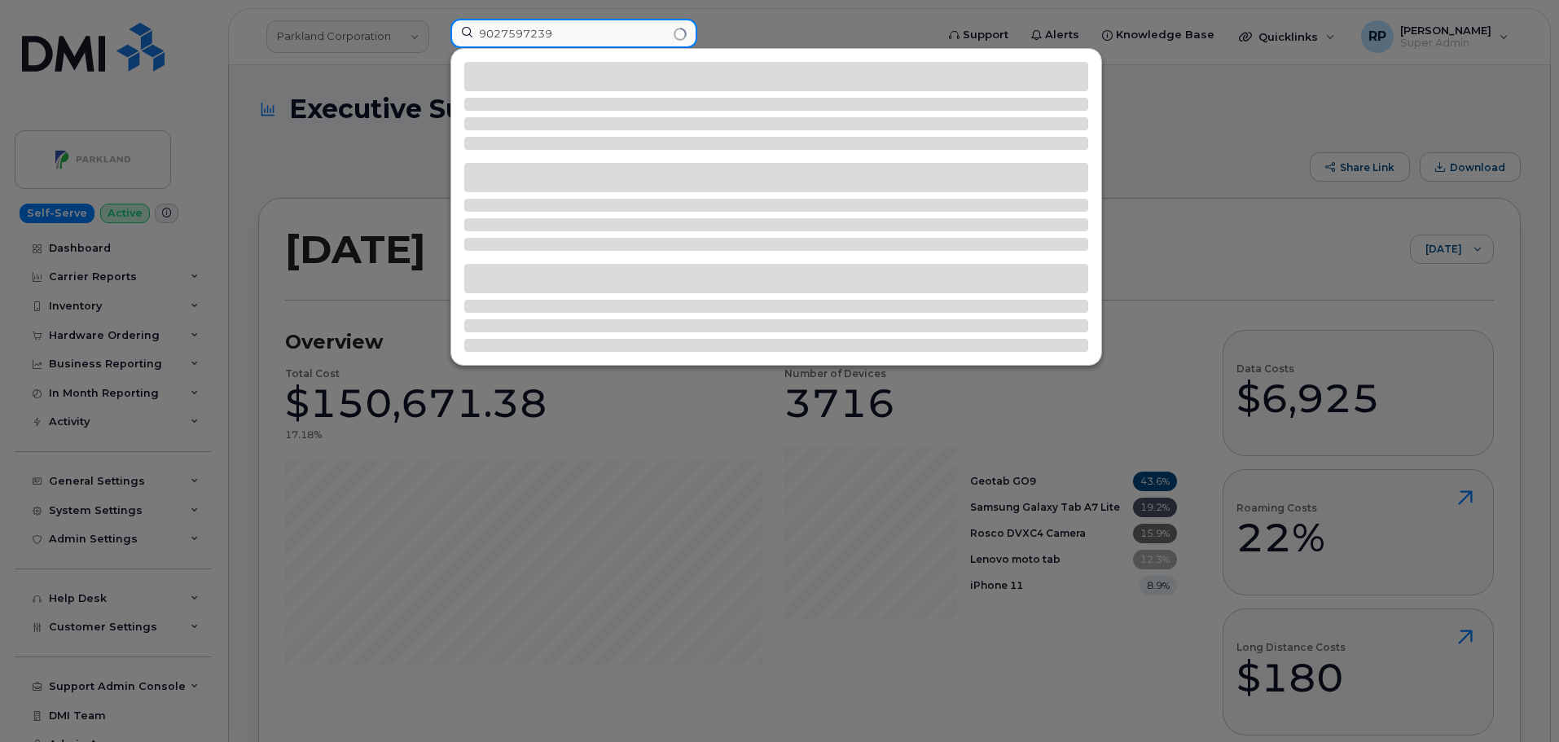
type input "9027597239"
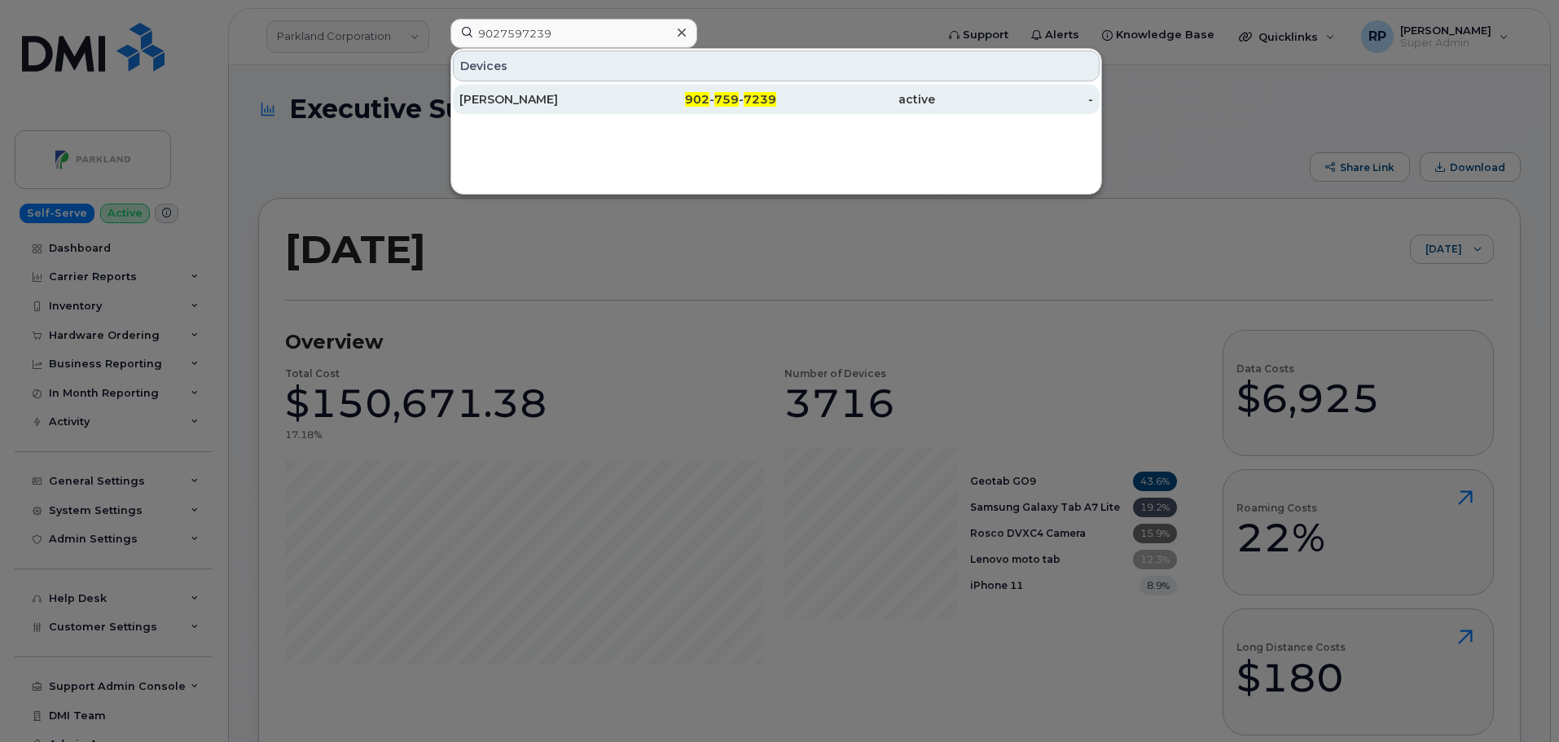
click at [544, 91] on div "[PERSON_NAME]" at bounding box center [538, 99] width 159 height 29
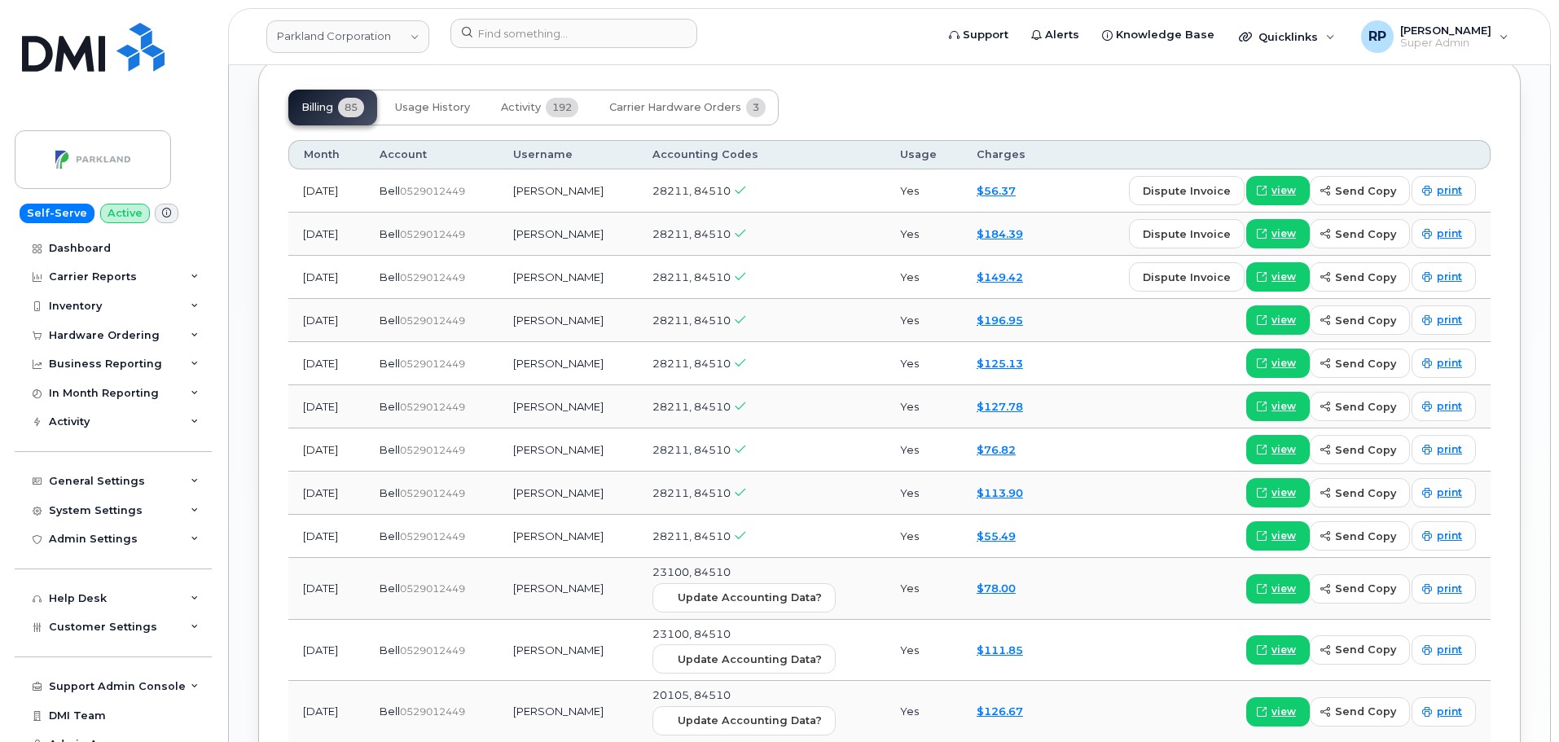
scroll to position [1445, 0]
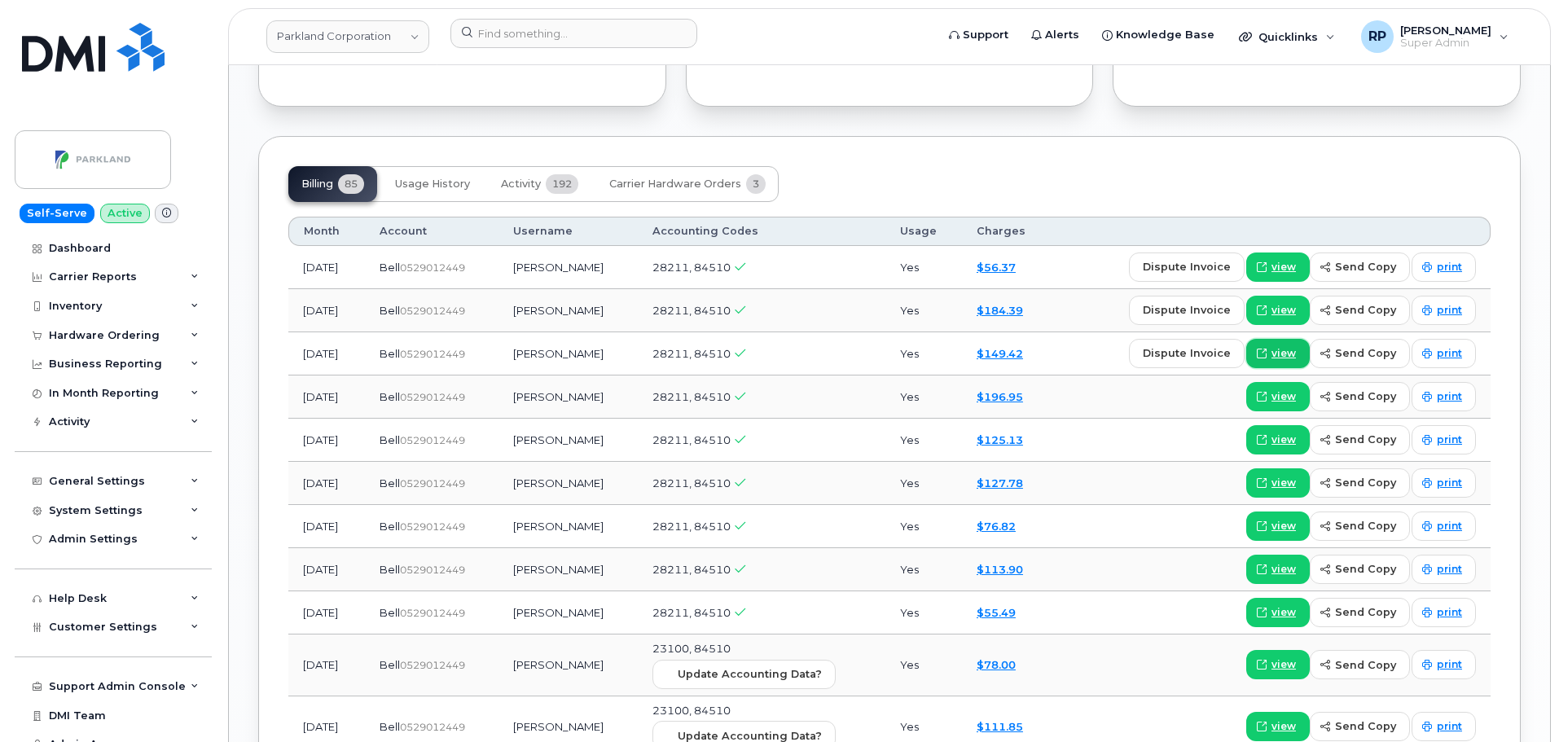
click at [1283, 346] on span "view" at bounding box center [1284, 353] width 24 height 15
click at [1269, 346] on span at bounding box center [1261, 353] width 15 height 15
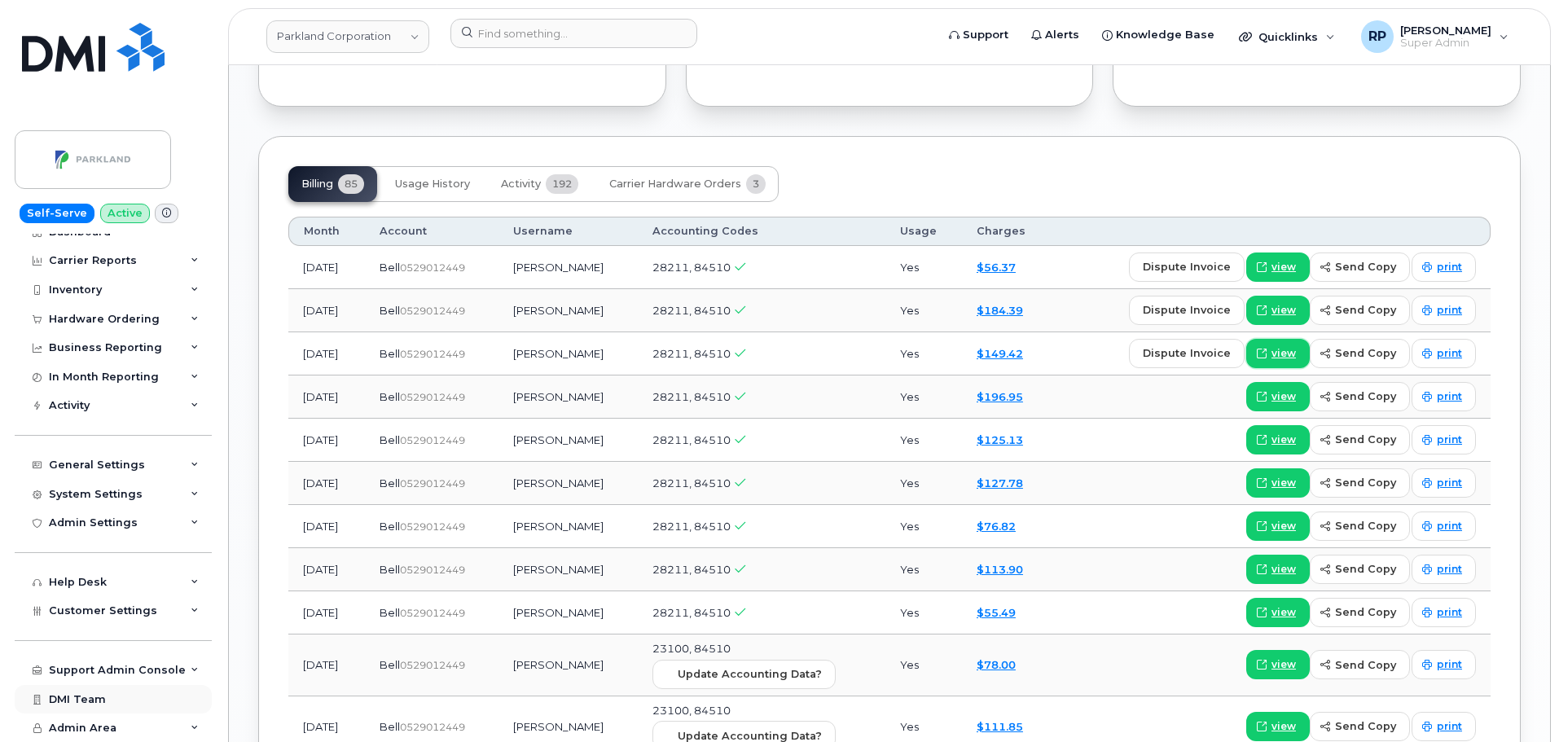
scroll to position [1717, 0]
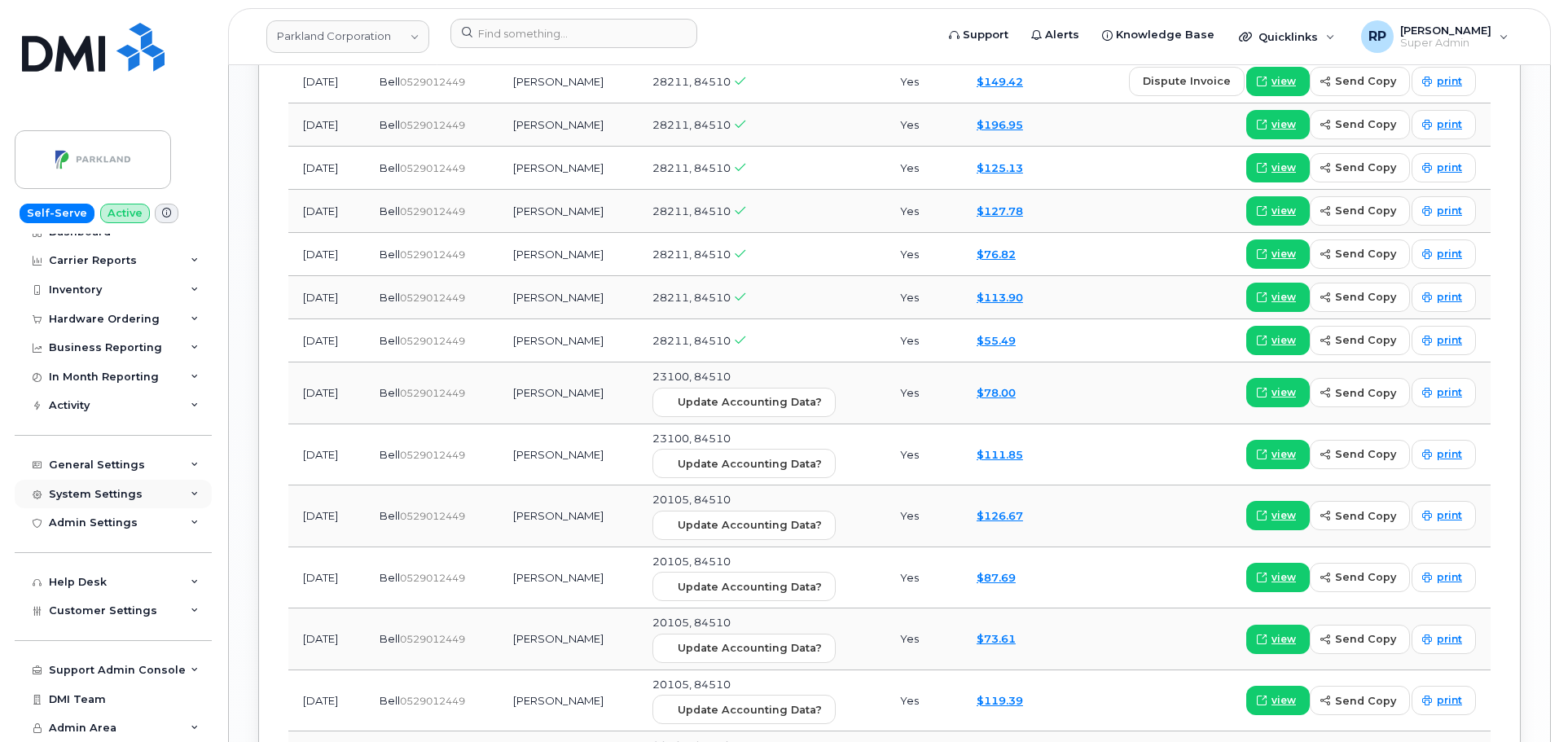
click at [134, 491] on div "System Settings" at bounding box center [96, 494] width 94 height 13
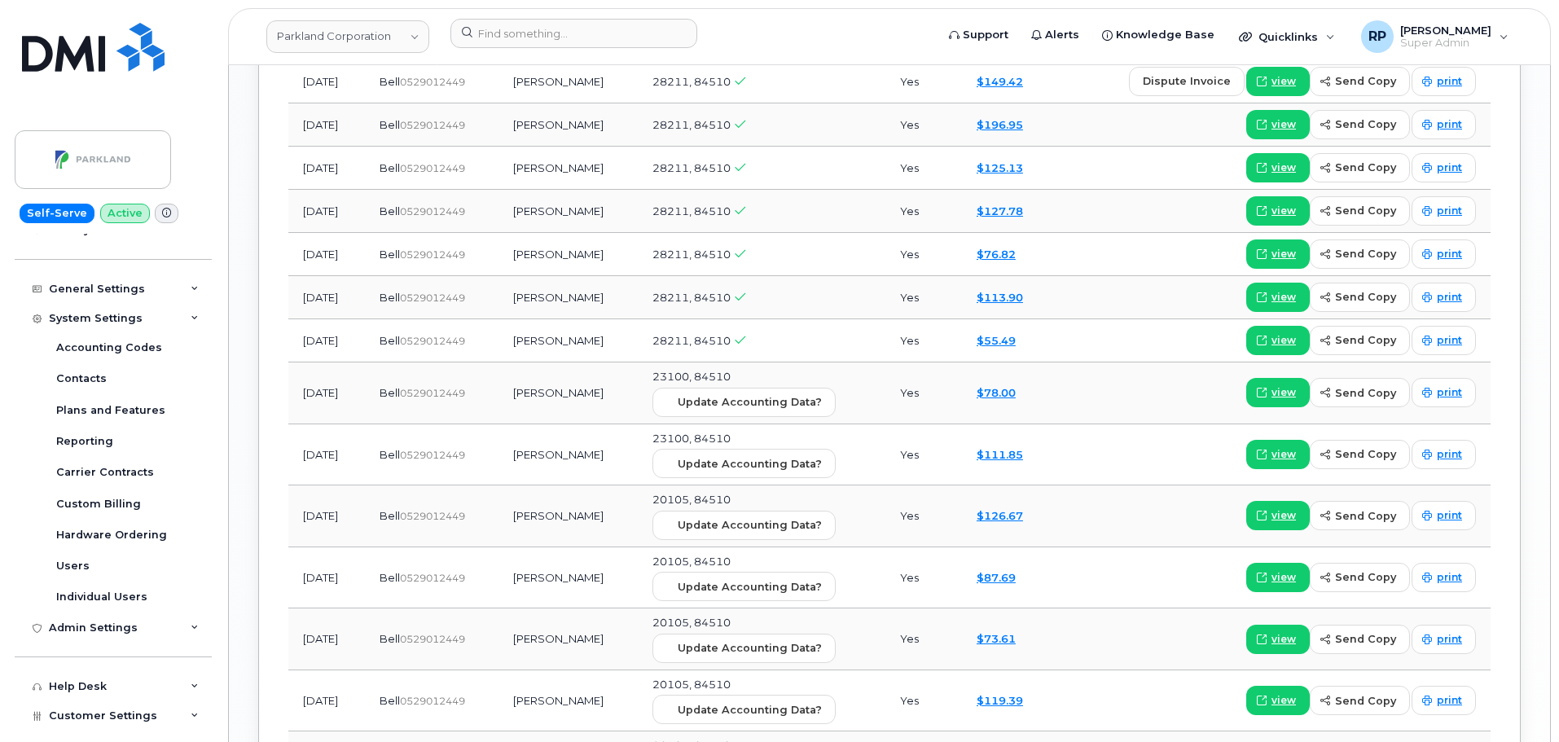
scroll to position [160, 0]
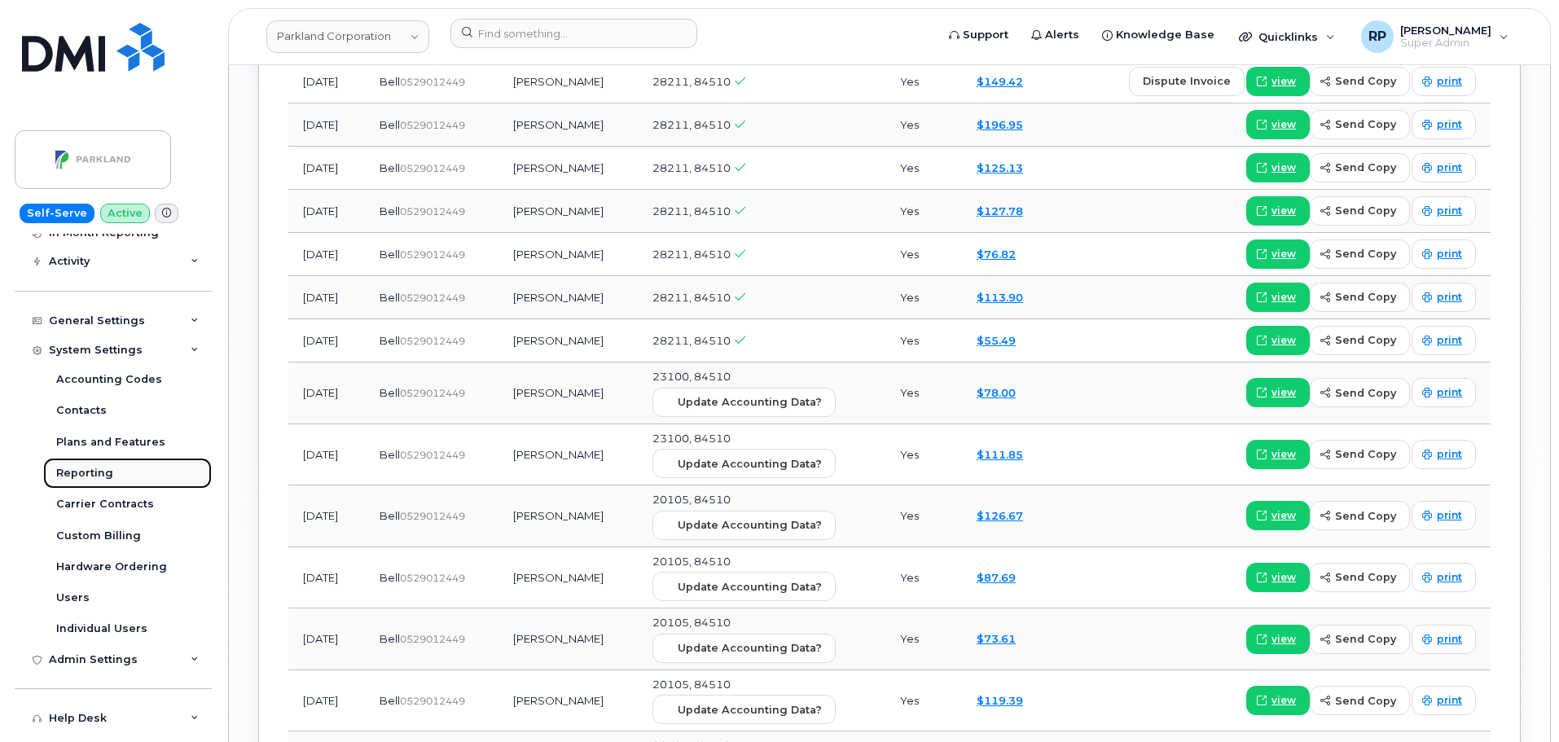
click at [94, 468] on div "Reporting" at bounding box center [84, 473] width 57 height 15
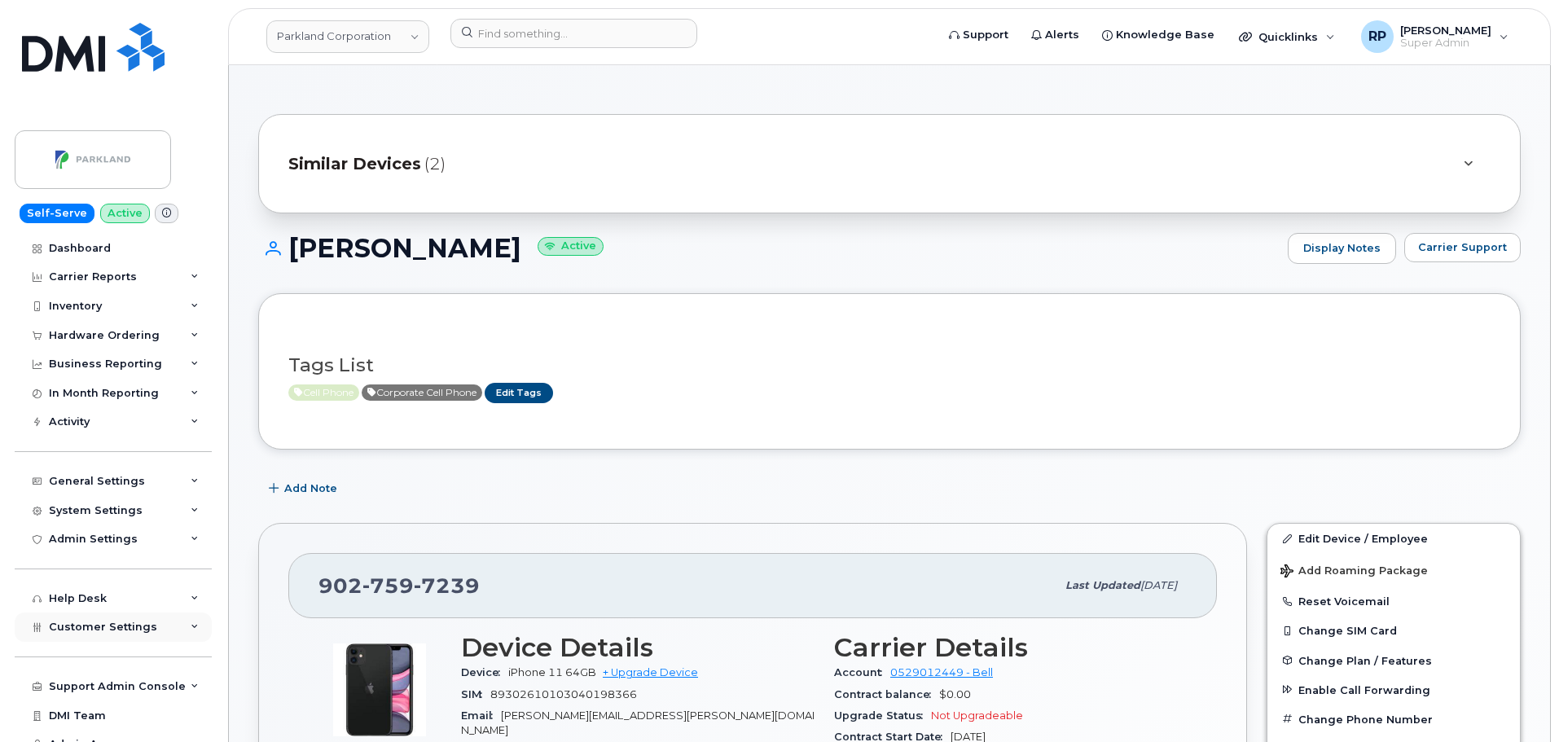
click at [106, 625] on span "Customer Settings" at bounding box center [103, 627] width 108 height 12
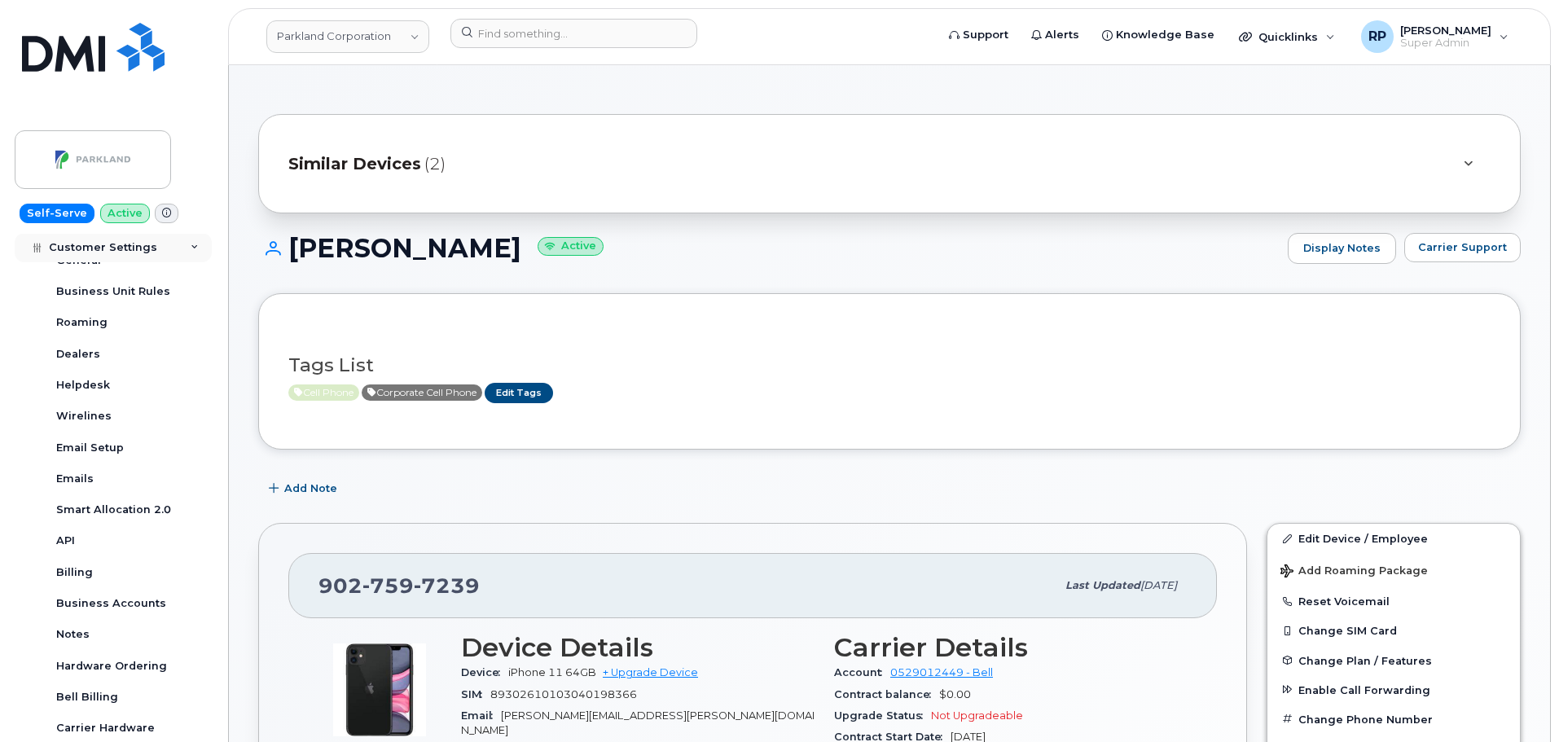
scroll to position [407, 0]
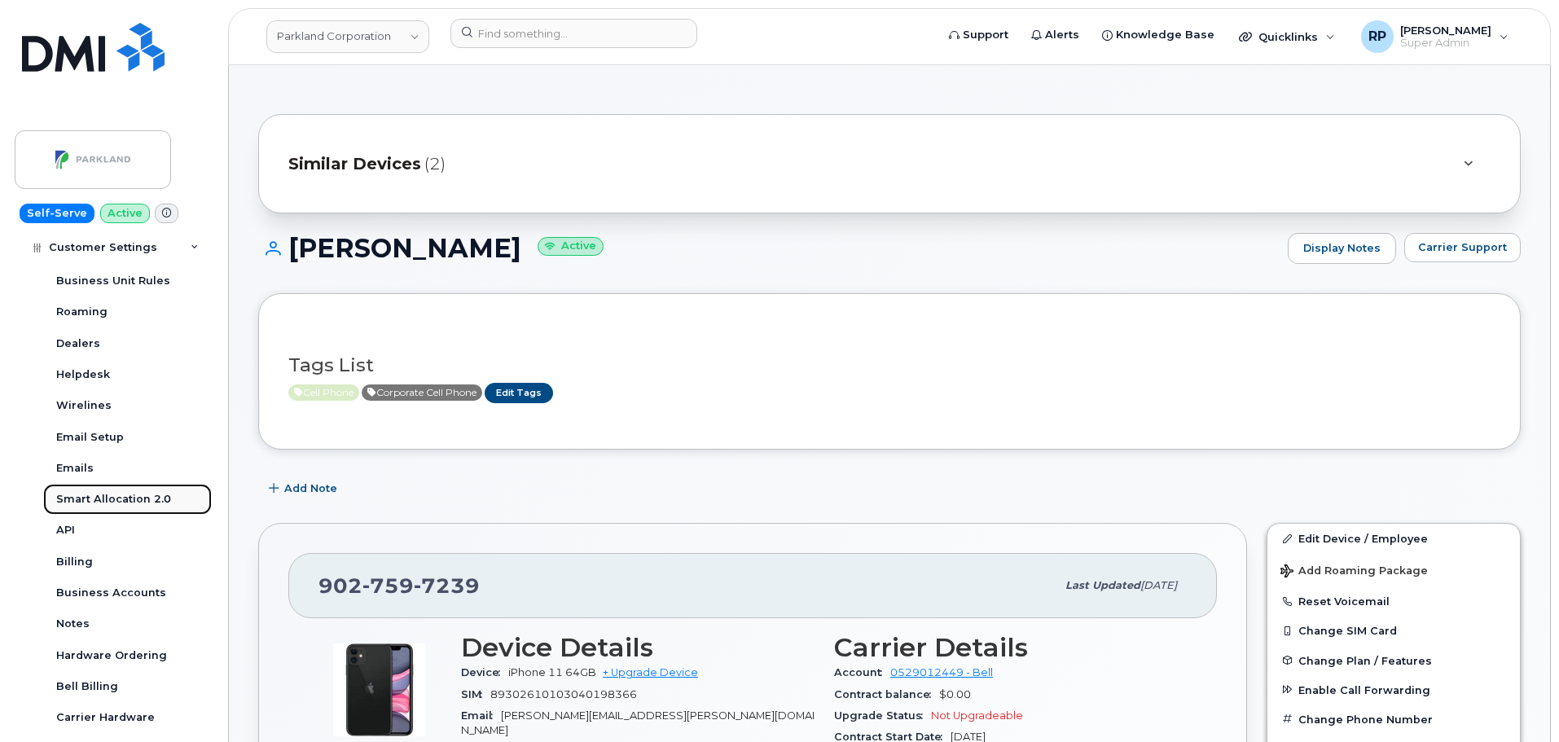
click at [109, 496] on div "Smart Allocation 2.0" at bounding box center [113, 499] width 115 height 15
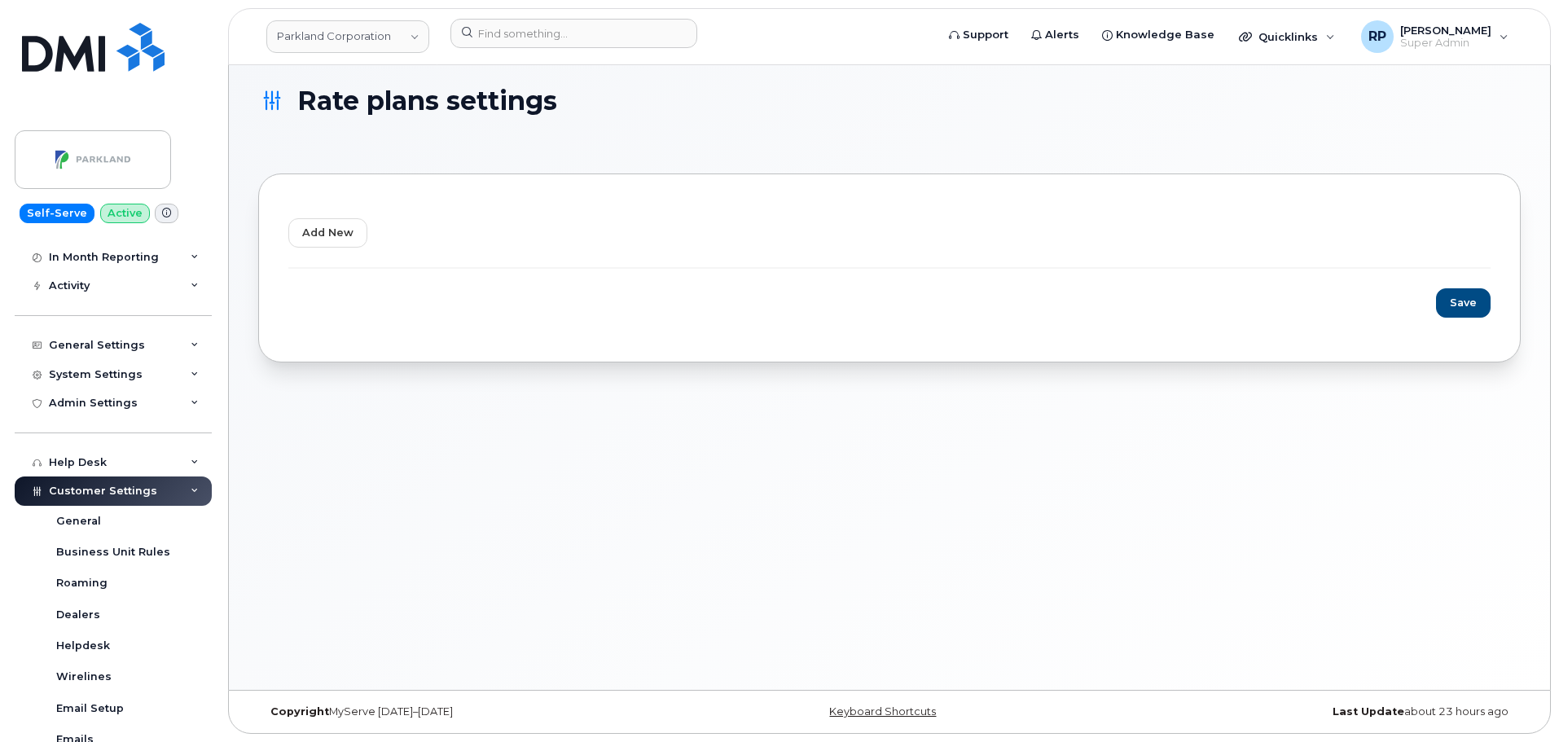
scroll to position [271, 0]
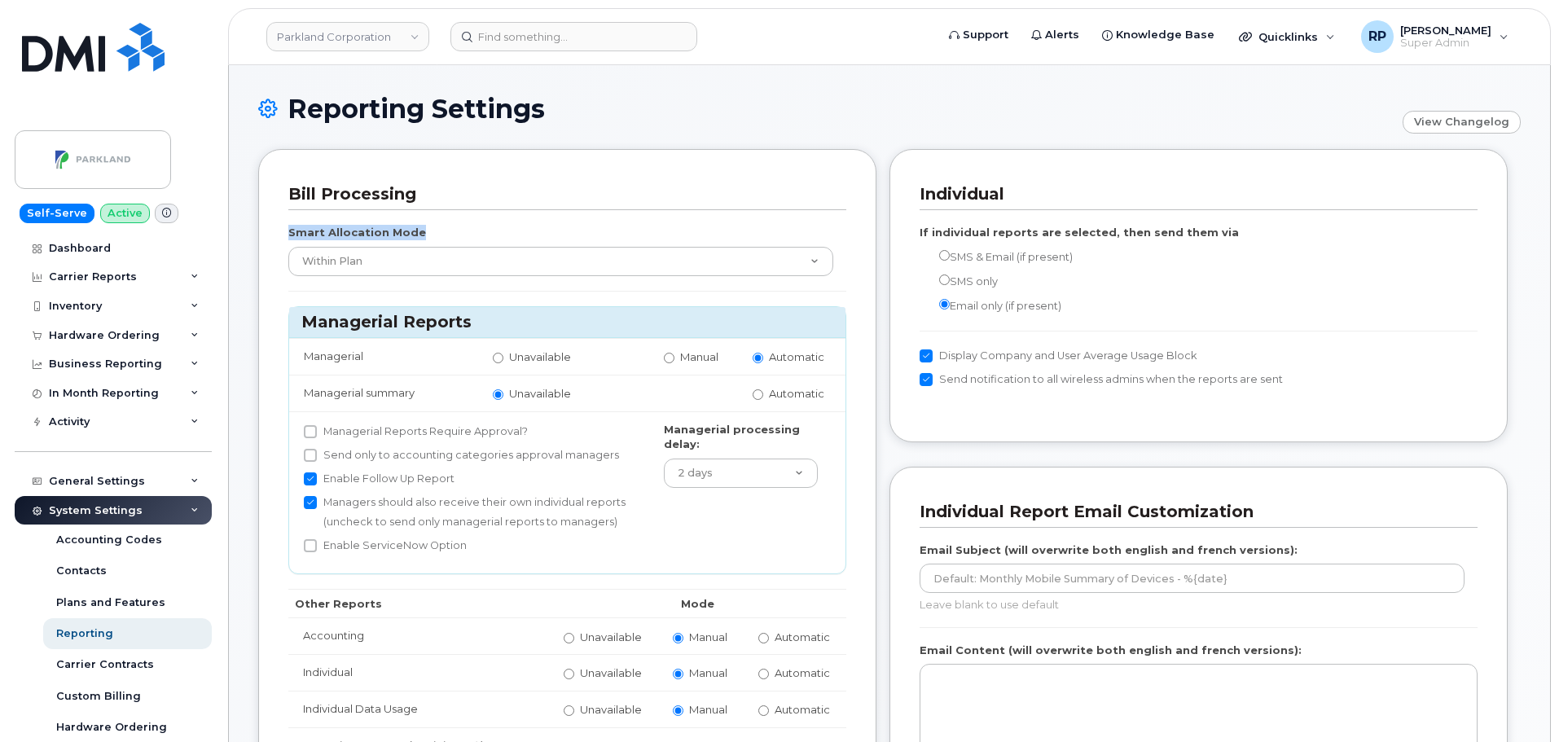
drag, startPoint x: 293, startPoint y: 228, endPoint x: 481, endPoint y: 233, distance: 188.2
click at [481, 233] on div "Smart Allocation Mode None Within Plan" at bounding box center [567, 250] width 558 height 51
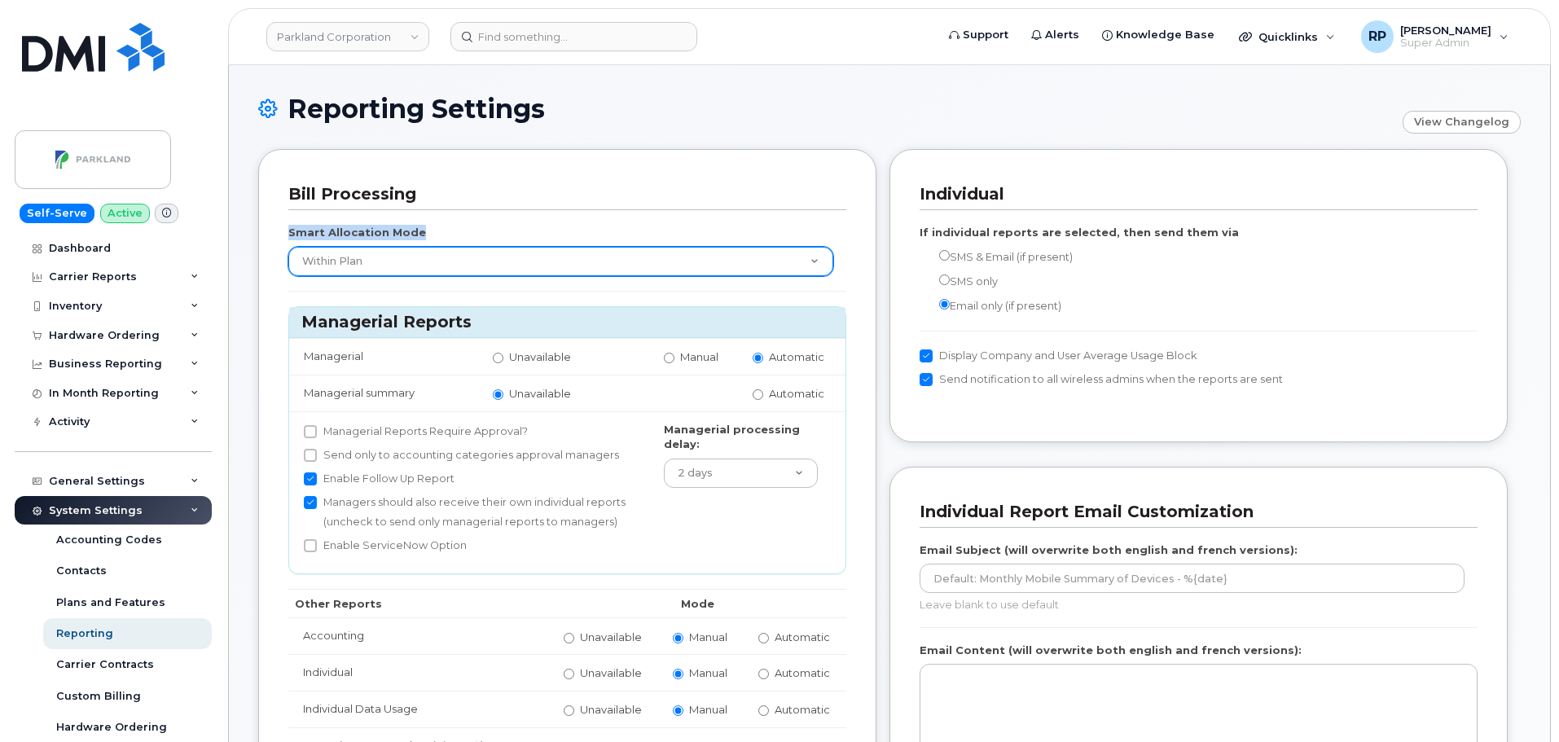
click at [716, 263] on select "None Within Plan" at bounding box center [560, 261] width 545 height 29
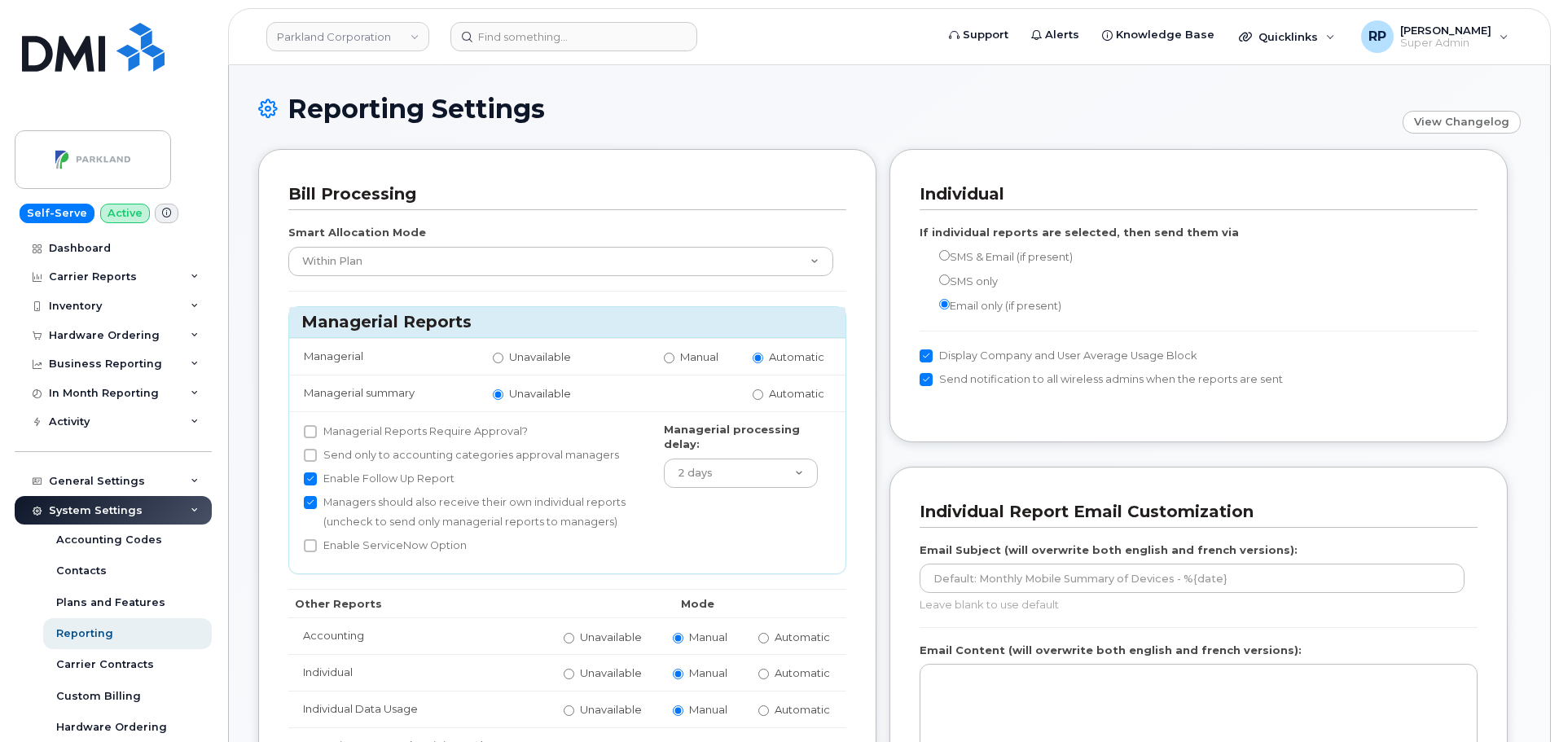
click at [796, 182] on div "Bill Processing" at bounding box center [567, 194] width 558 height 31
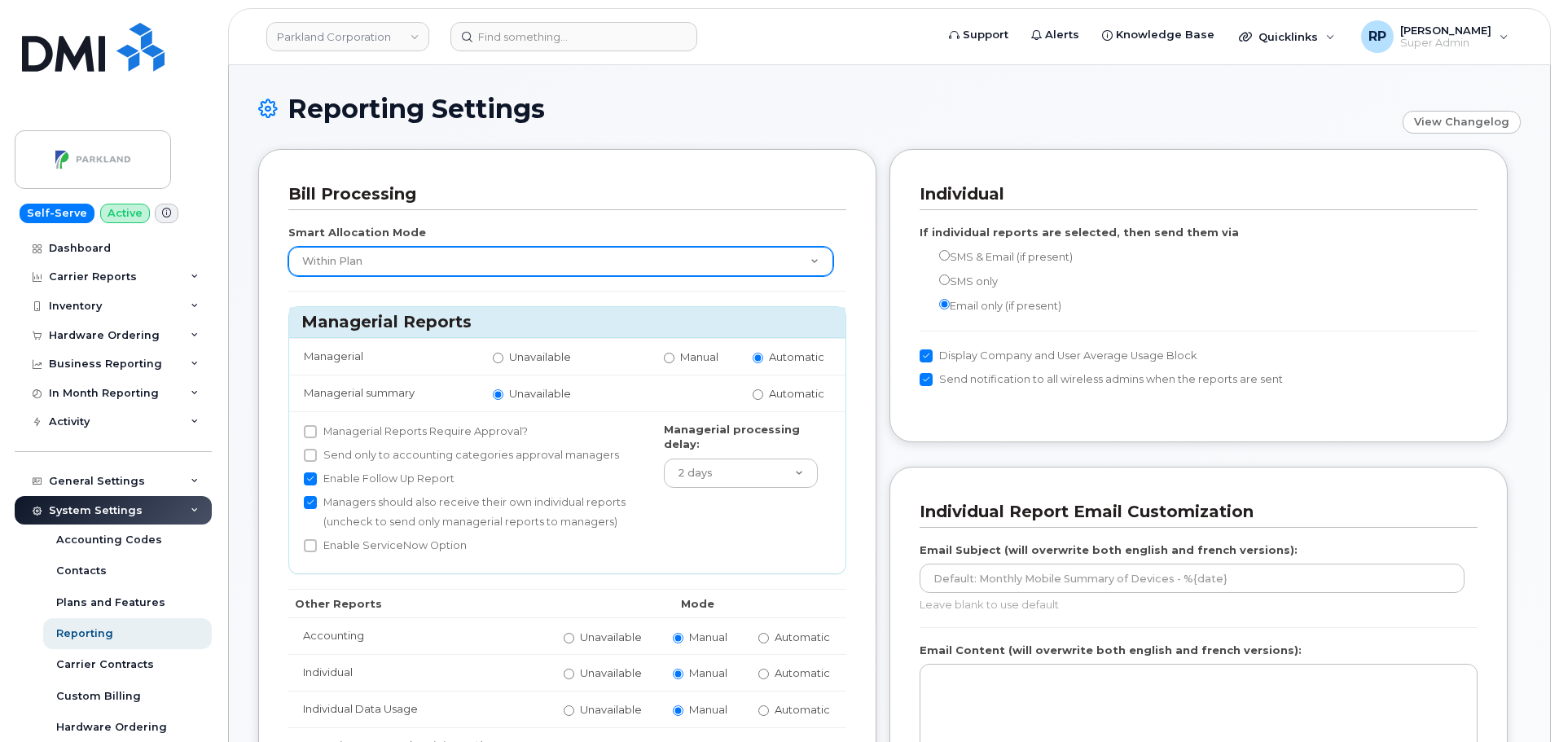
click at [740, 259] on select "None Within Plan" at bounding box center [560, 261] width 545 height 29
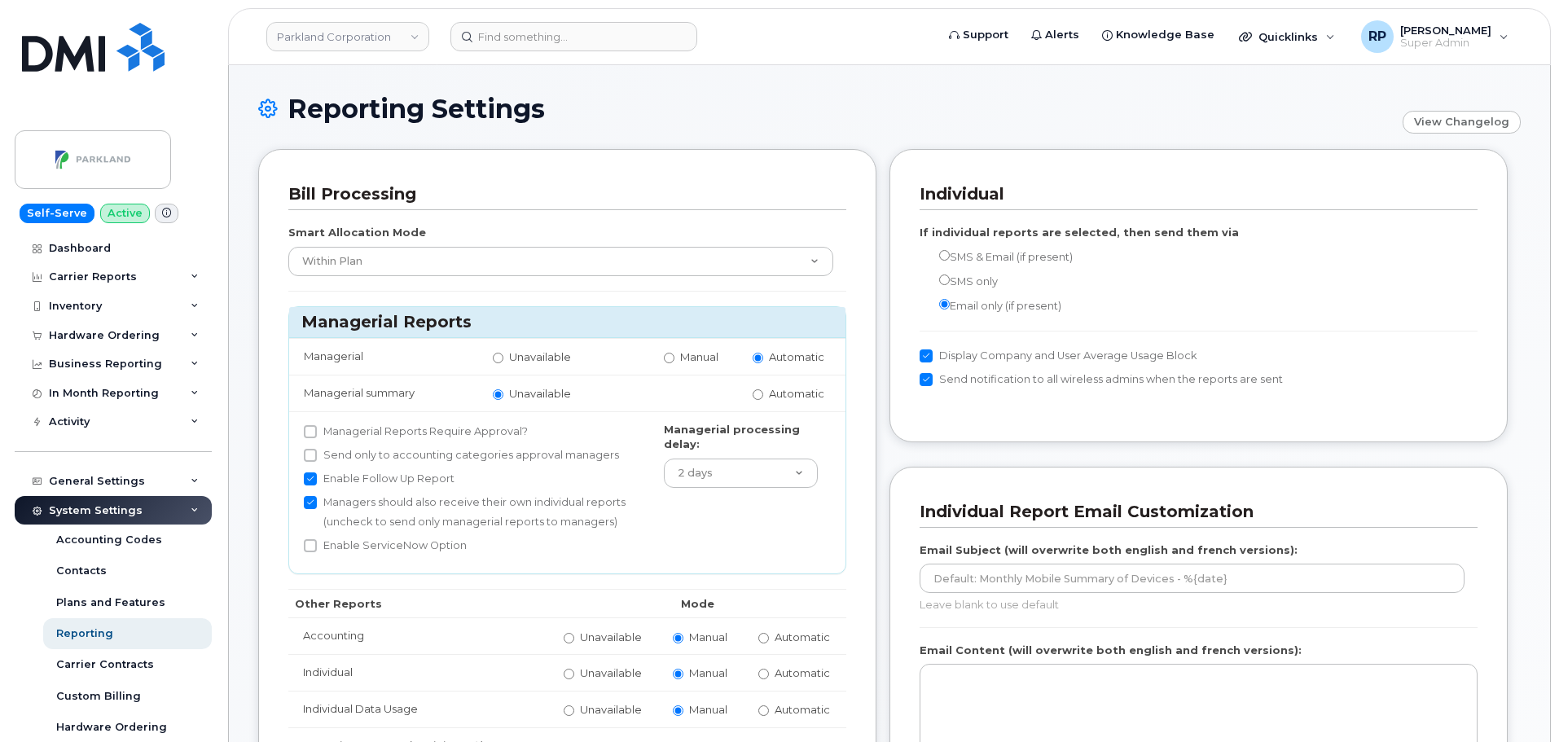
click at [759, 201] on h3 "Bill Processing" at bounding box center [561, 194] width 546 height 22
click at [1446, 120] on link "View Changelog" at bounding box center [1462, 122] width 118 height 23
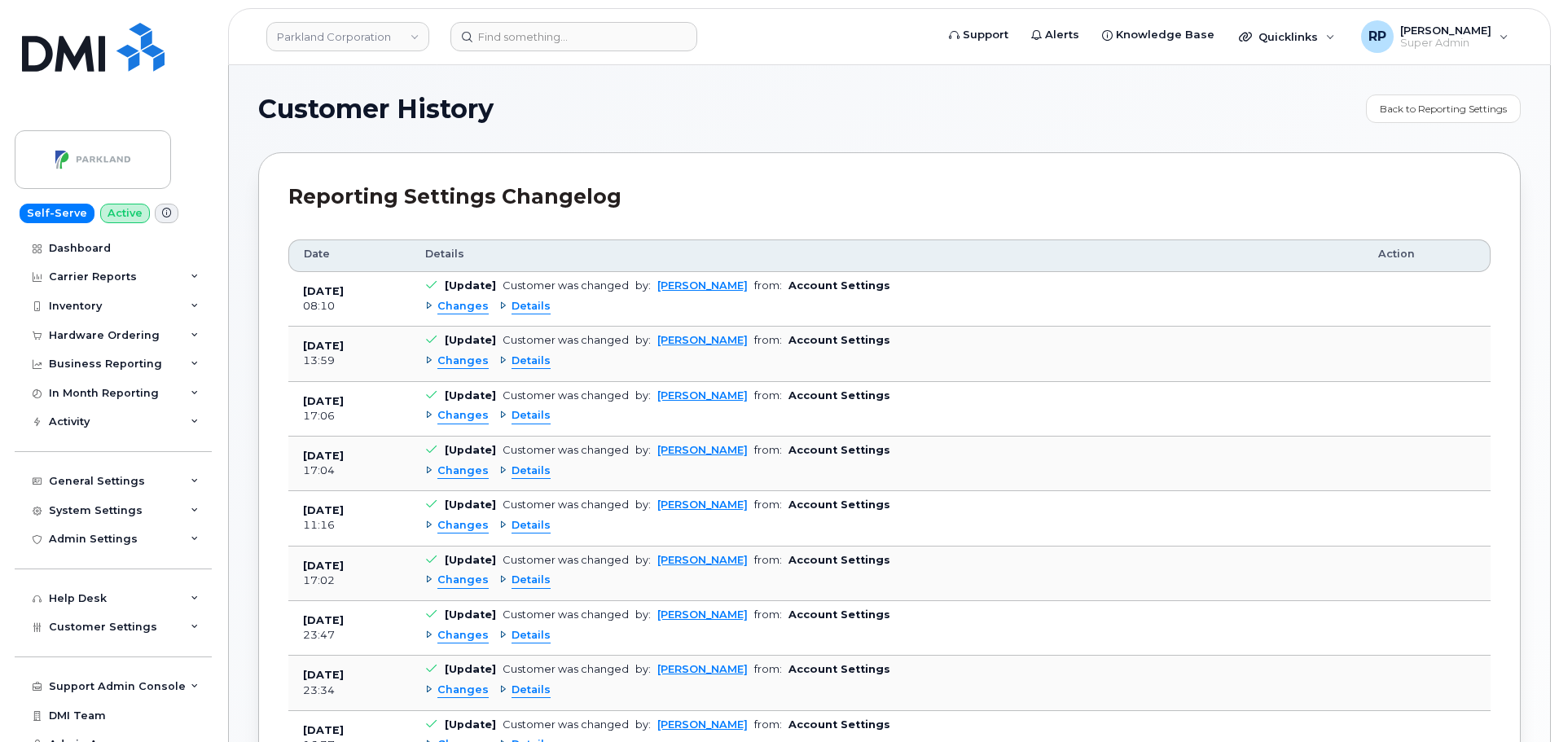
click at [524, 308] on span "Details" at bounding box center [531, 306] width 39 height 15
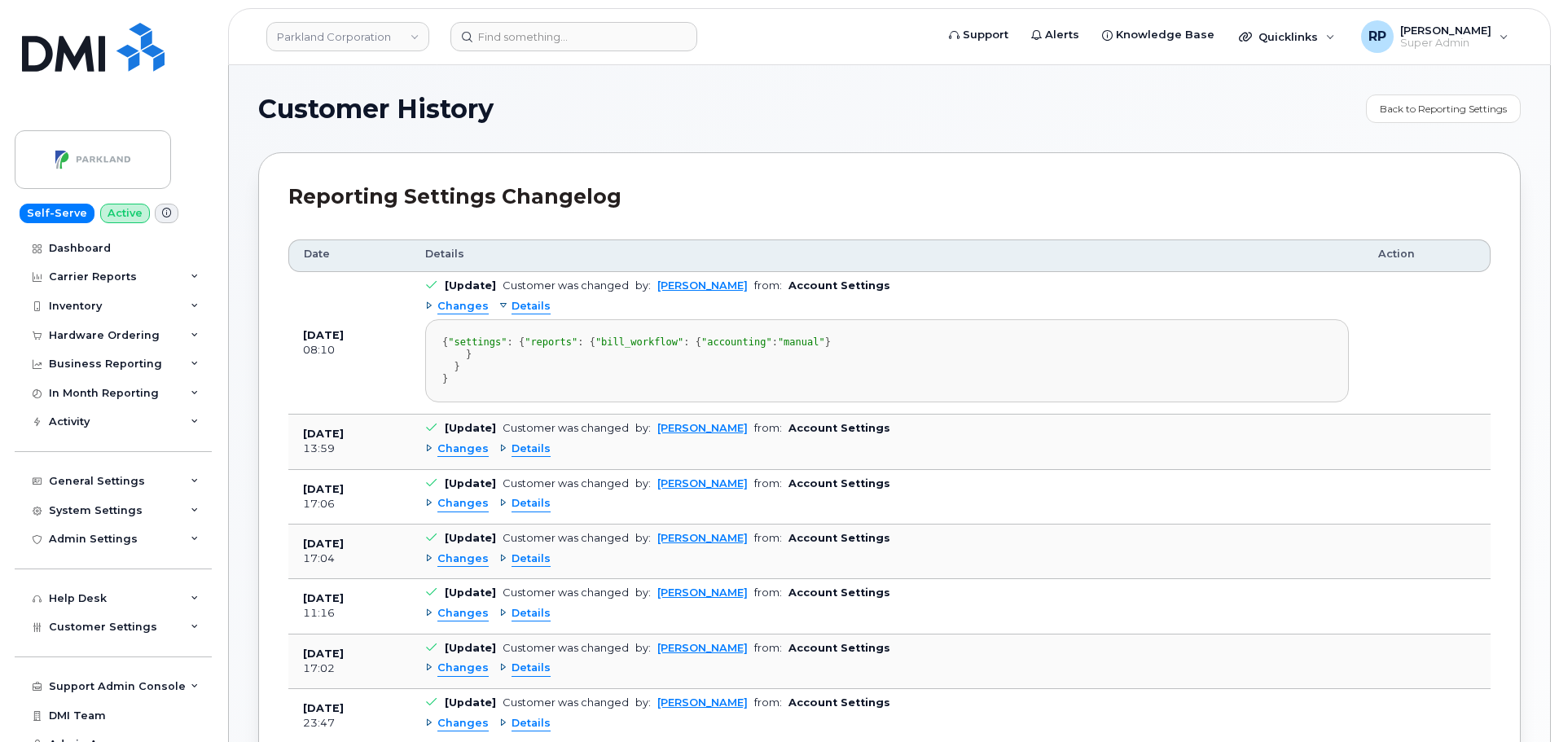
scroll to position [136, 0]
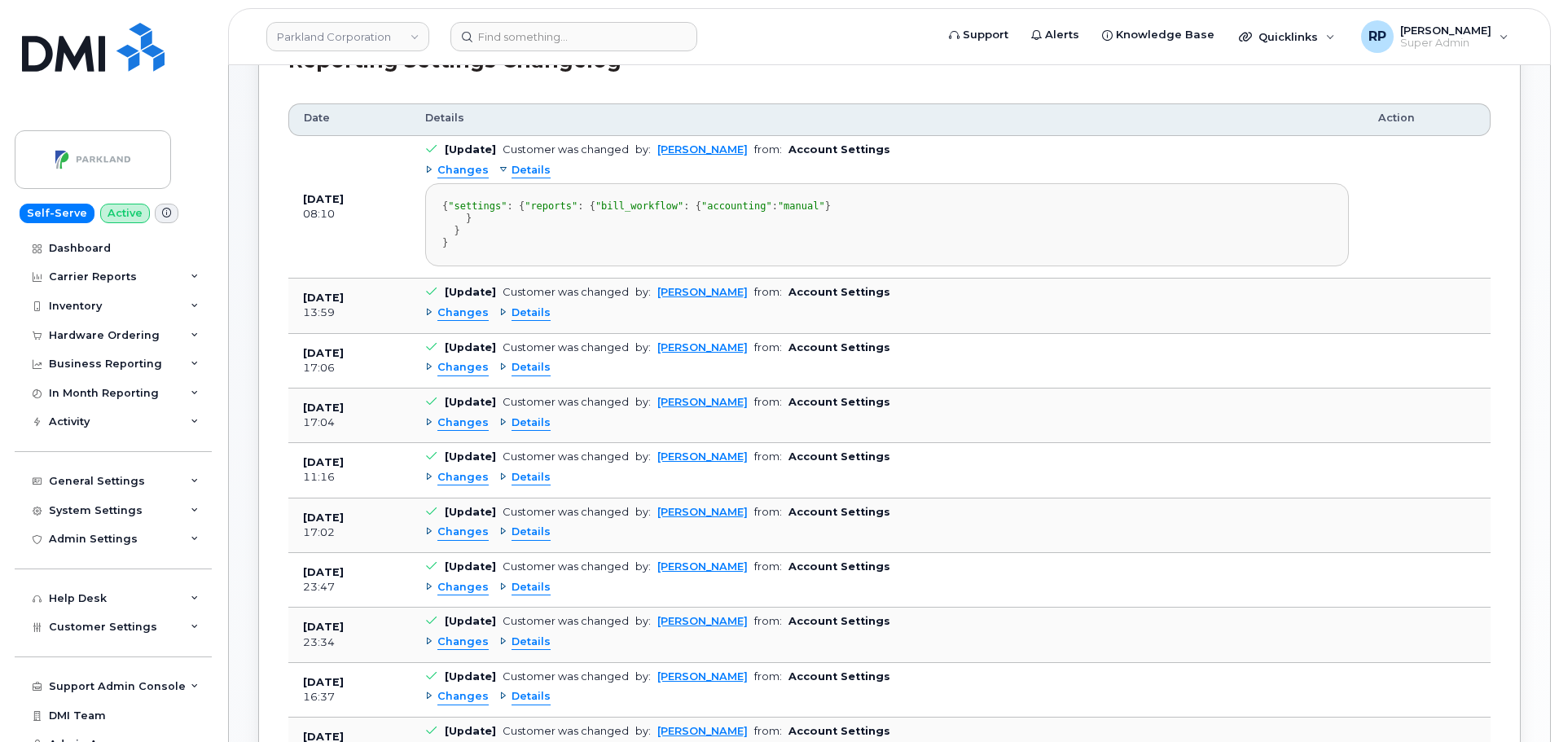
click at [531, 321] on span "Details" at bounding box center [531, 312] width 39 height 15
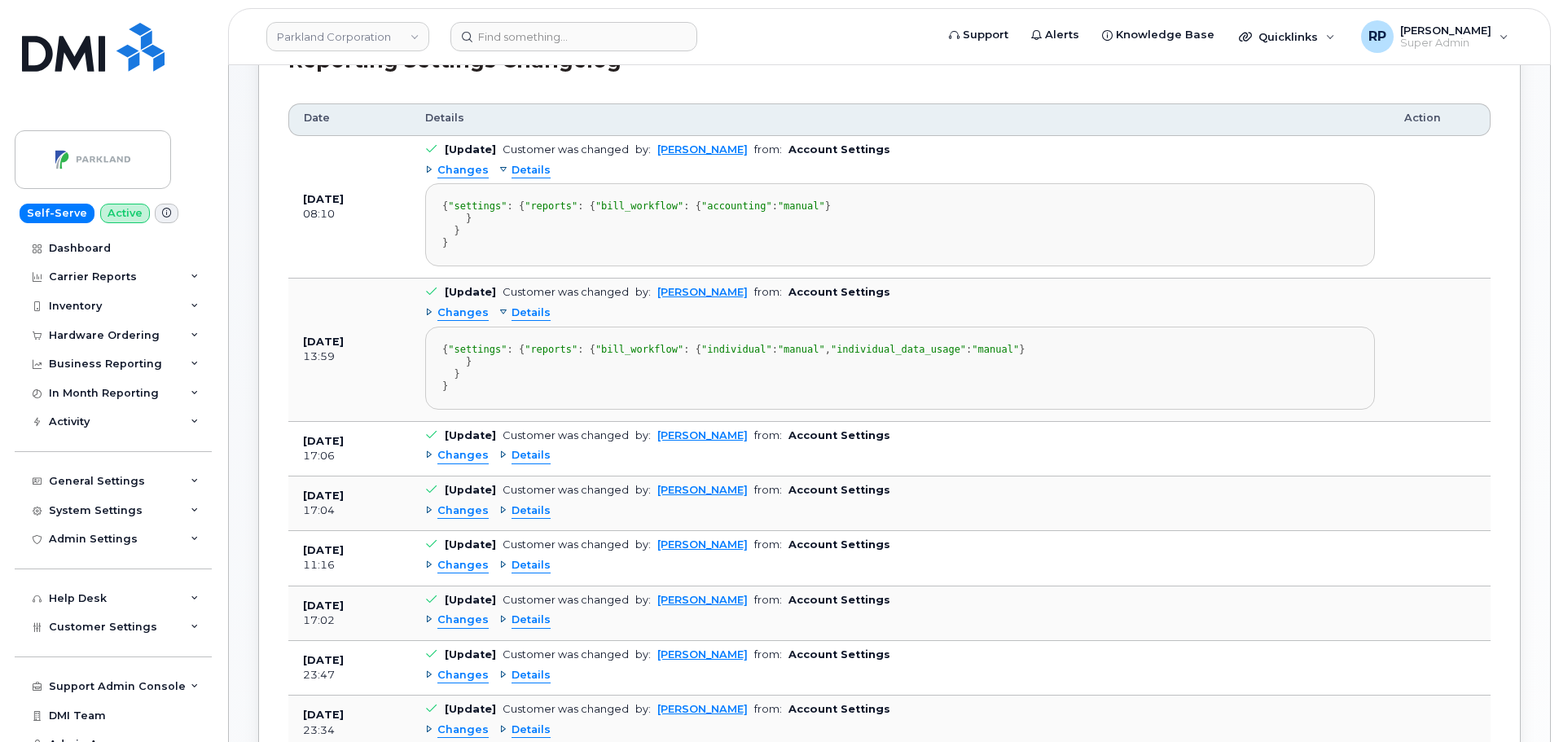
click at [531, 321] on span "Details" at bounding box center [531, 312] width 39 height 15
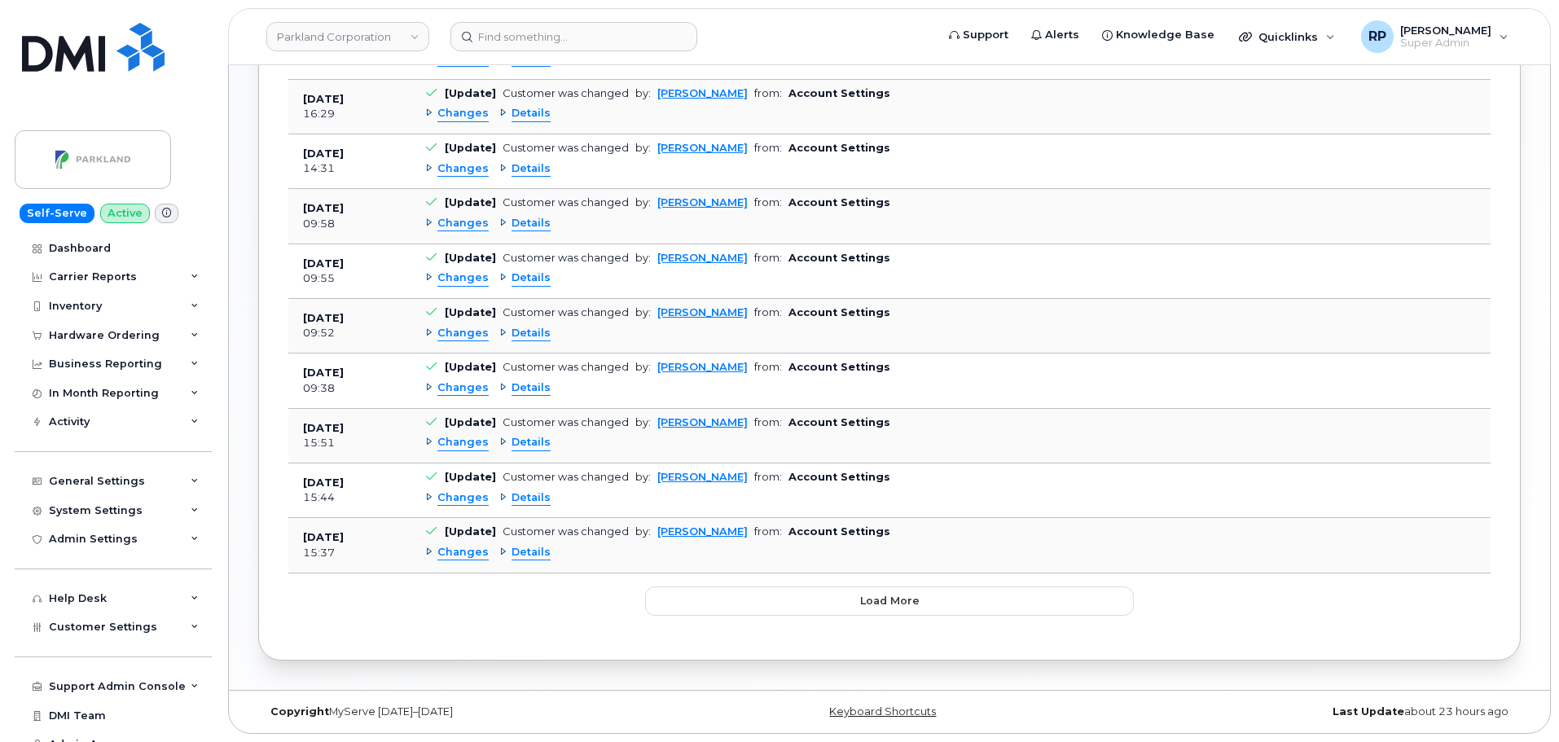
scroll to position [945, 0]
click at [754, 602] on button "Load more" at bounding box center [889, 601] width 489 height 29
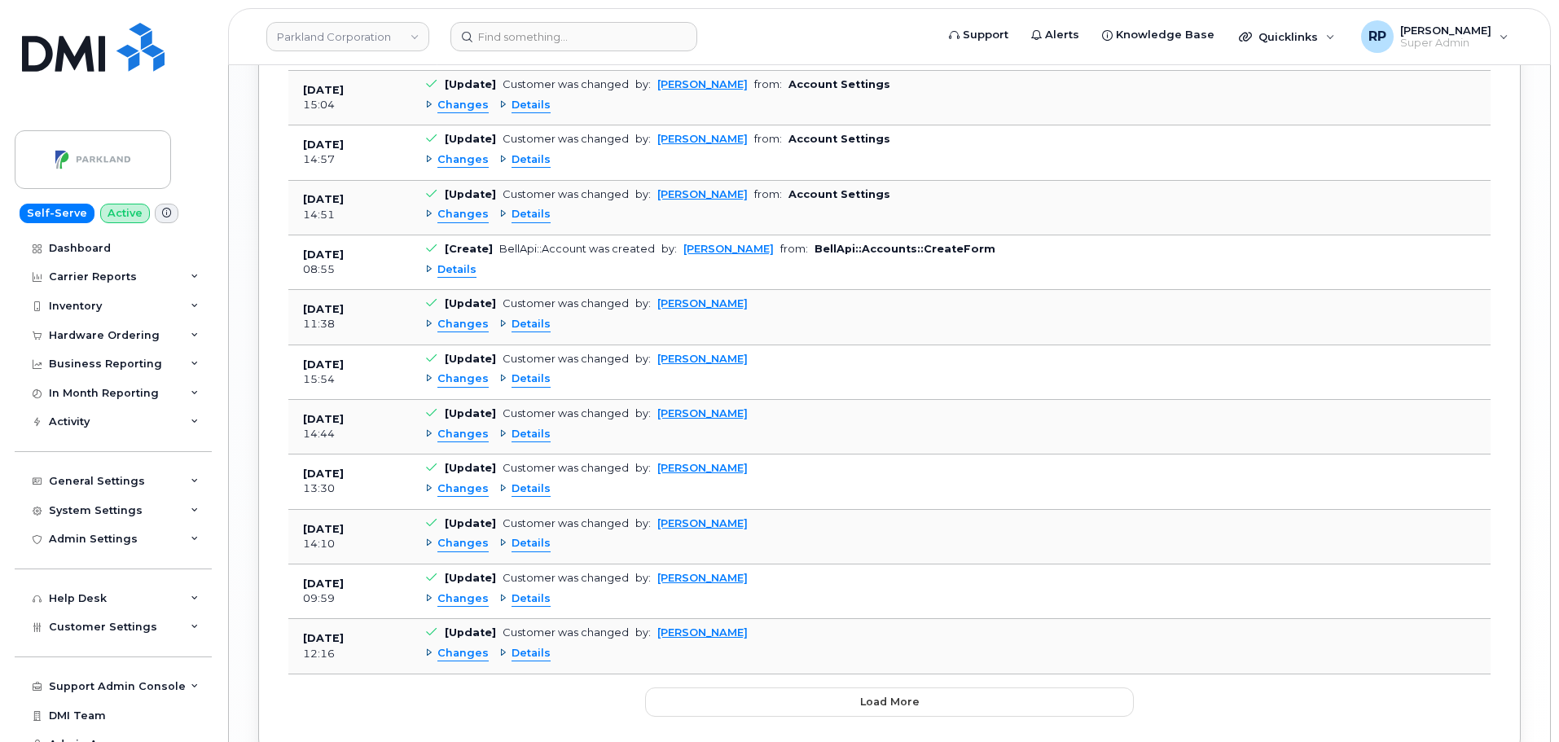
scroll to position [1896, 0]
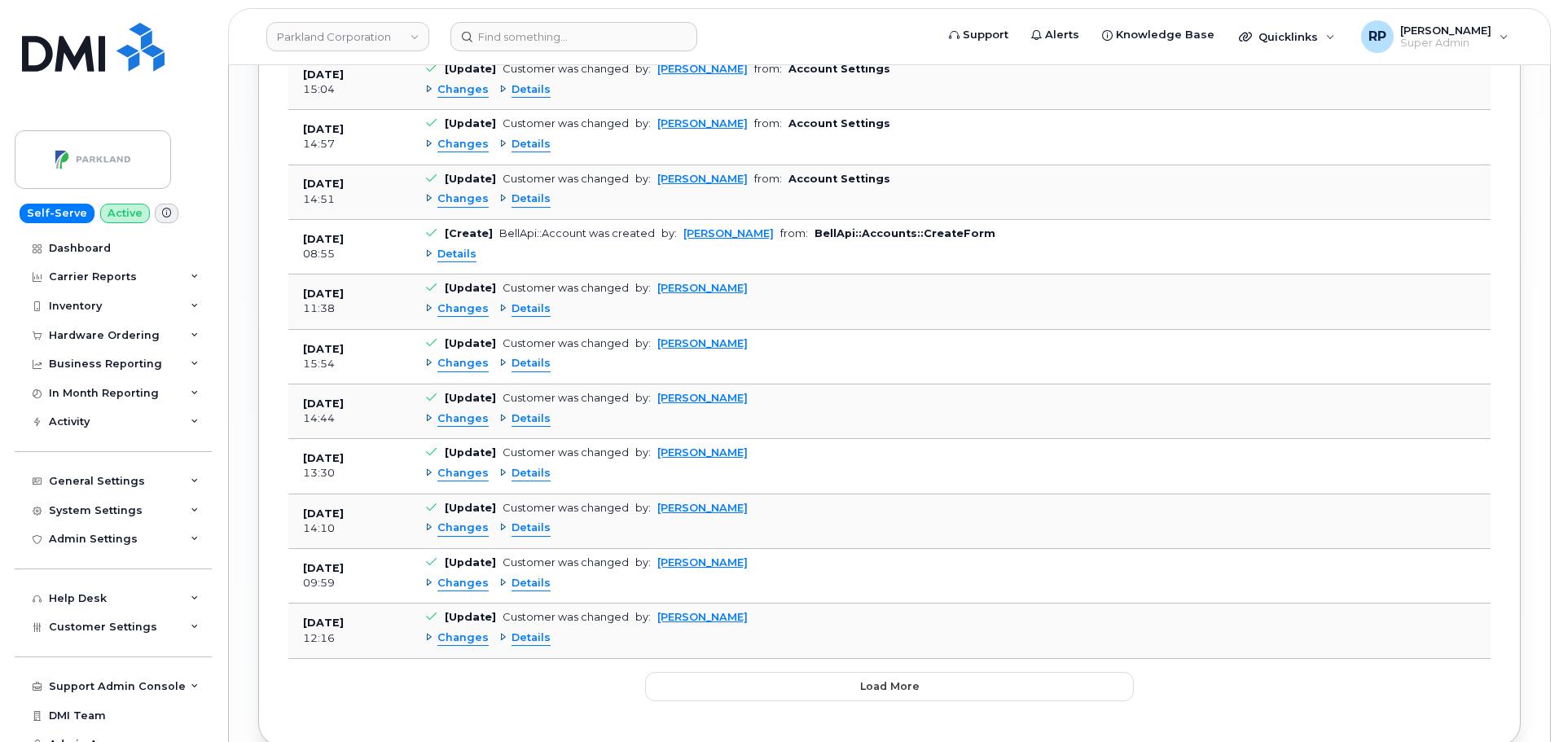
click at [538, 317] on span "Details" at bounding box center [531, 308] width 39 height 15
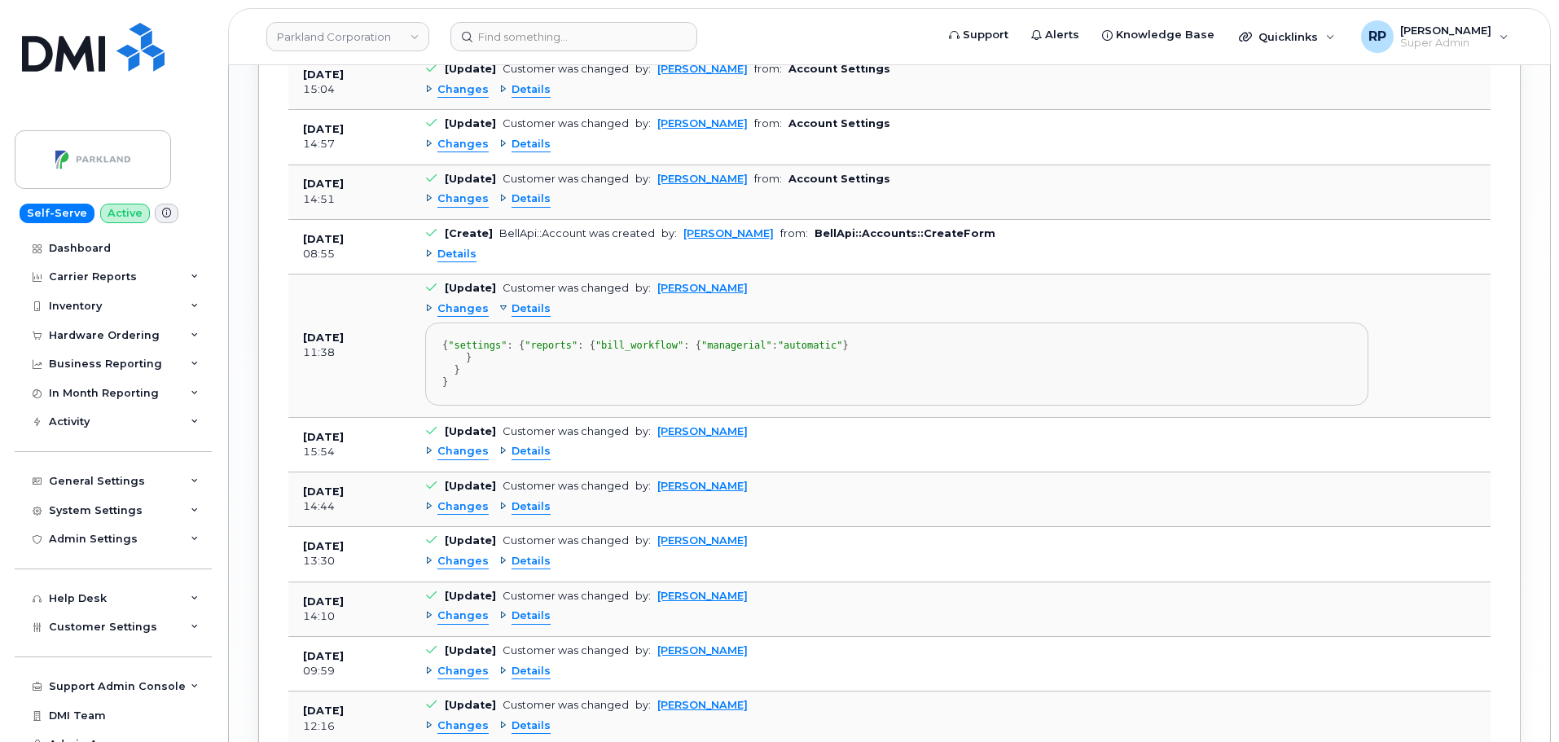
click at [538, 317] on span "Details" at bounding box center [531, 308] width 39 height 15
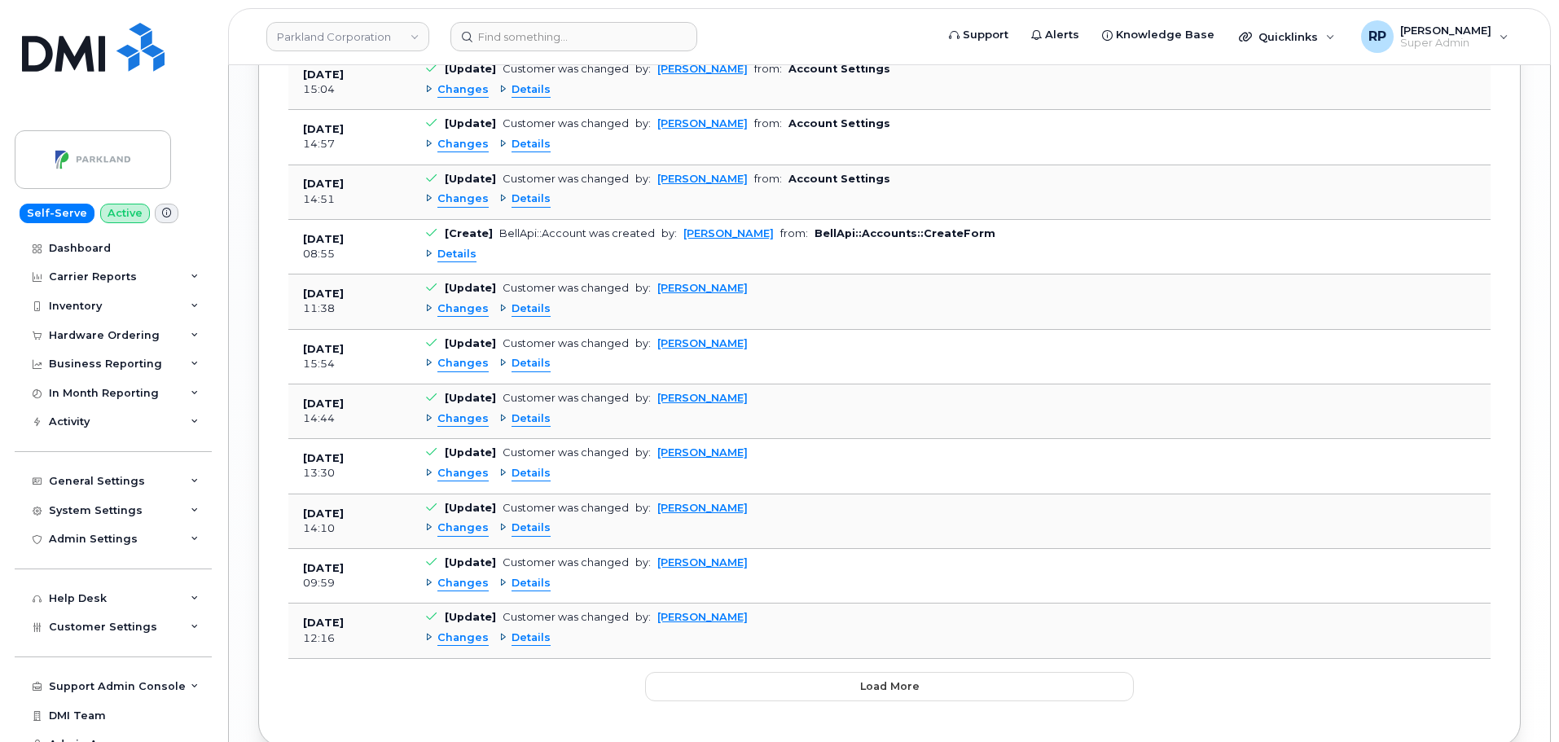
click at [519, 371] on span "Details" at bounding box center [531, 363] width 39 height 15
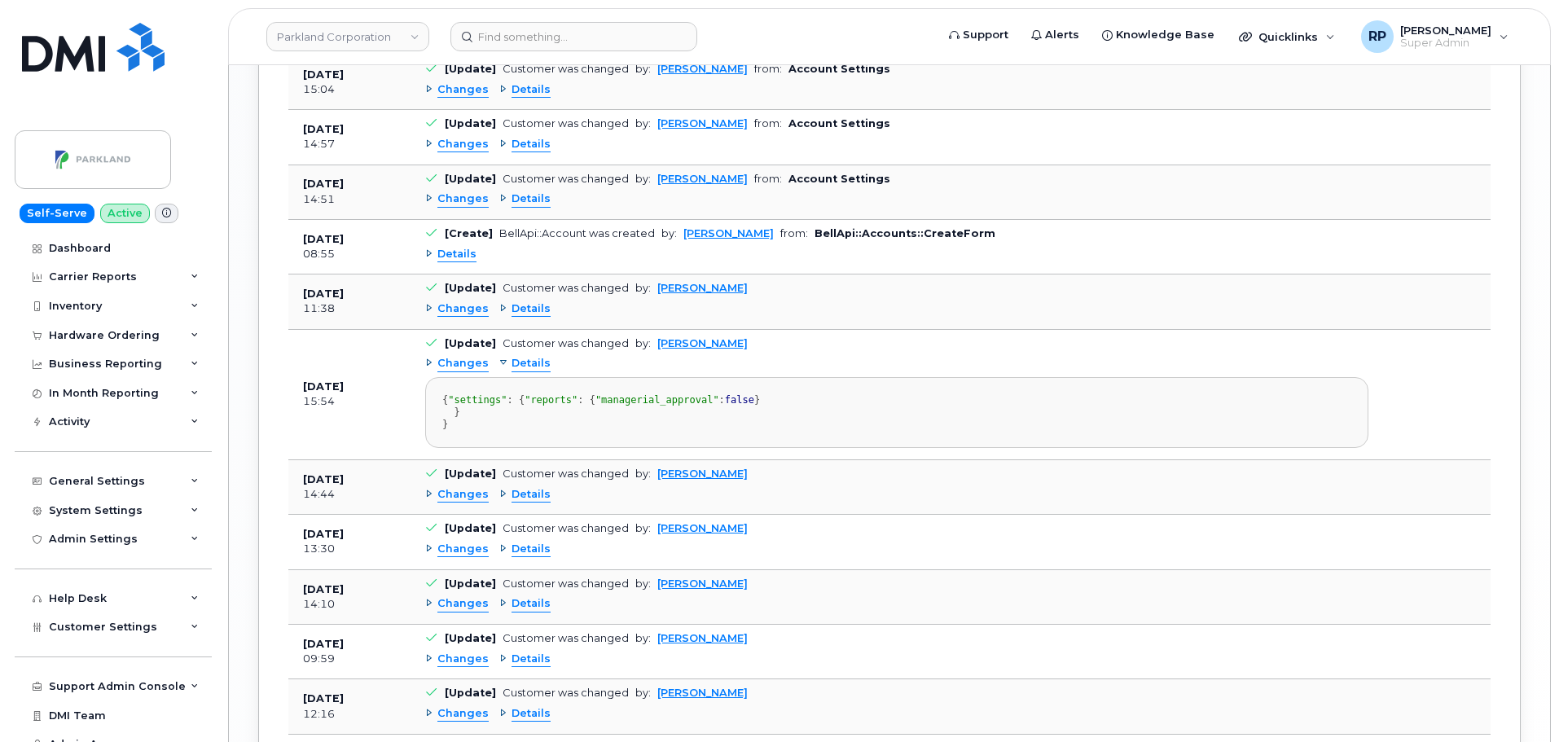
click at [519, 371] on span "Details" at bounding box center [531, 363] width 39 height 15
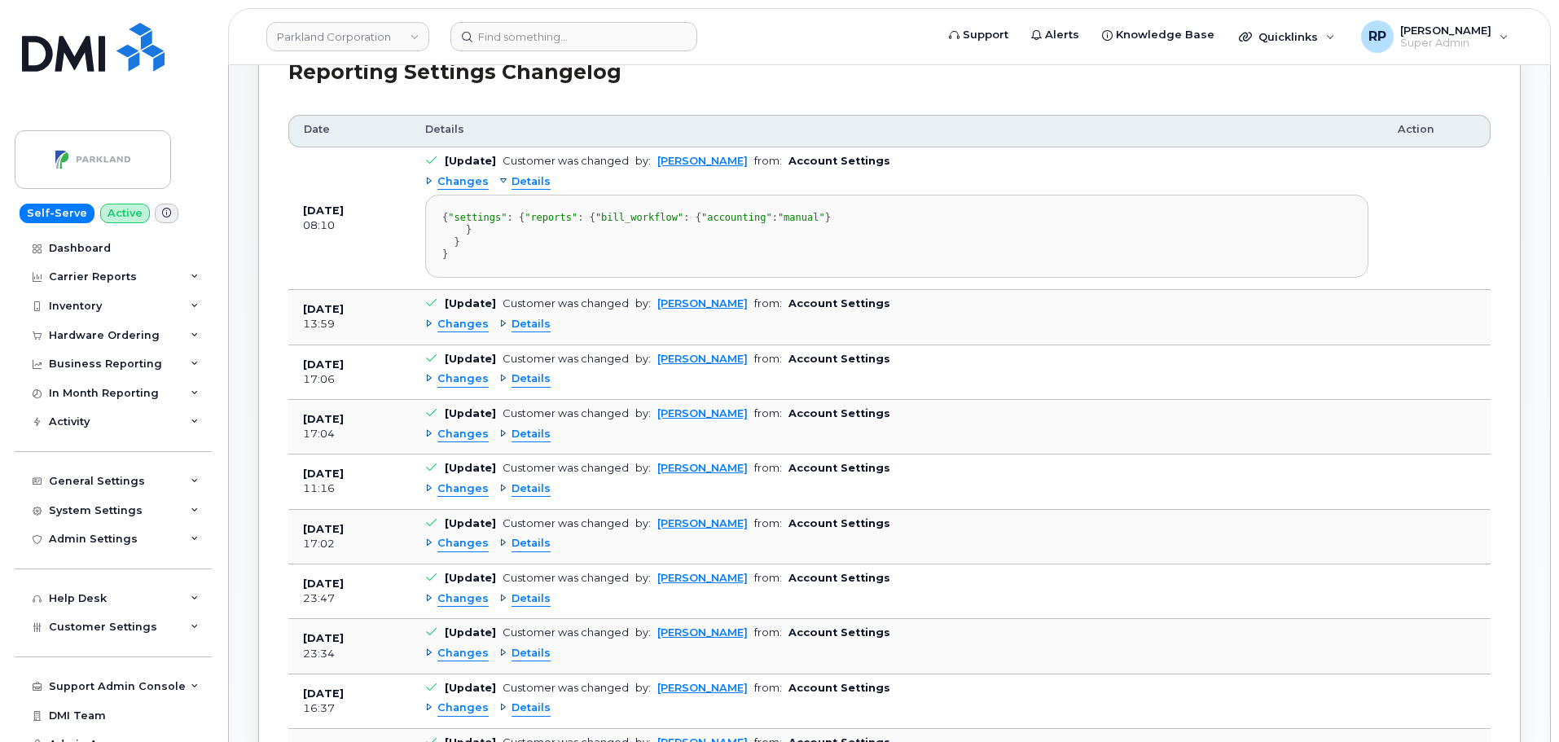
scroll to position [271, 0]
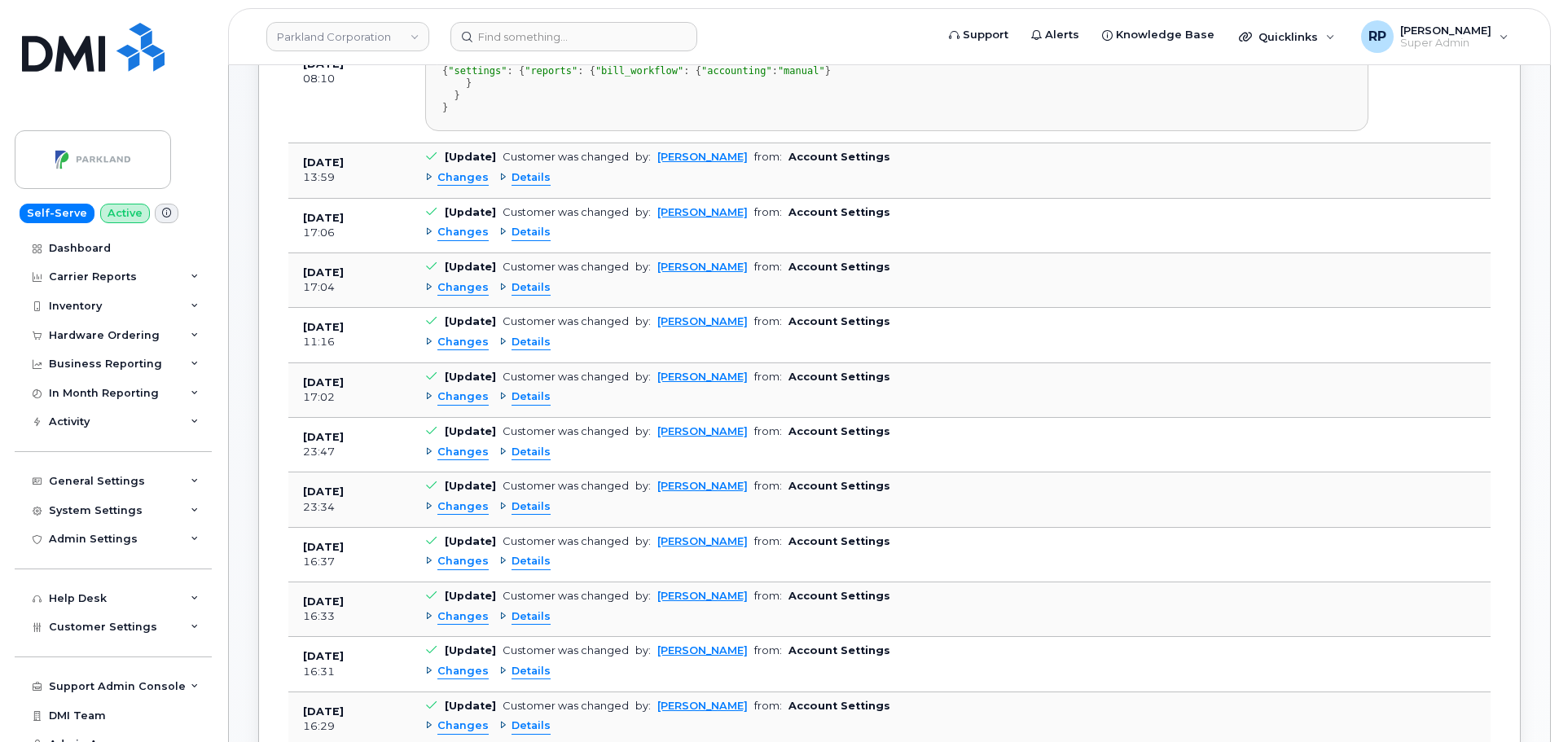
click at [520, 186] on span "Details" at bounding box center [531, 177] width 39 height 15
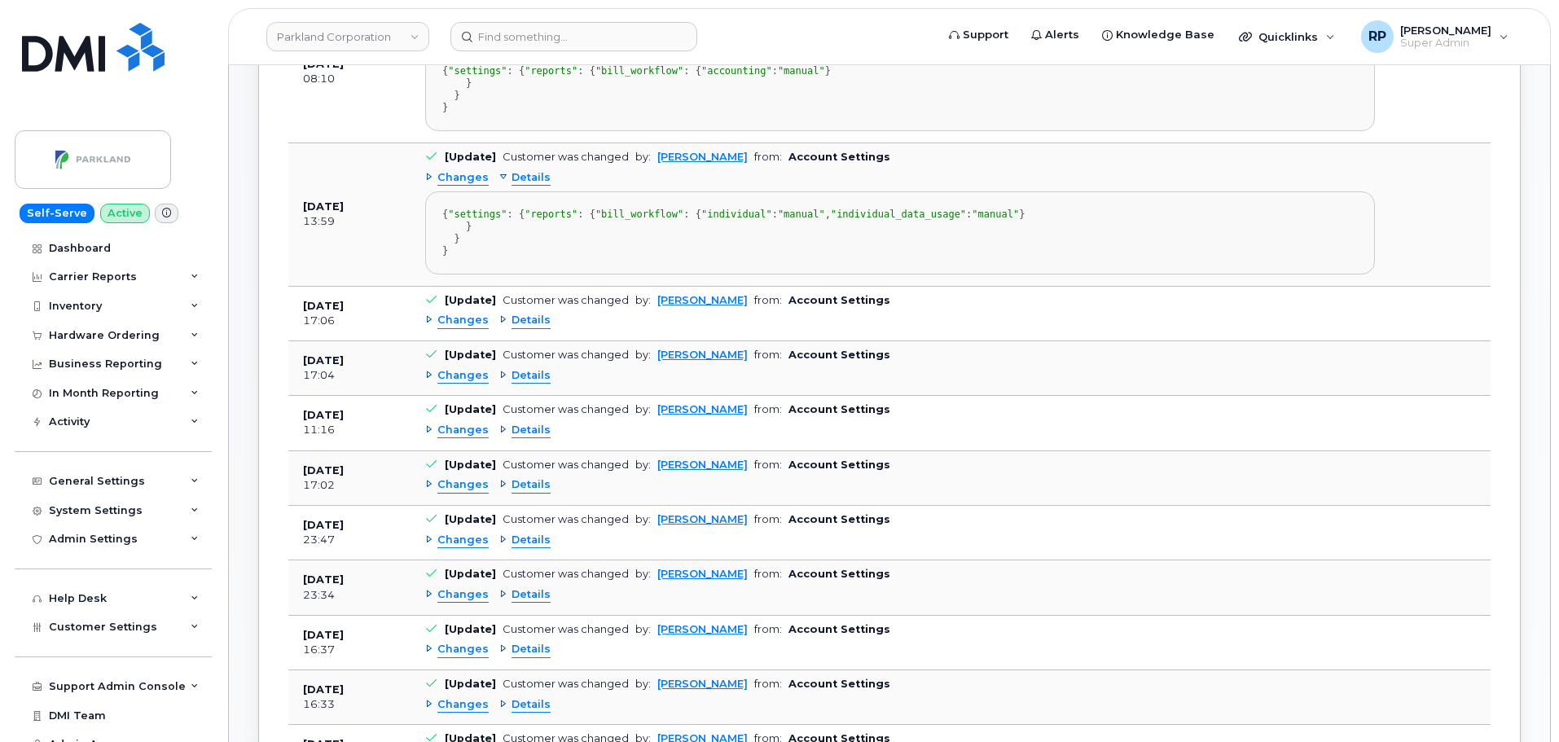
click at [521, 328] on span "Details" at bounding box center [531, 320] width 39 height 15
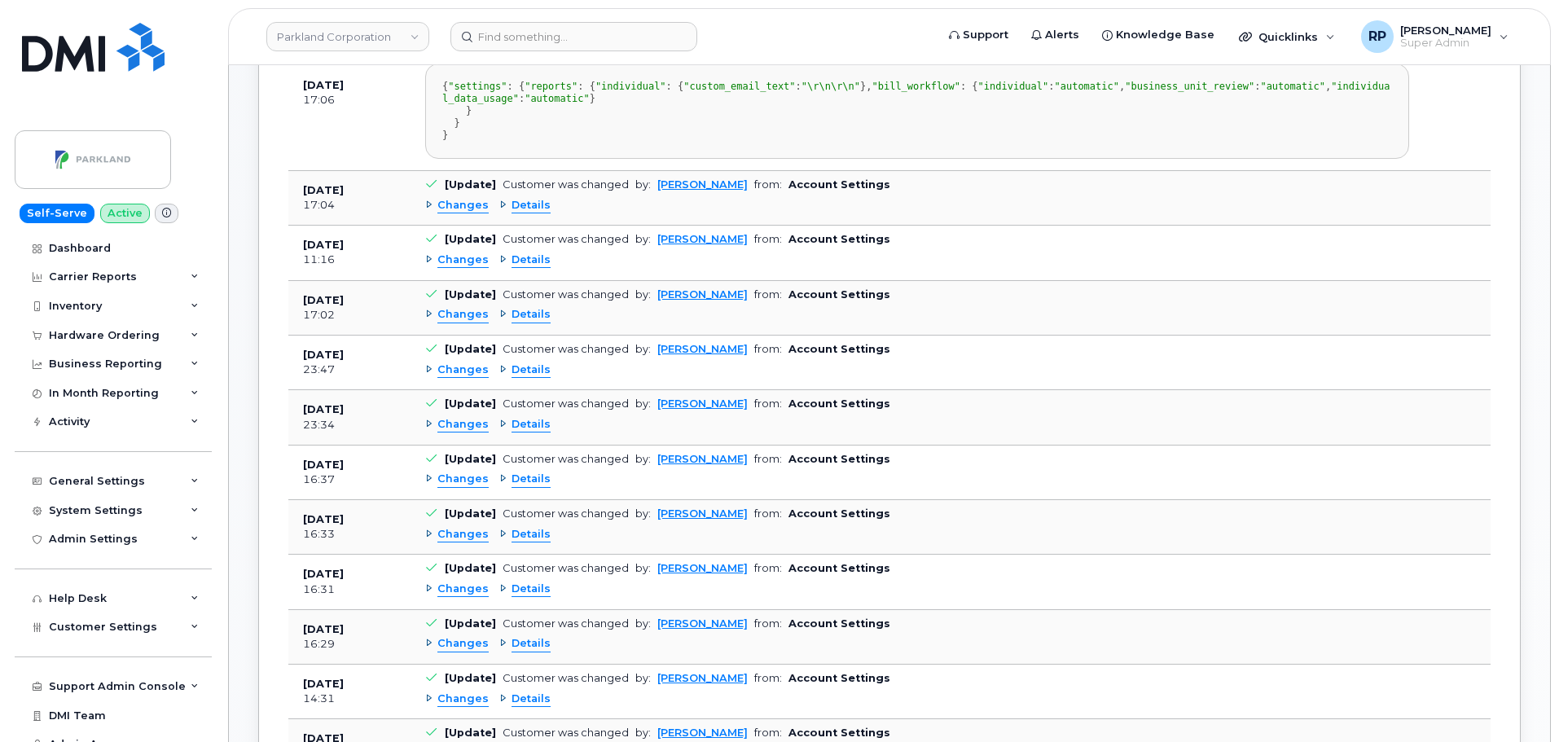
scroll to position [543, 0]
click at [529, 212] on span "Details" at bounding box center [531, 203] width 39 height 15
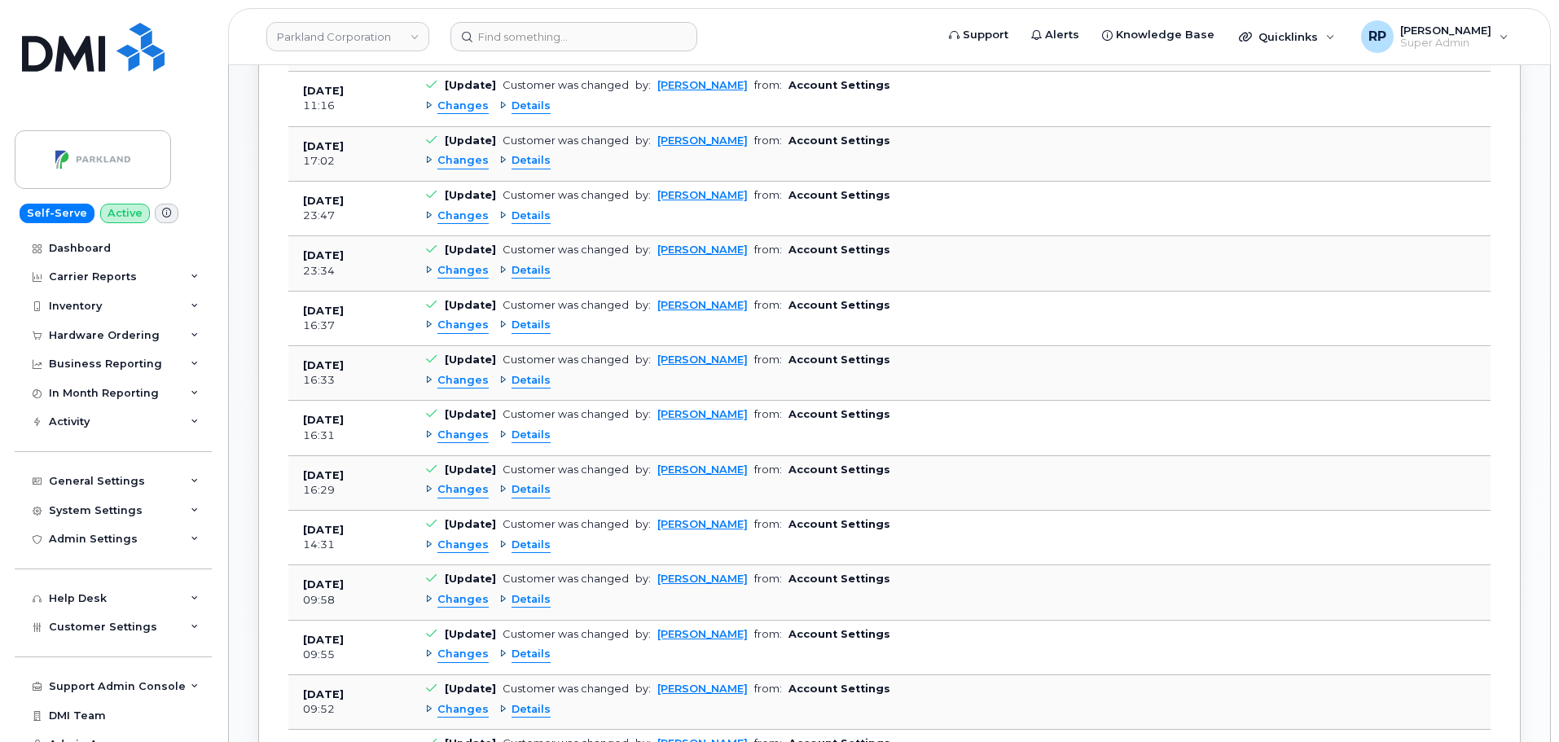
scroll to position [815, 0]
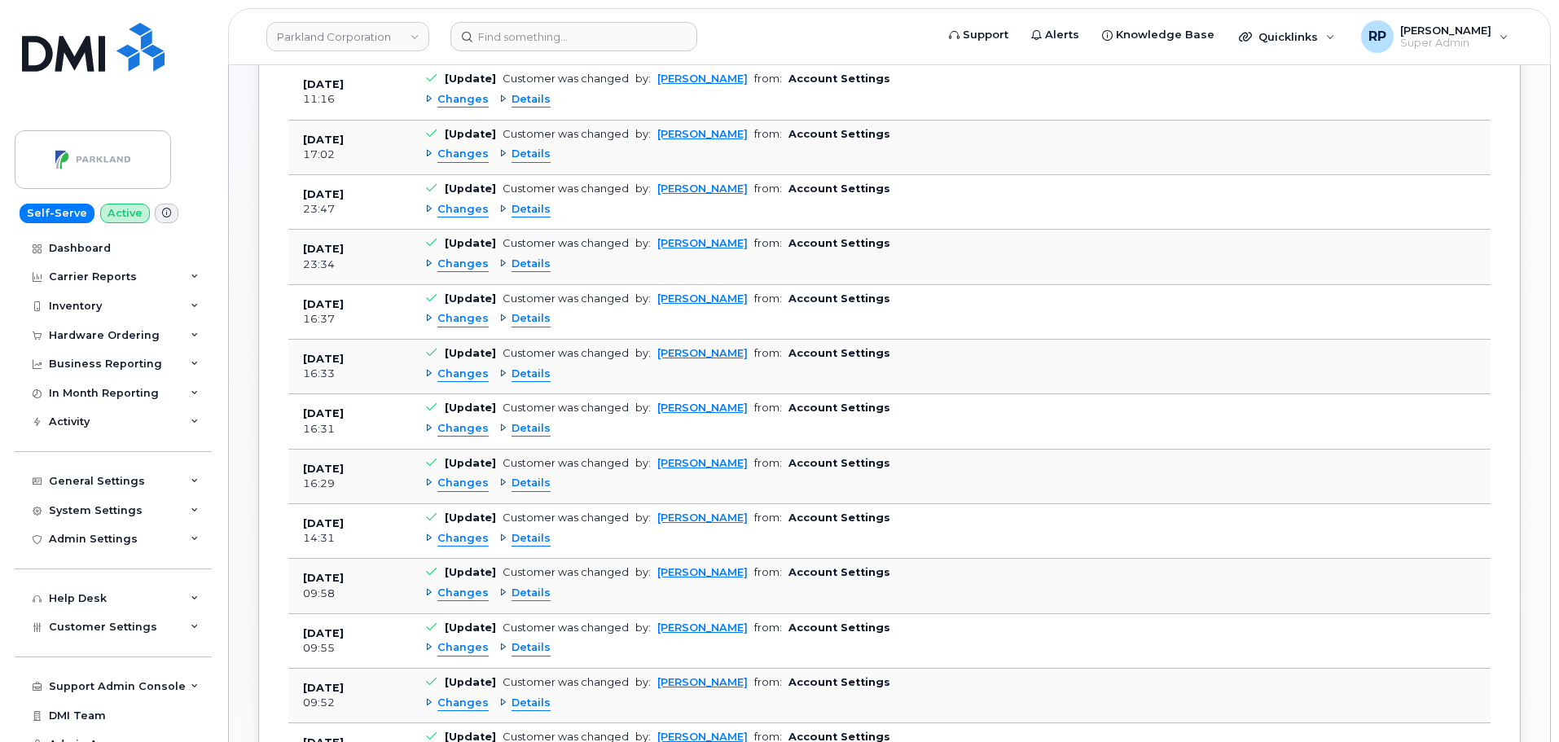
click at [531, 108] on span "Details" at bounding box center [531, 99] width 39 height 15
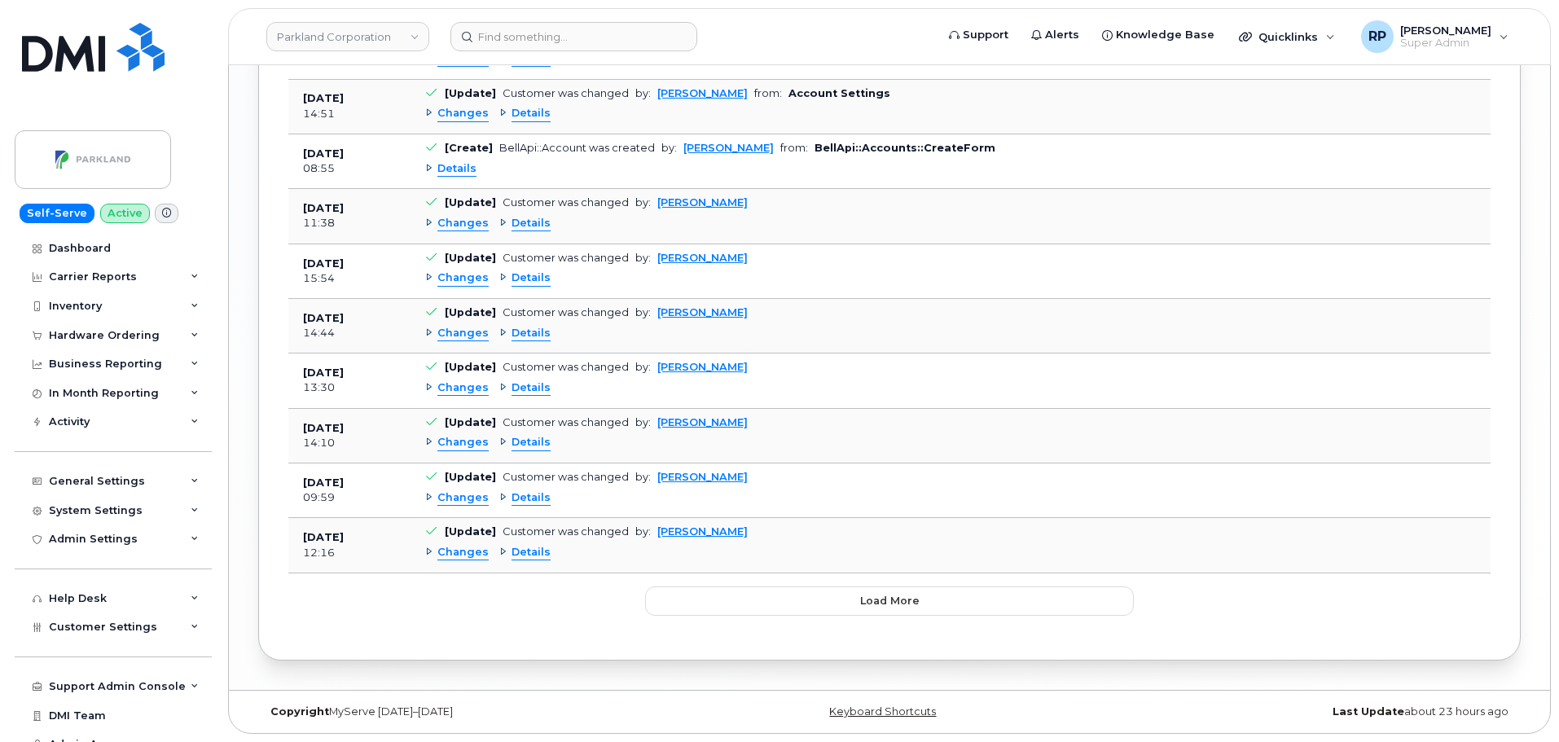
scroll to position [2883, 0]
click at [517, 559] on span "Details" at bounding box center [531, 552] width 39 height 15
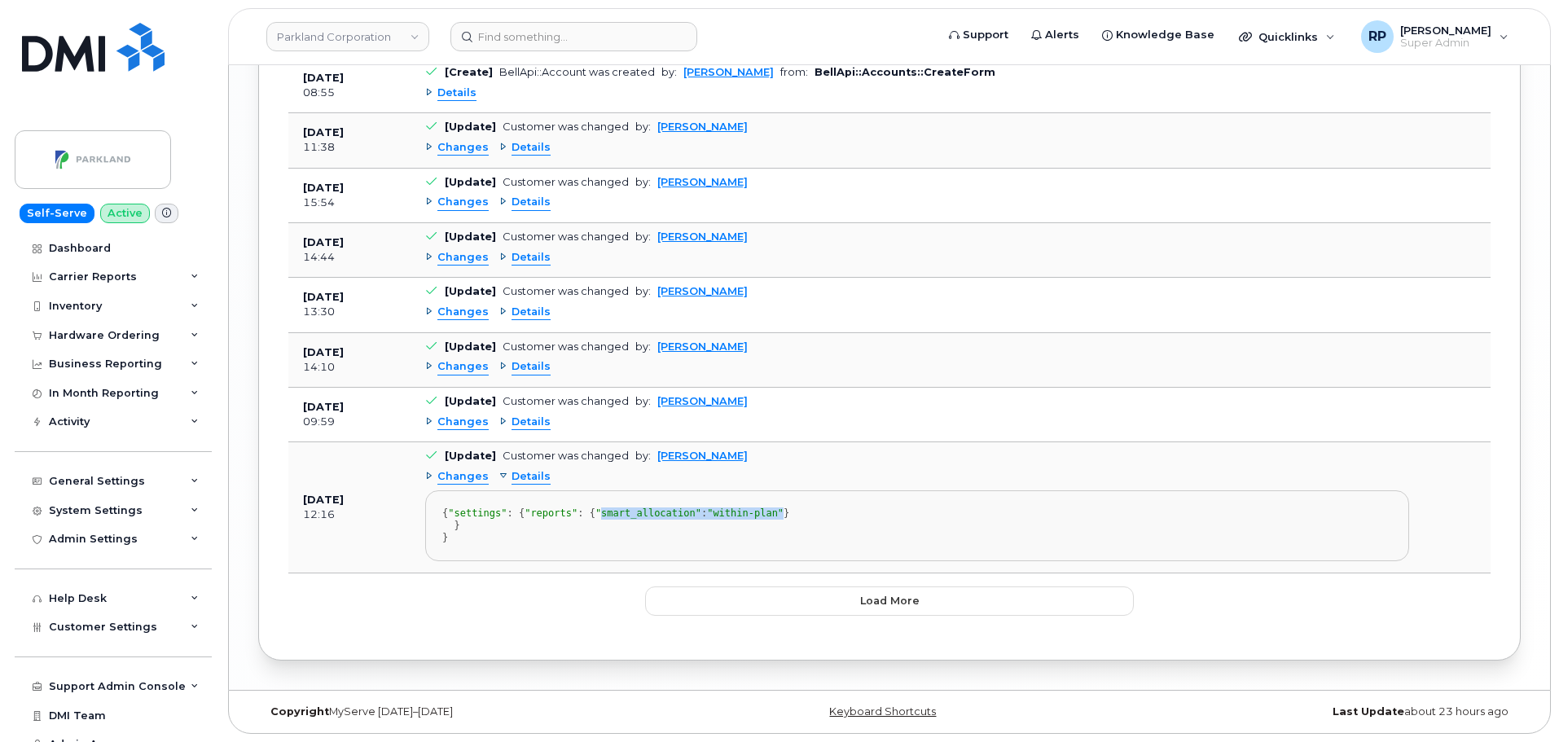
drag, startPoint x: 479, startPoint y: 627, endPoint x: 680, endPoint y: 626, distance: 201.2
click at [680, 544] on div "{ "settings" : { "reports" : { "smart_allocation" : "within-plan" } } }" at bounding box center [917, 525] width 950 height 37
click at [535, 430] on span "Details" at bounding box center [531, 422] width 39 height 15
